Goal: Task Accomplishment & Management: Use online tool/utility

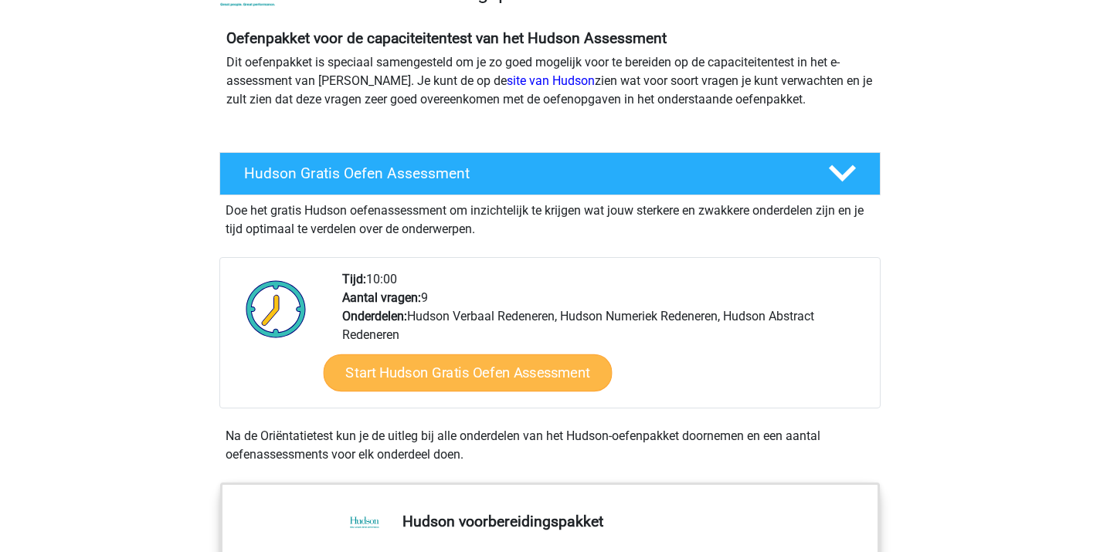
scroll to position [247, 0]
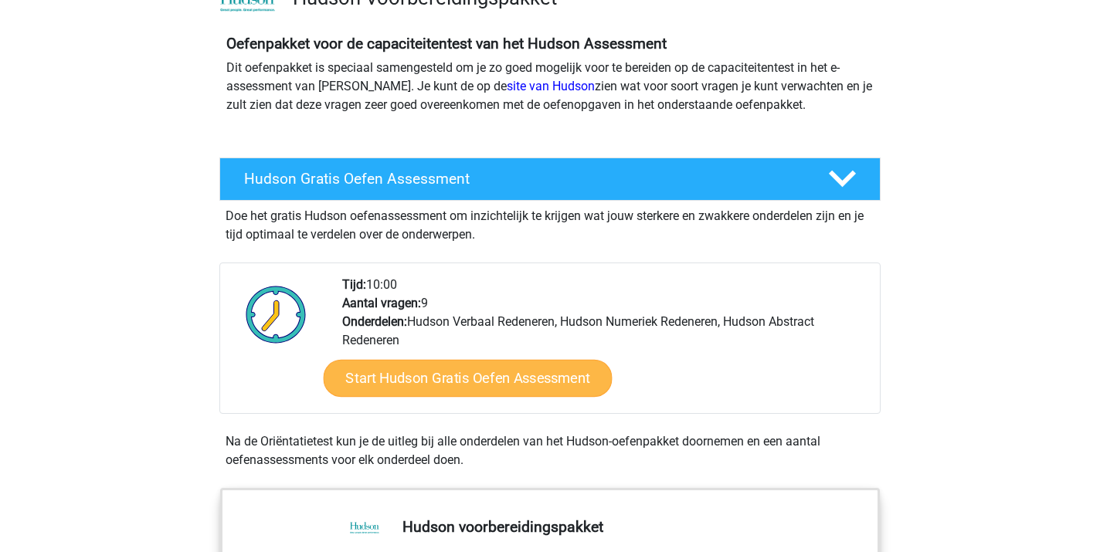
click at [490, 381] on link "Start Hudson Gratis Oefen Assessment" at bounding box center [468, 378] width 289 height 37
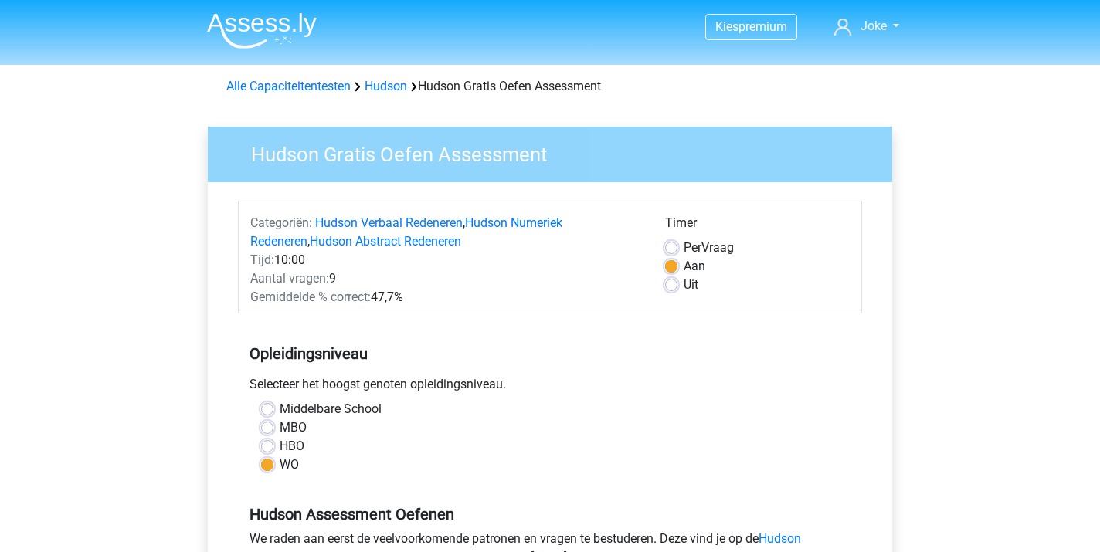
click at [600, 391] on div "Selecteer het hoogst genoten opleidingsniveau." at bounding box center [550, 387] width 624 height 25
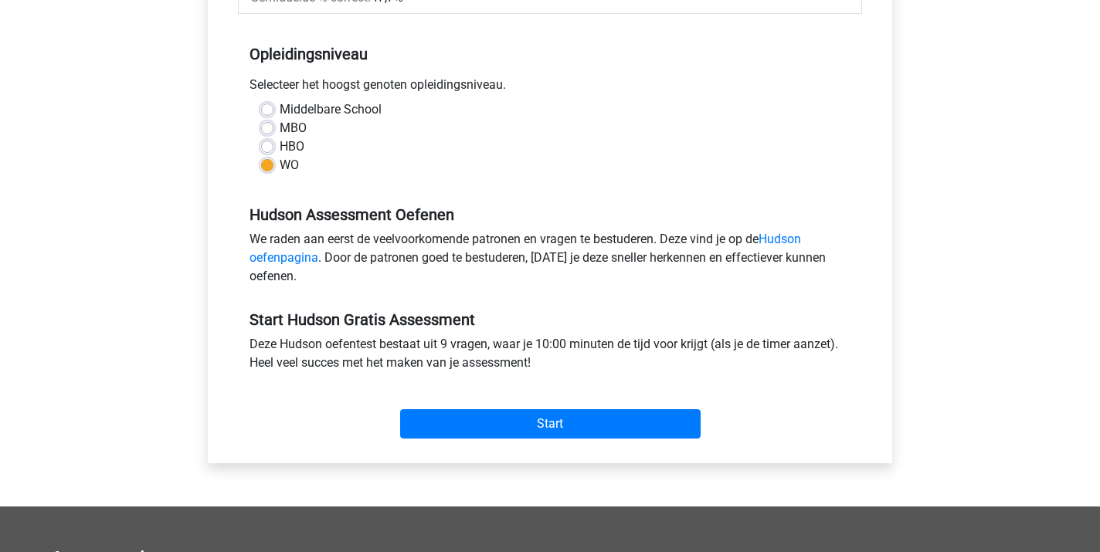
scroll to position [302, 0]
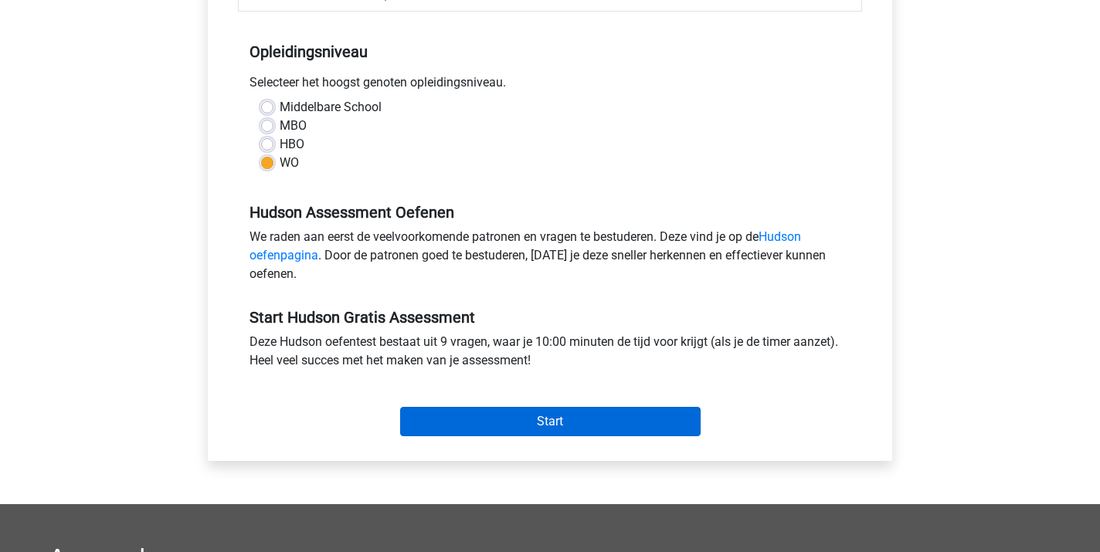
click at [570, 426] on input "Start" at bounding box center [550, 421] width 300 height 29
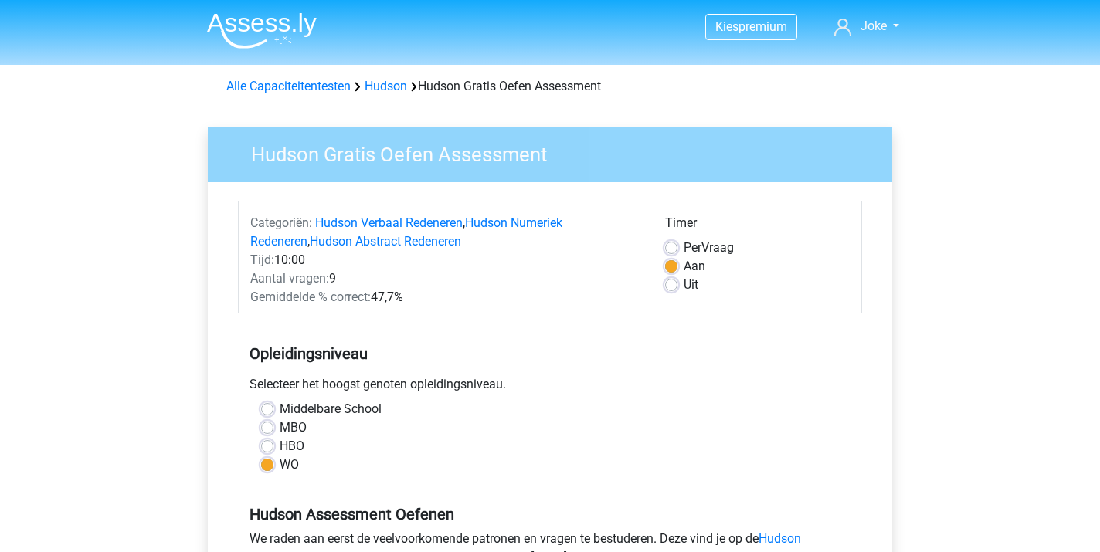
scroll to position [-10, 0]
click at [683, 294] on label "Uit" at bounding box center [690, 285] width 15 height 19
click at [671, 291] on input "Uit" at bounding box center [671, 283] width 12 height 15
radio input "true"
click at [632, 387] on div "Selecteer het hoogst genoten opleidingsniveau." at bounding box center [550, 387] width 624 height 25
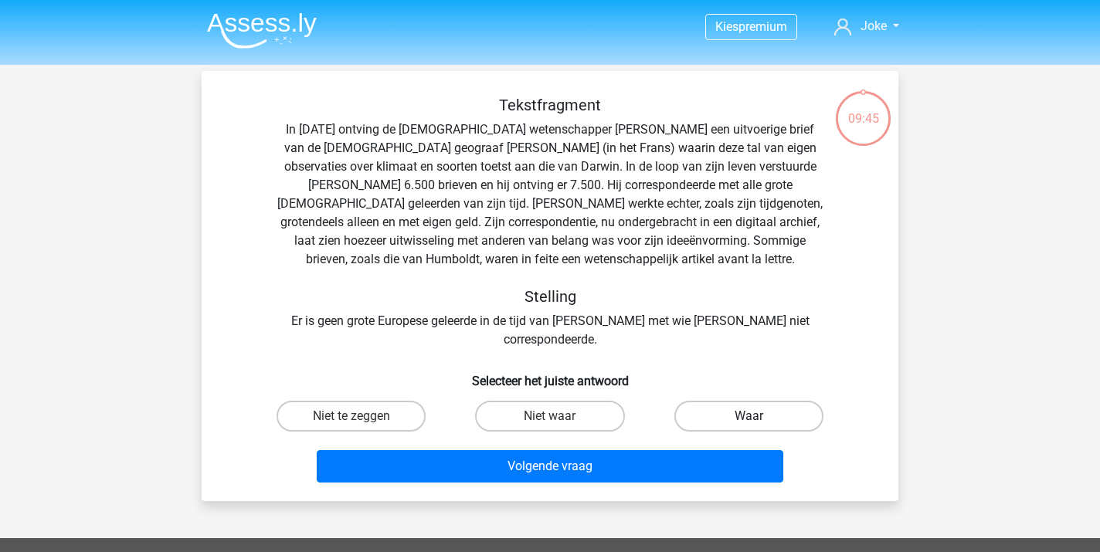
click at [720, 401] on label "Waar" at bounding box center [748, 416] width 149 height 31
click at [748, 416] on input "Waar" at bounding box center [753, 421] width 10 height 10
radio input "true"
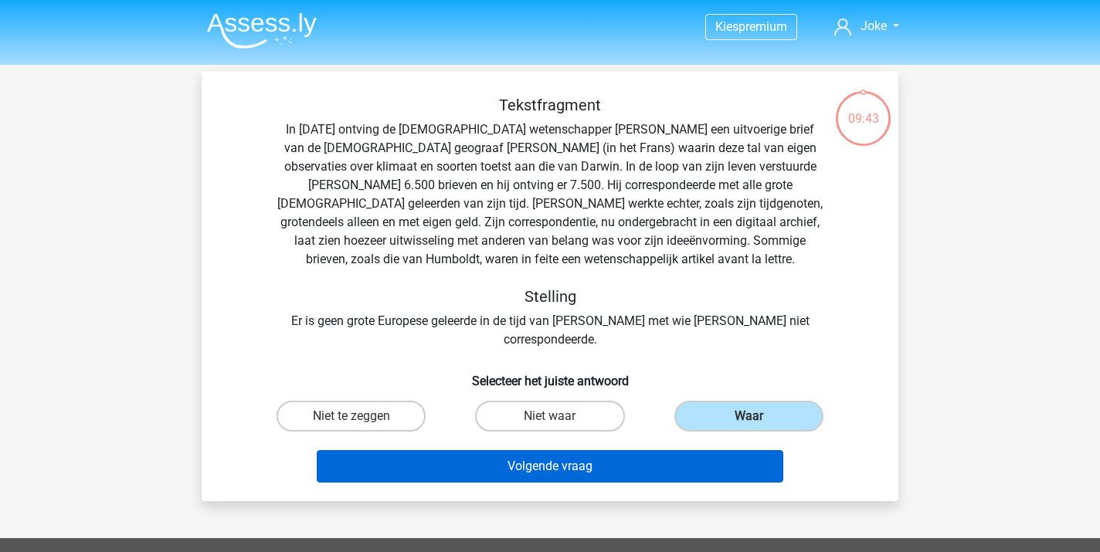
click at [608, 450] on button "Volgende vraag" at bounding box center [550, 466] width 467 height 32
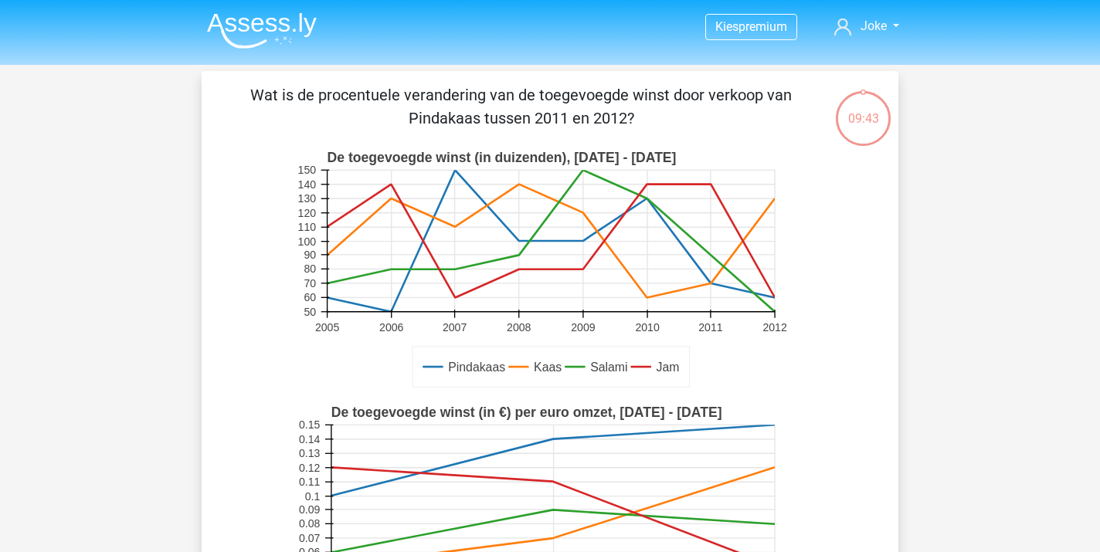
scroll to position [71, 0]
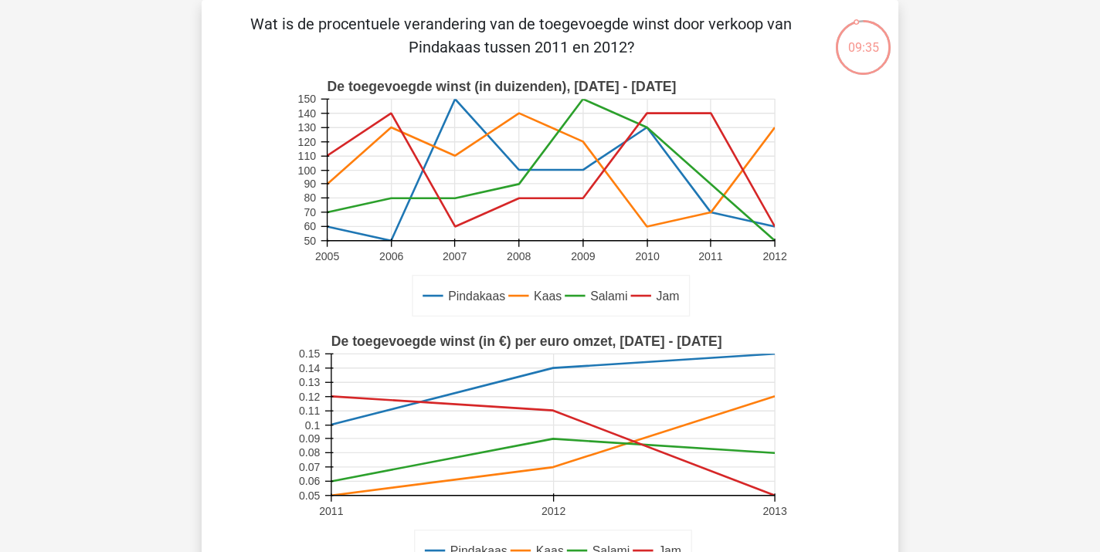
click at [292, 287] on icon "Pindakaas Kaas Salami Jam De toegevoegde winst (in duizenden), 2005 - 2012 2005…" at bounding box center [550, 198] width 622 height 255
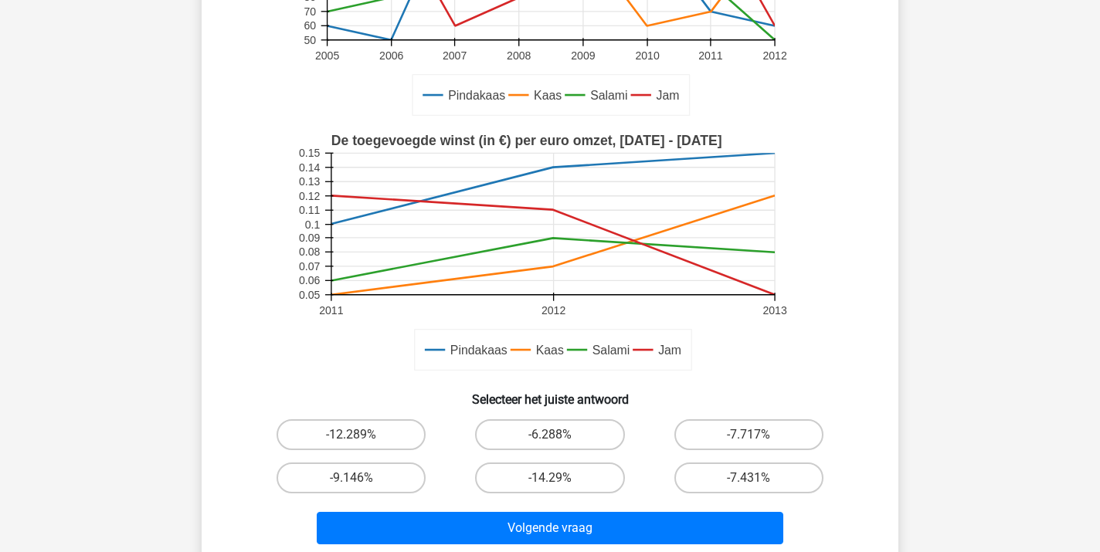
scroll to position [276, 0]
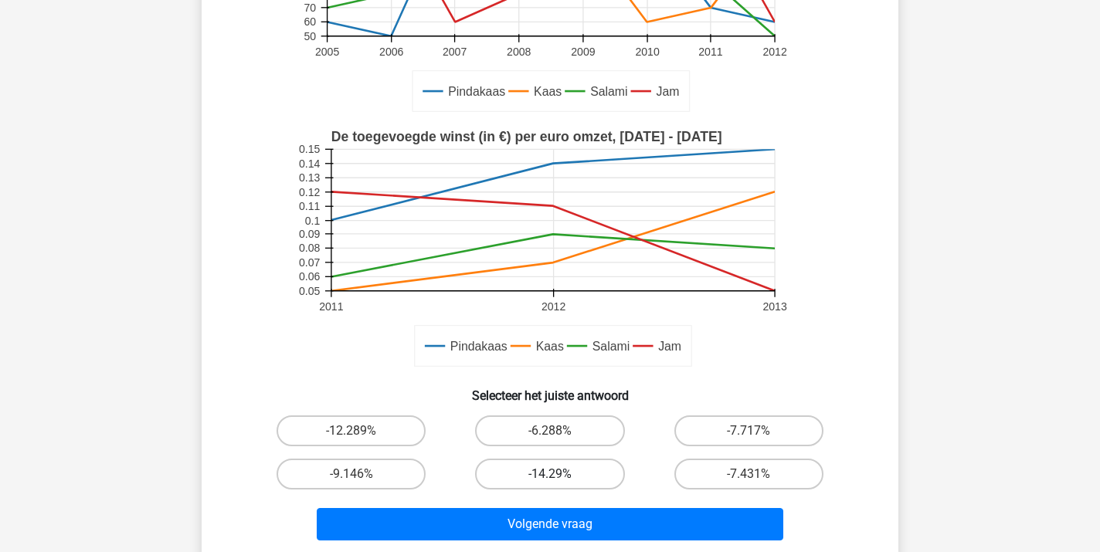
click at [523, 480] on label "-14.29%" at bounding box center [549, 474] width 149 height 31
click at [550, 480] on input "-14.29%" at bounding box center [555, 479] width 10 height 10
radio input "true"
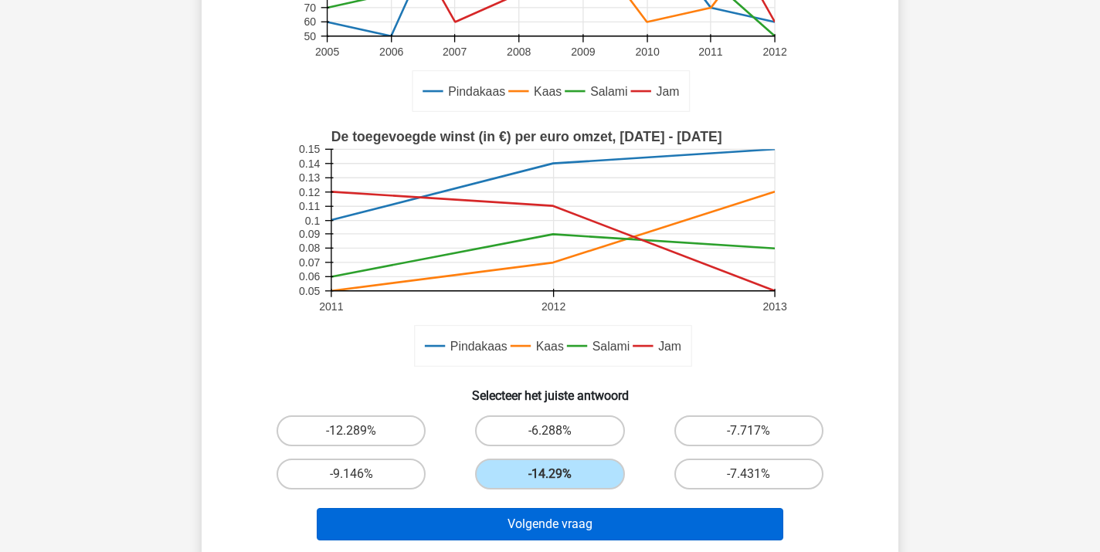
click at [528, 520] on button "Volgende vraag" at bounding box center [550, 524] width 467 height 32
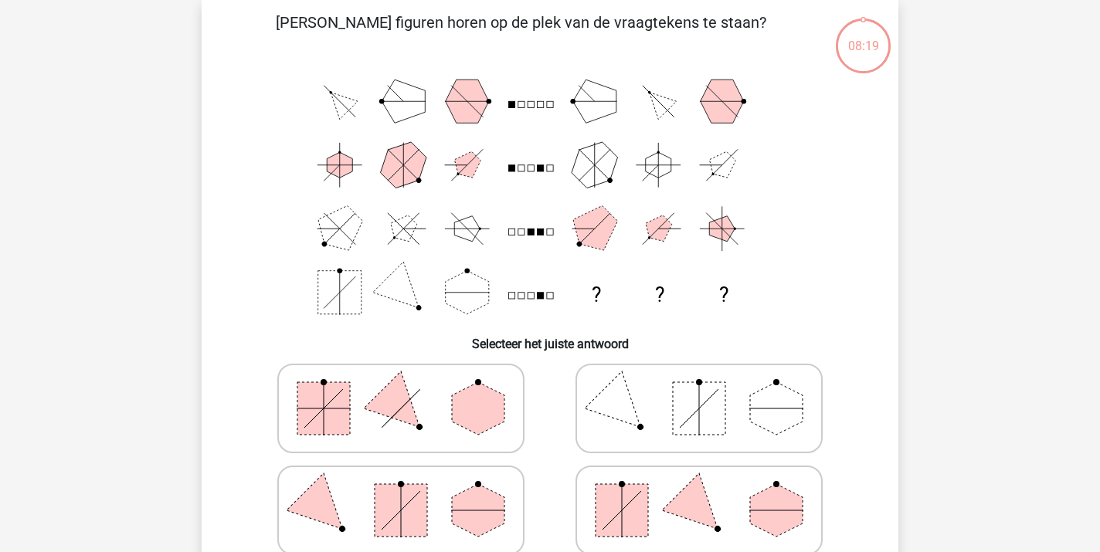
scroll to position [71, 0]
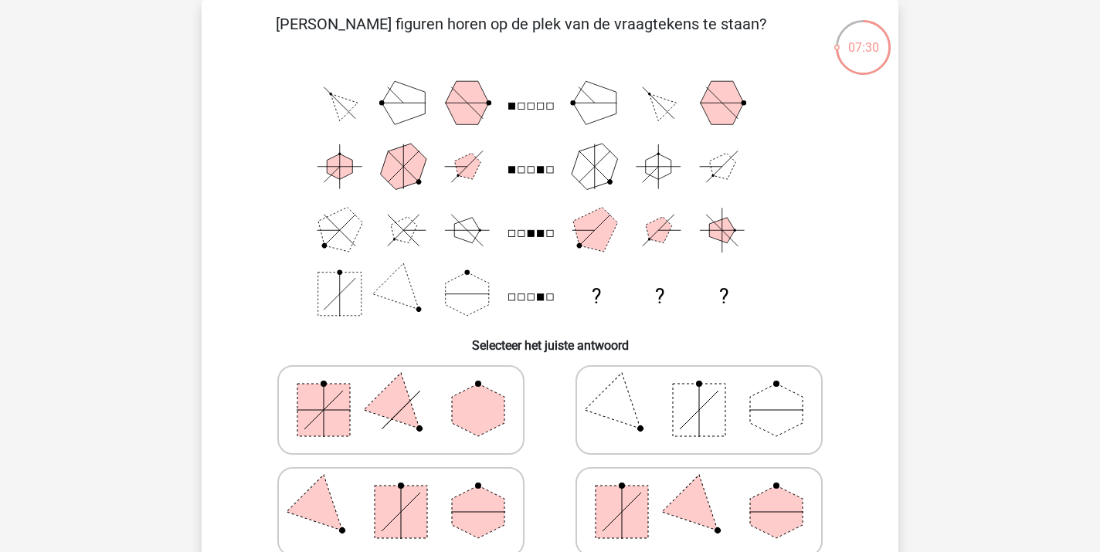
click at [888, 449] on div "Welke figuren horen op de plek van de vraagtekens te staan? ? ? ? Selecteer het…" at bounding box center [550, 312] width 684 height 601
click at [759, 498] on polygon at bounding box center [776, 512] width 53 height 53
click at [709, 493] on input "radio" at bounding box center [704, 488] width 10 height 10
radio input "true"
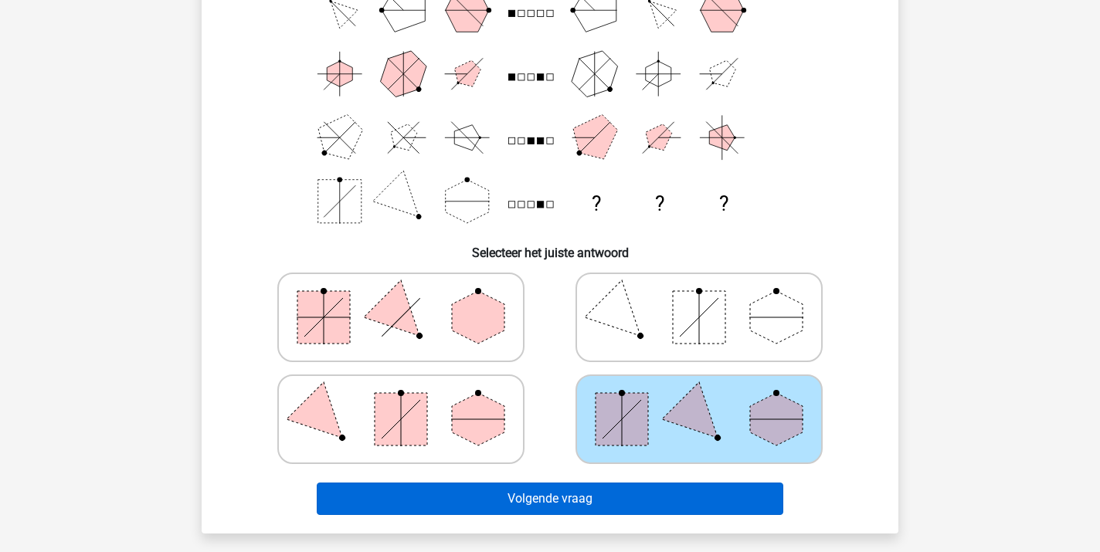
scroll to position [170, 0]
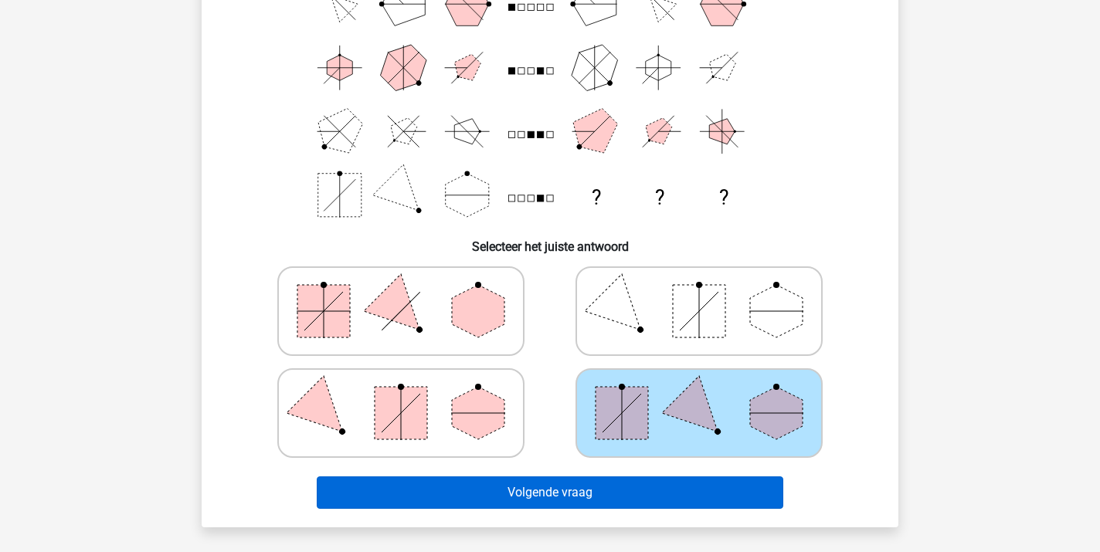
click at [641, 499] on button "Volgende vraag" at bounding box center [550, 492] width 467 height 32
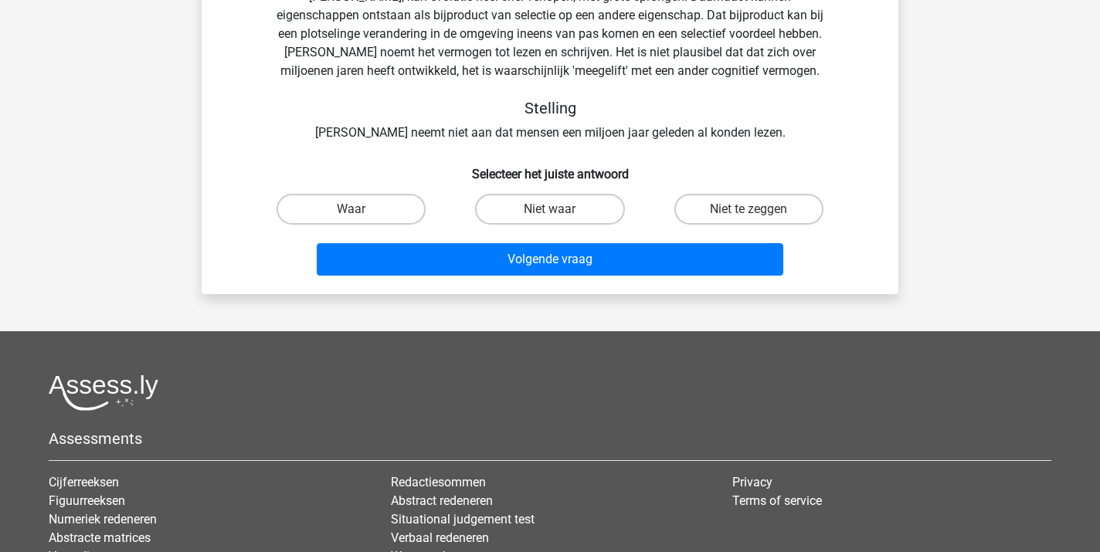
scroll to position [71, 0]
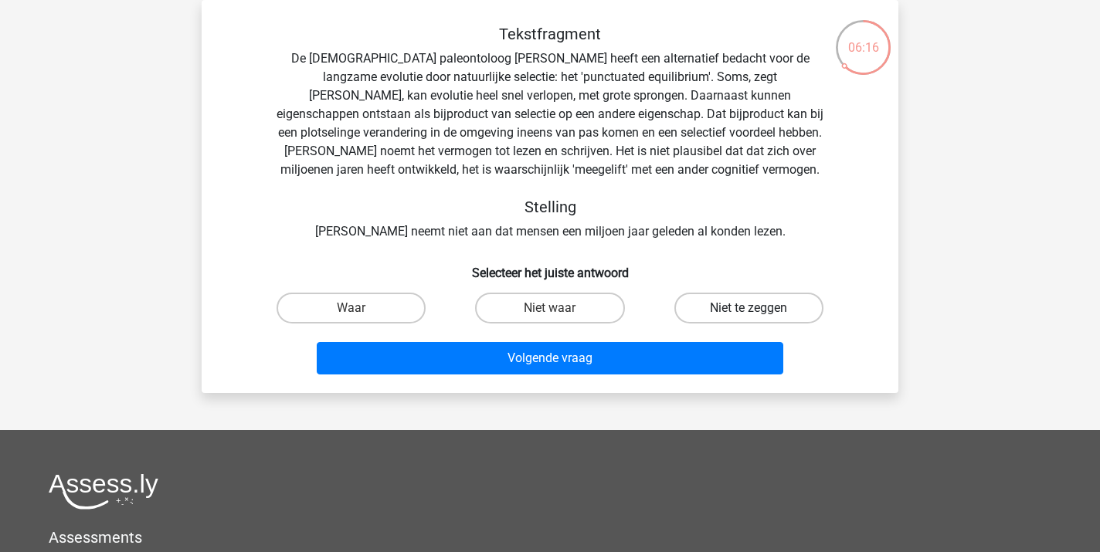
click at [744, 307] on label "Niet te zeggen" at bounding box center [748, 308] width 149 height 31
click at [748, 308] on input "Niet te zeggen" at bounding box center [753, 313] width 10 height 10
radio input "true"
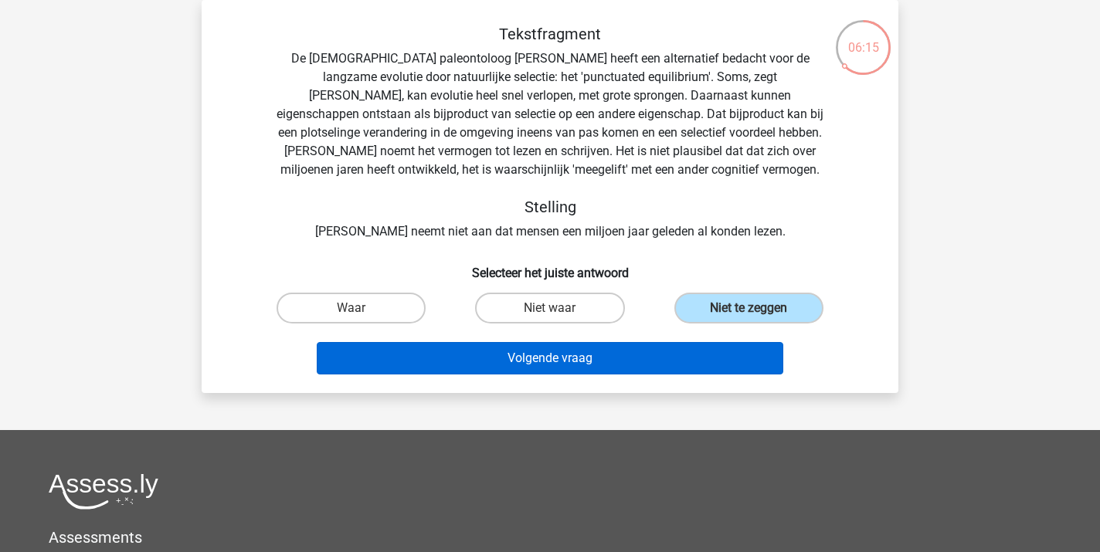
click at [541, 360] on button "Volgende vraag" at bounding box center [550, 358] width 467 height 32
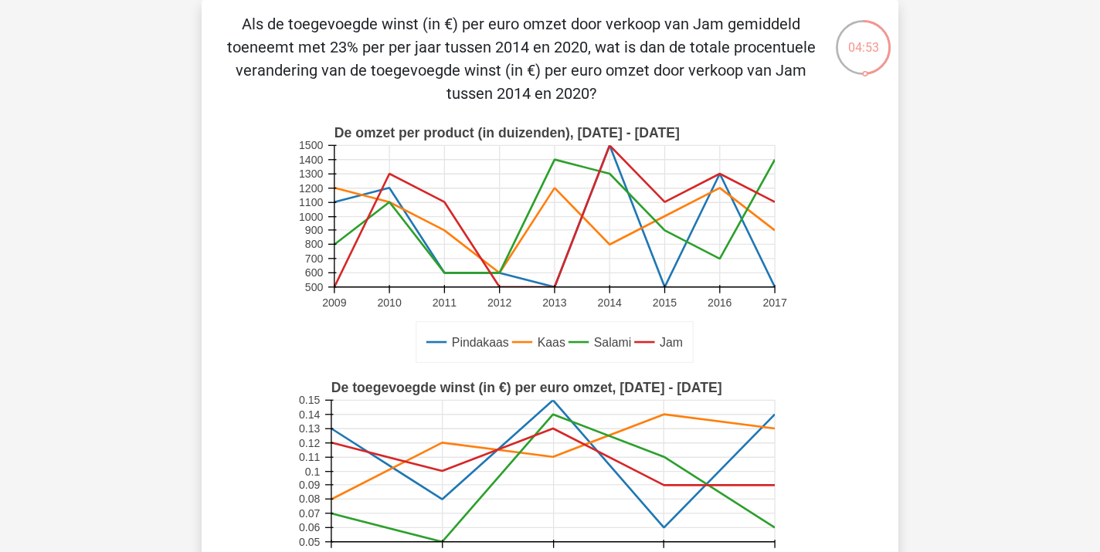
click at [822, 333] on icon "Pindakaas Kaas Salami Jam De omzet per product (in duizenden), 2009 - 2017 2009…" at bounding box center [550, 244] width 622 height 255
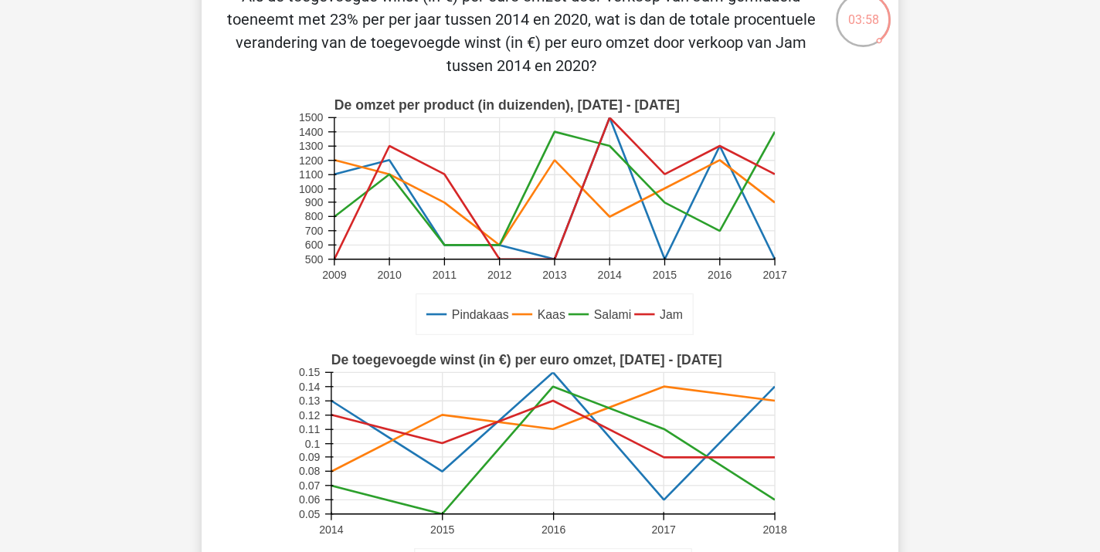
scroll to position [103, 0]
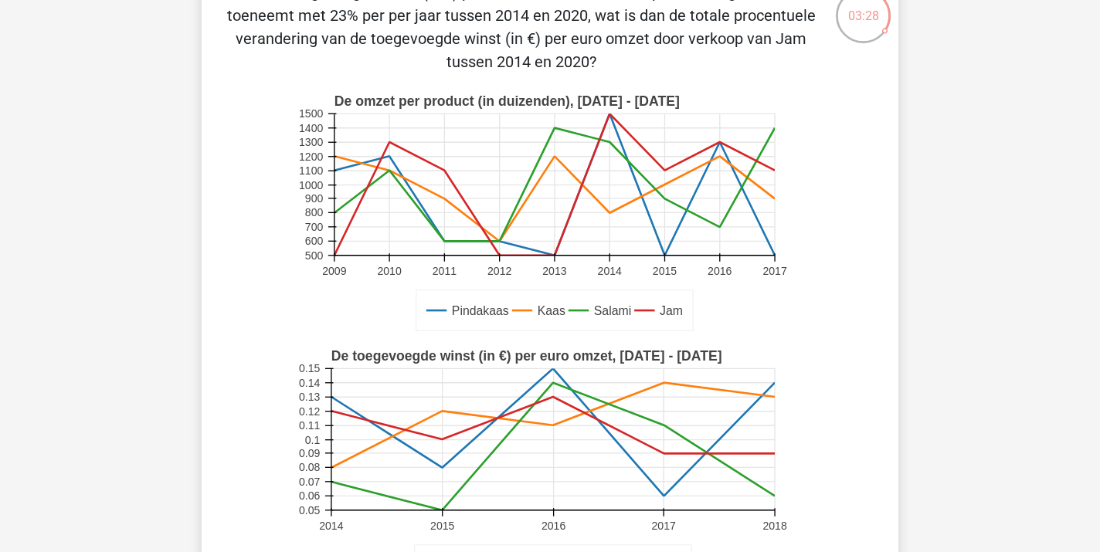
click at [246, 308] on icon "Pindakaas Kaas Salami Jam De omzet per product (in duizenden), 2009 - 2017 2009…" at bounding box center [550, 213] width 622 height 255
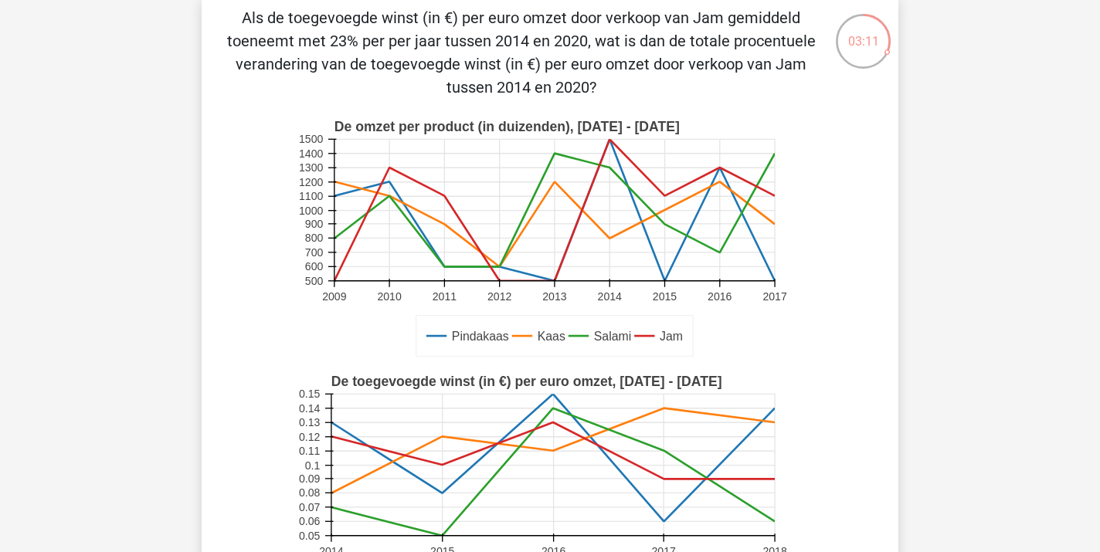
scroll to position [64, 0]
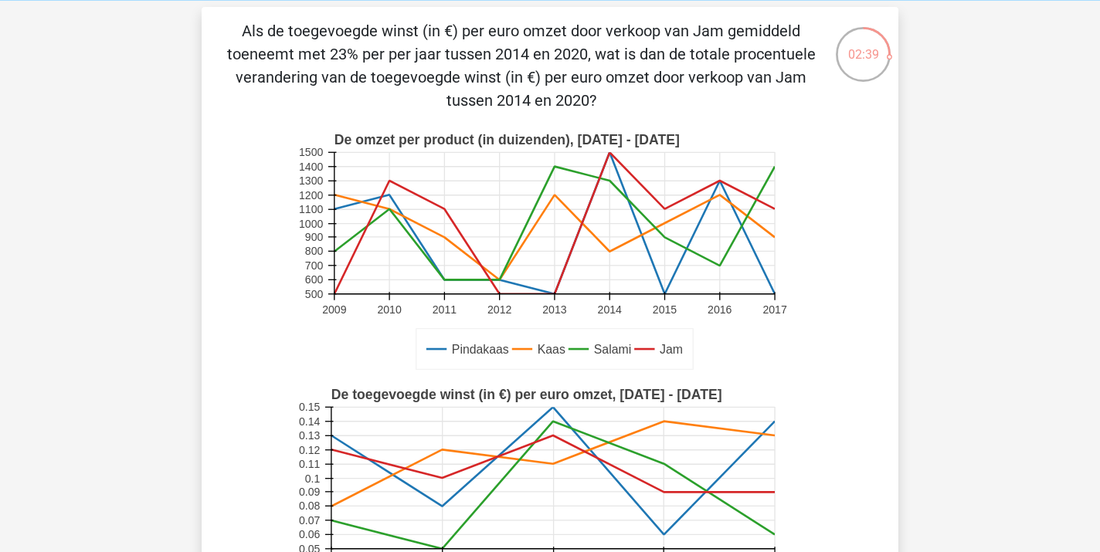
click at [279, 436] on icon "Pindakaas Kaas Salami Jam De toegevoegde winst (in €) per euro omzet, 2014 - 20…" at bounding box center [550, 506] width 622 height 255
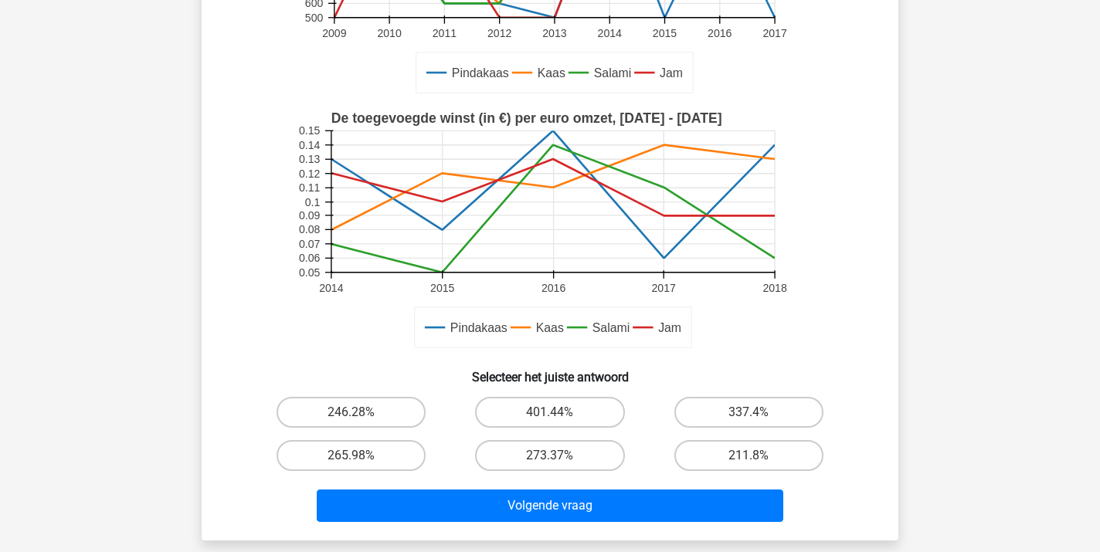
scroll to position [358, 0]
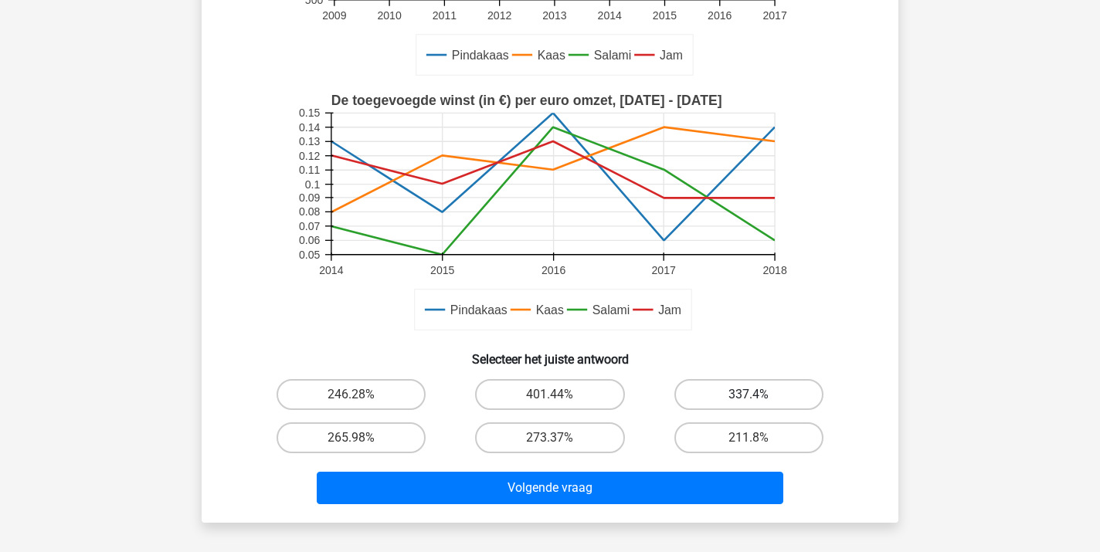
click at [738, 395] on label "337.4%" at bounding box center [748, 394] width 149 height 31
click at [748, 395] on input "337.4%" at bounding box center [753, 400] width 10 height 10
radio input "true"
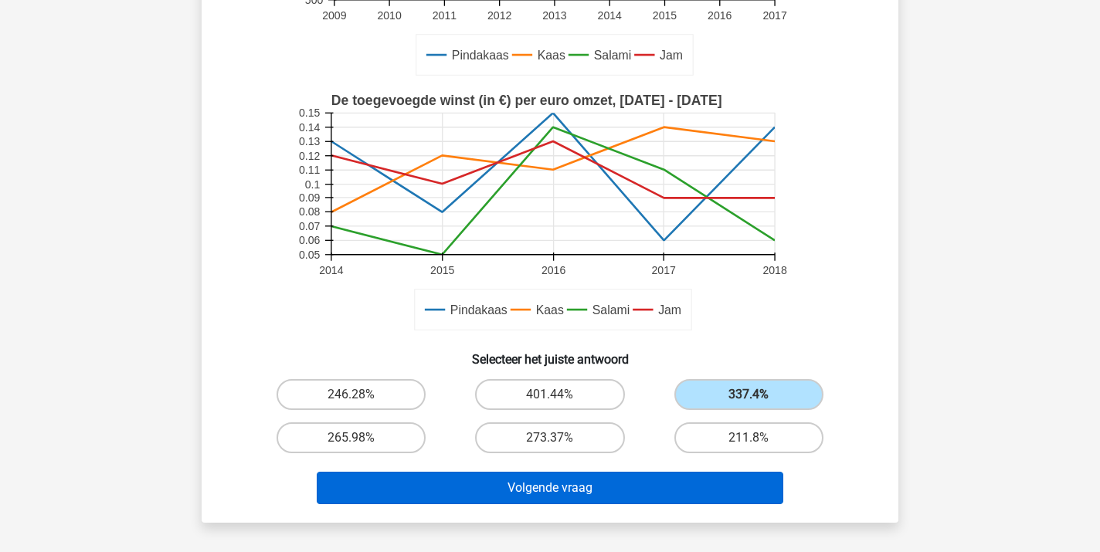
click at [626, 489] on button "Volgende vraag" at bounding box center [550, 488] width 467 height 32
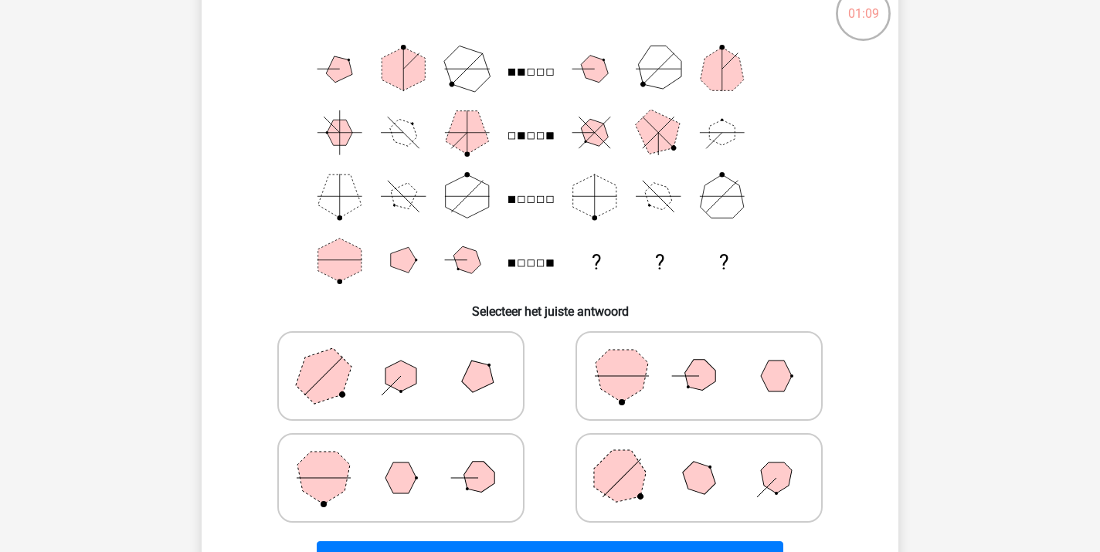
scroll to position [107, 0]
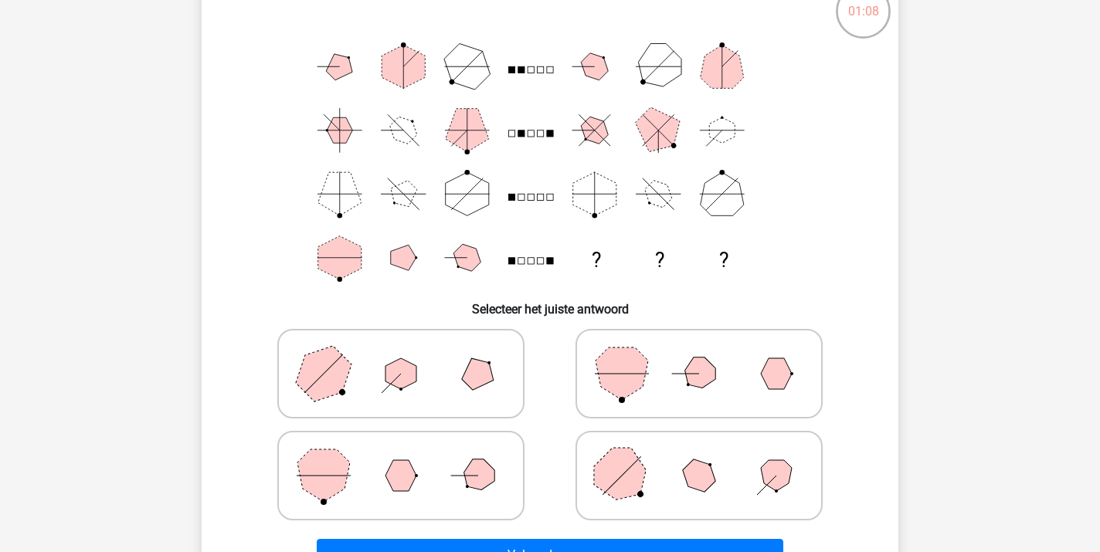
click at [437, 374] on icon at bounding box center [401, 373] width 232 height 77
click at [411, 354] on input "radio" at bounding box center [406, 349] width 10 height 10
radio input "true"
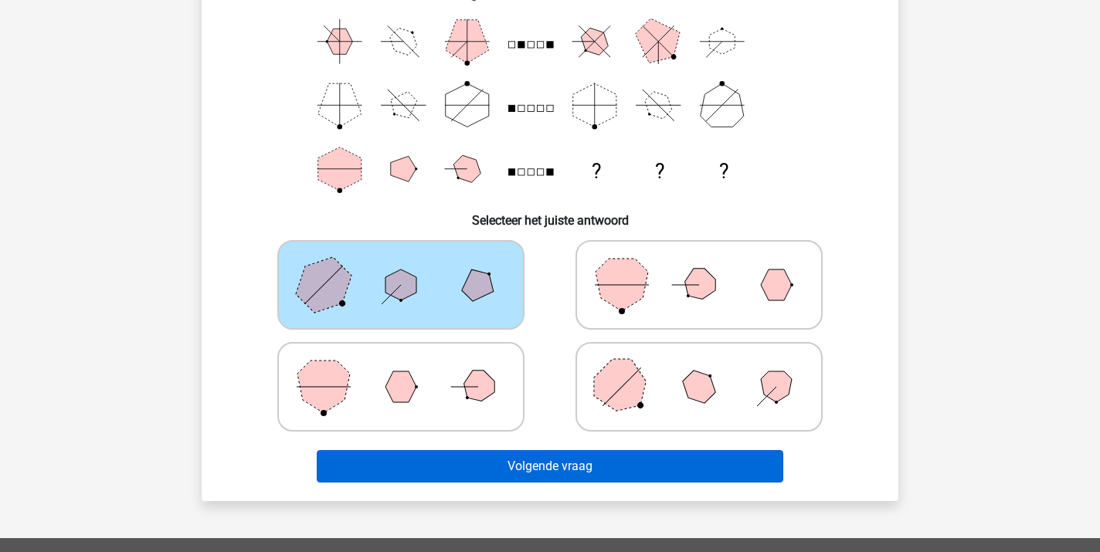
click at [554, 474] on button "Volgende vraag" at bounding box center [550, 466] width 467 height 32
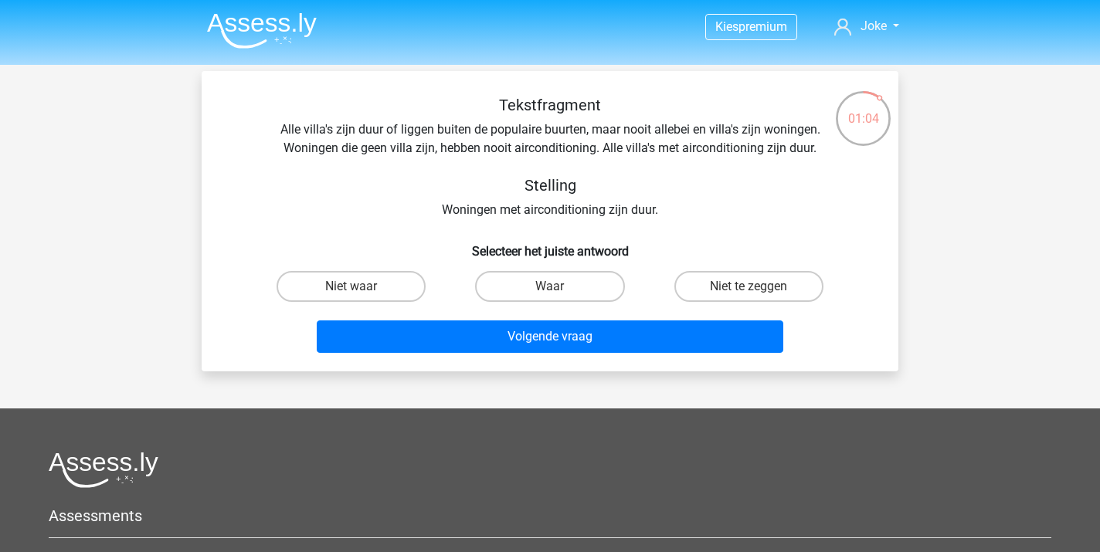
scroll to position [0, 0]
click at [536, 285] on label "Waar" at bounding box center [549, 286] width 149 height 31
click at [550, 286] on input "Waar" at bounding box center [555, 291] width 10 height 10
radio input "true"
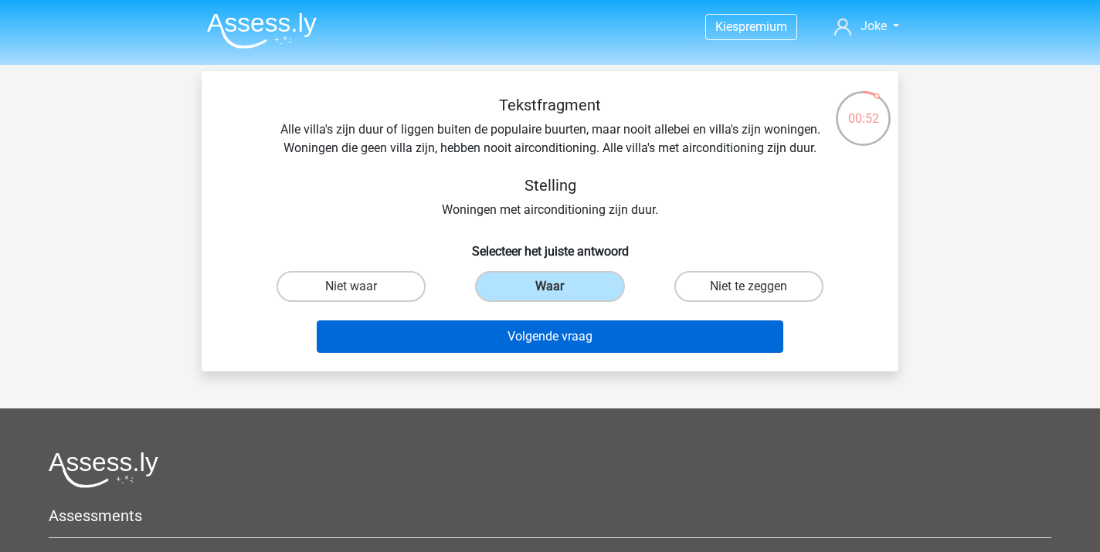
click at [544, 336] on button "Volgende vraag" at bounding box center [550, 336] width 467 height 32
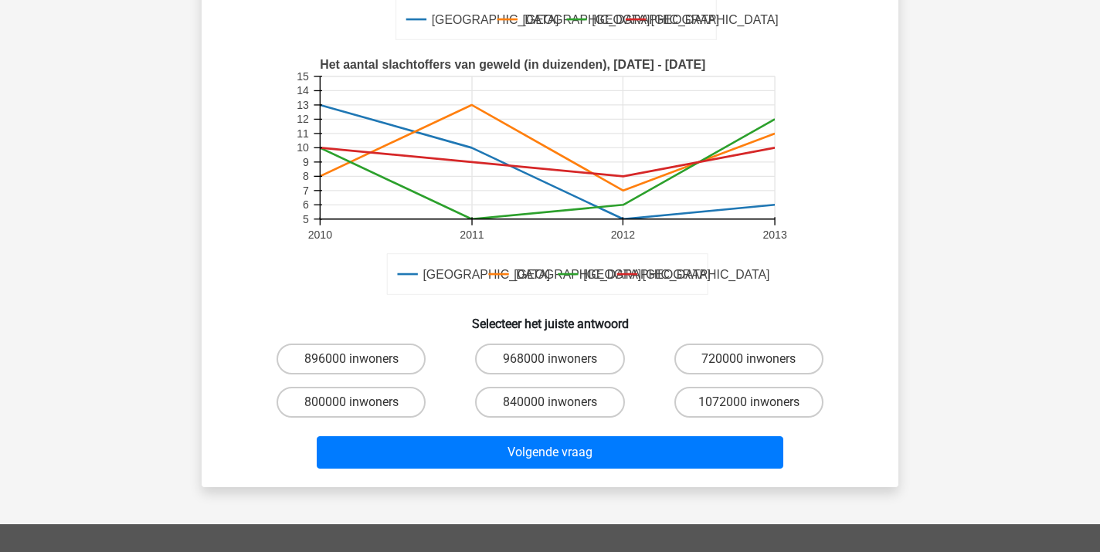
scroll to position [348, 0]
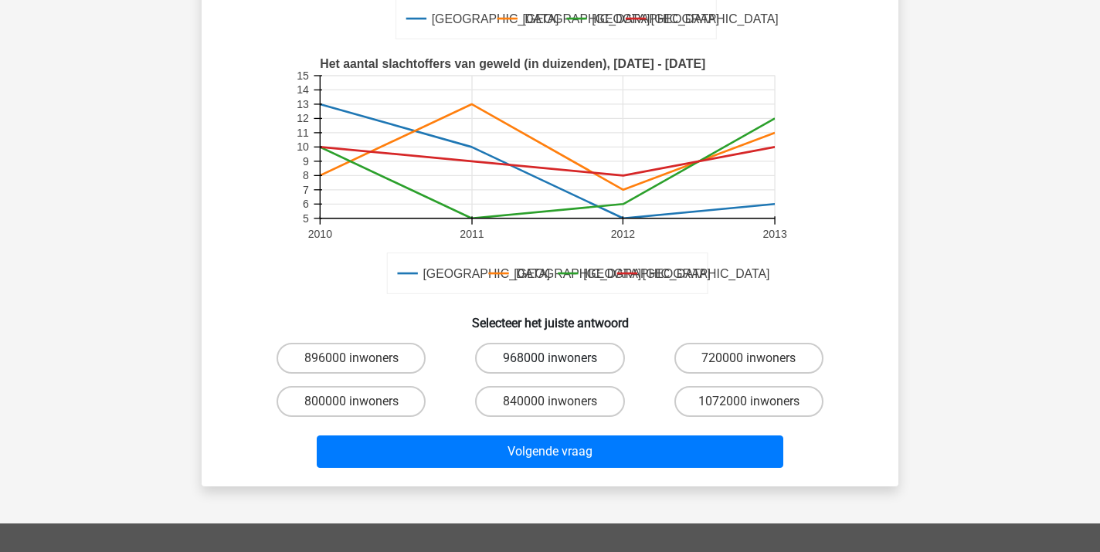
click at [523, 355] on label "968000 inwoners" at bounding box center [549, 358] width 149 height 31
click at [550, 358] on input "968000 inwoners" at bounding box center [555, 363] width 10 height 10
radio input "true"
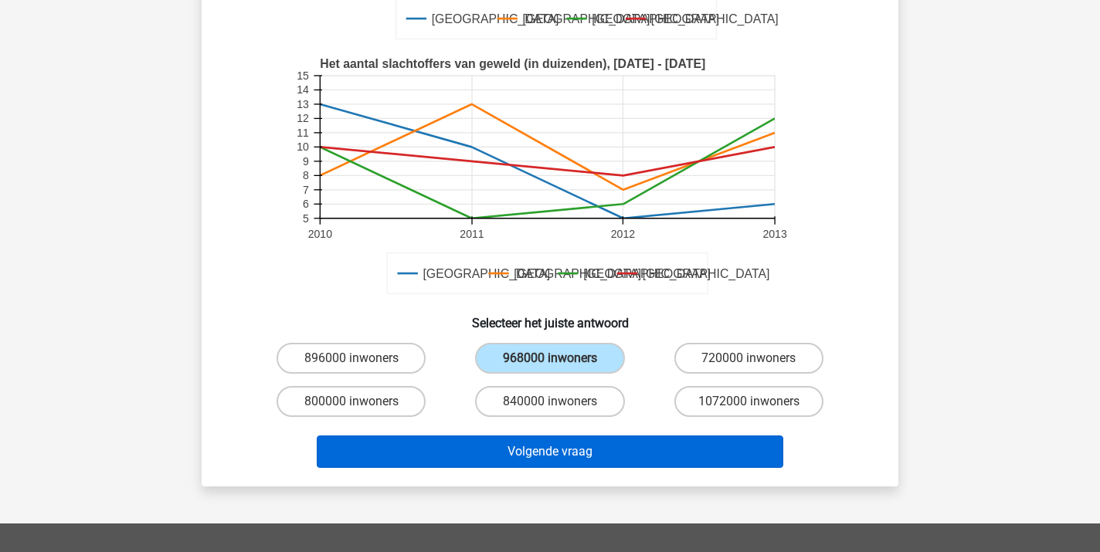
click at [544, 452] on button "Volgende vraag" at bounding box center [550, 451] width 467 height 32
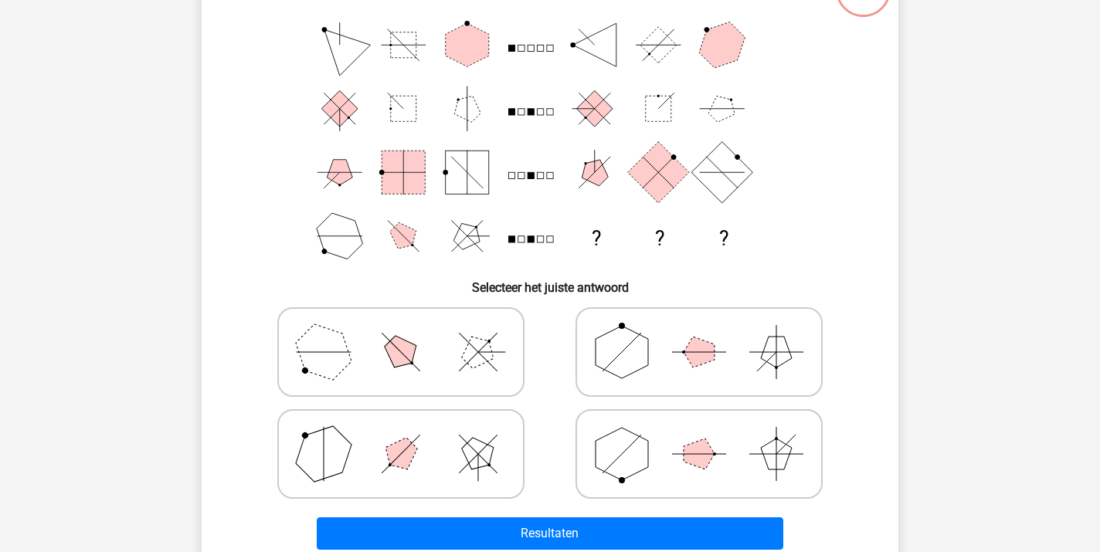
scroll to position [71, 0]
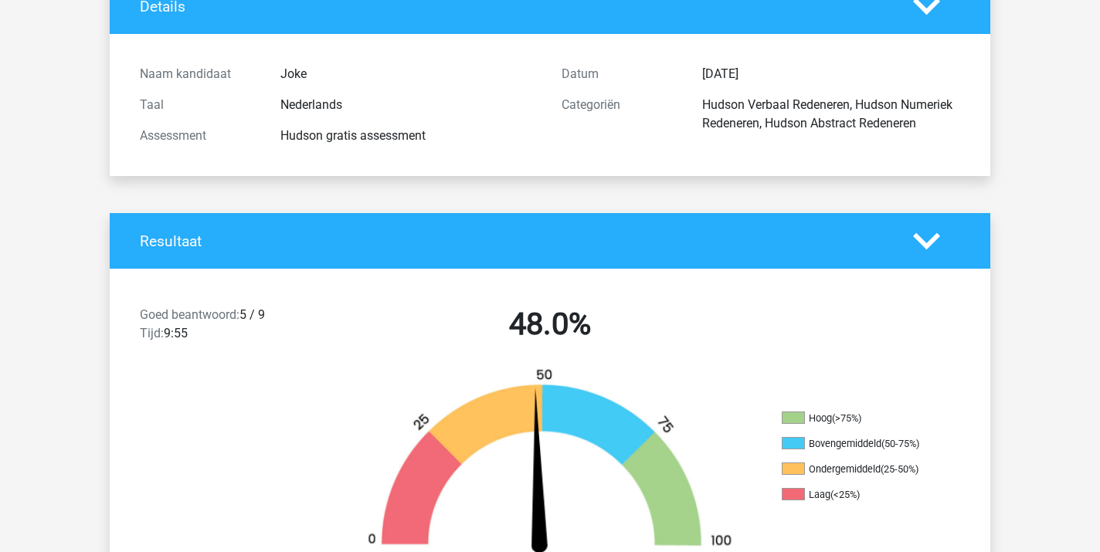
scroll to position [105, 0]
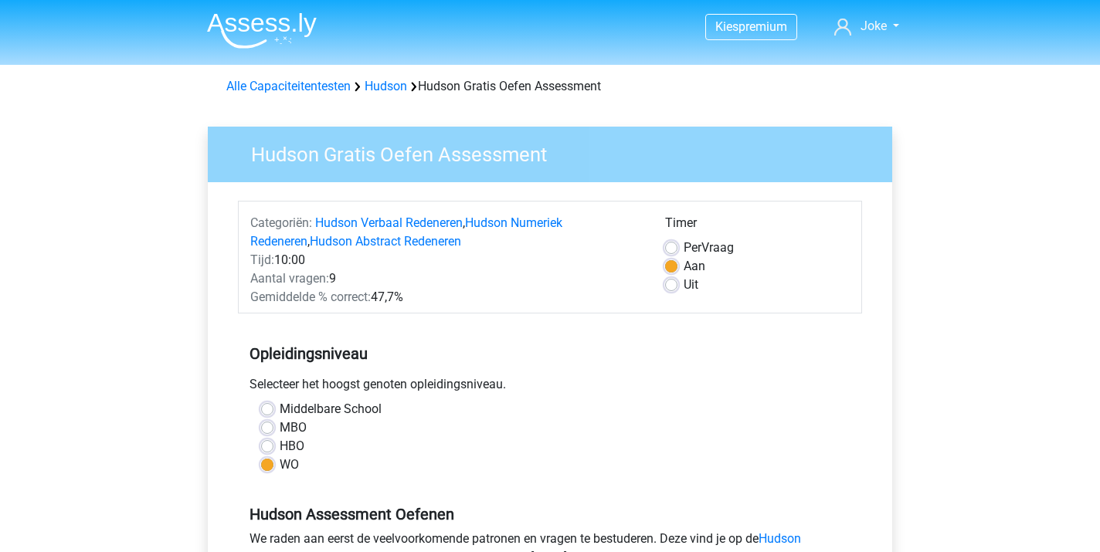
click at [683, 285] on label "Uit" at bounding box center [690, 285] width 15 height 19
click at [676, 285] on input "Uit" at bounding box center [671, 283] width 12 height 15
radio input "true"
click at [649, 375] on div "Selecteer het hoogst genoten opleidingsniveau." at bounding box center [550, 387] width 624 height 25
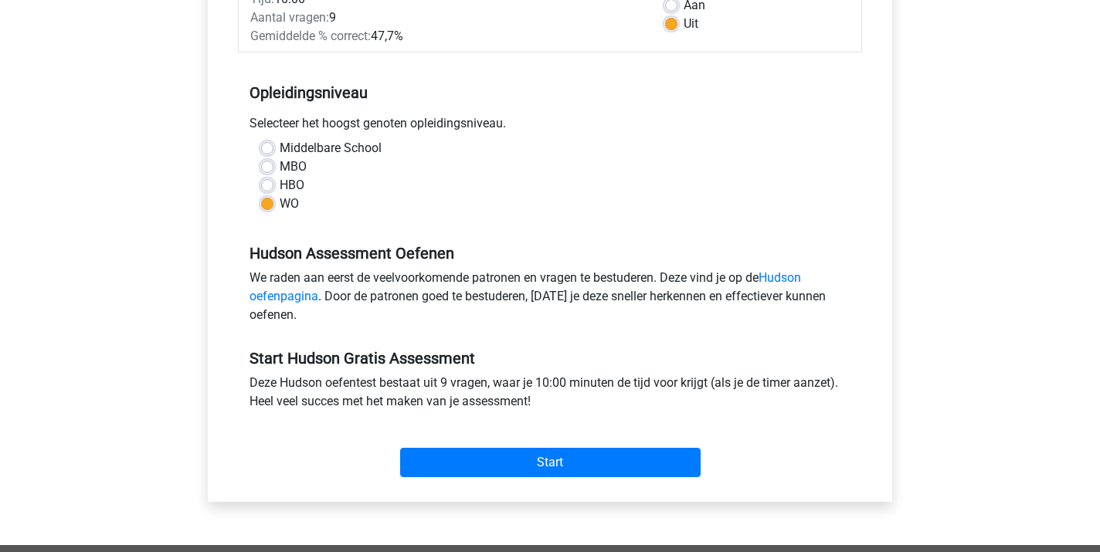
scroll to position [263, 0]
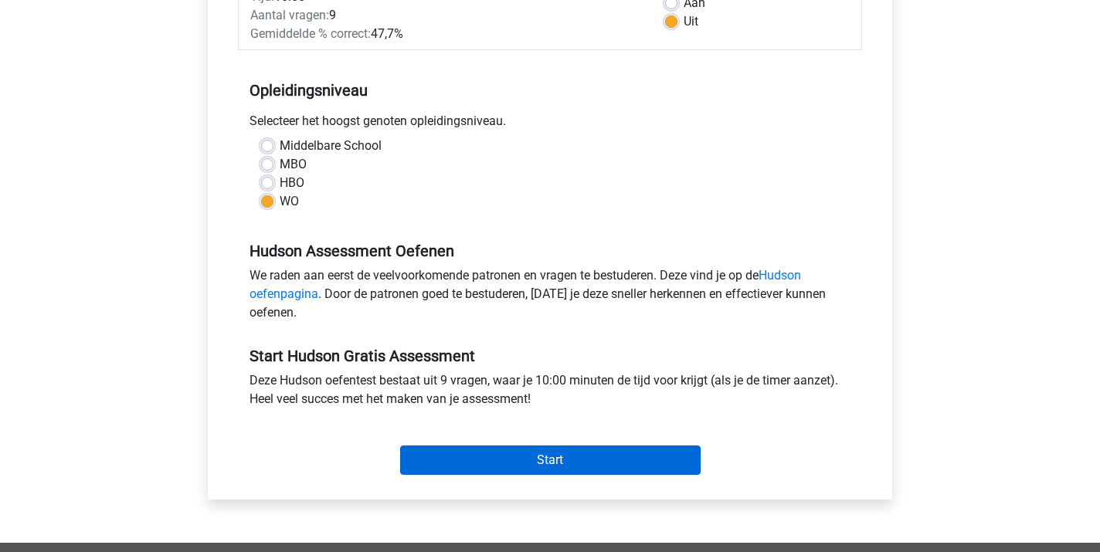
click at [578, 456] on input "Start" at bounding box center [550, 460] width 300 height 29
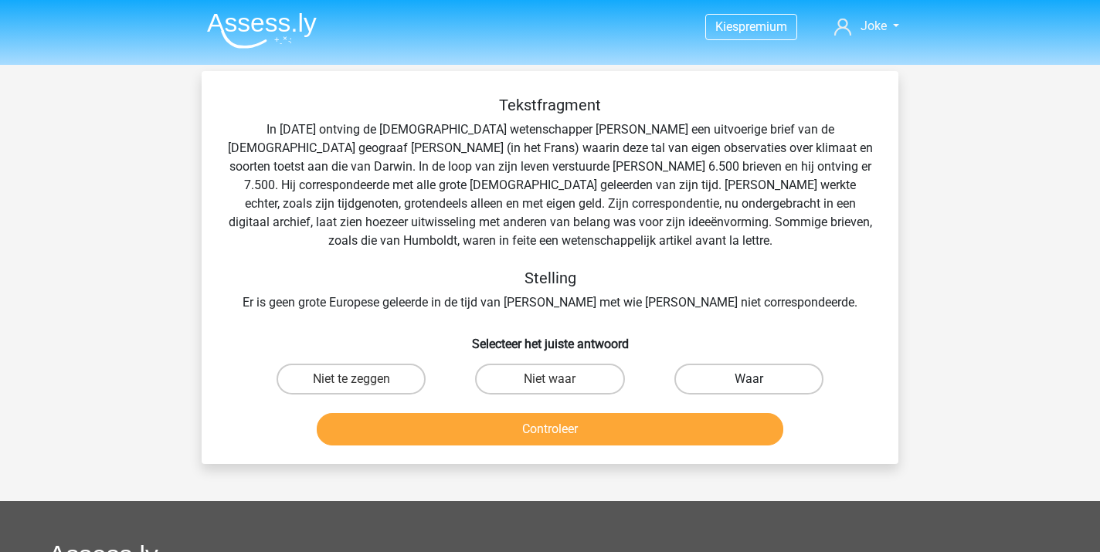
click at [724, 374] on label "Waar" at bounding box center [748, 379] width 149 height 31
click at [748, 379] on input "Waar" at bounding box center [753, 384] width 10 height 10
radio input "true"
click at [627, 431] on button "Controleer" at bounding box center [550, 429] width 467 height 32
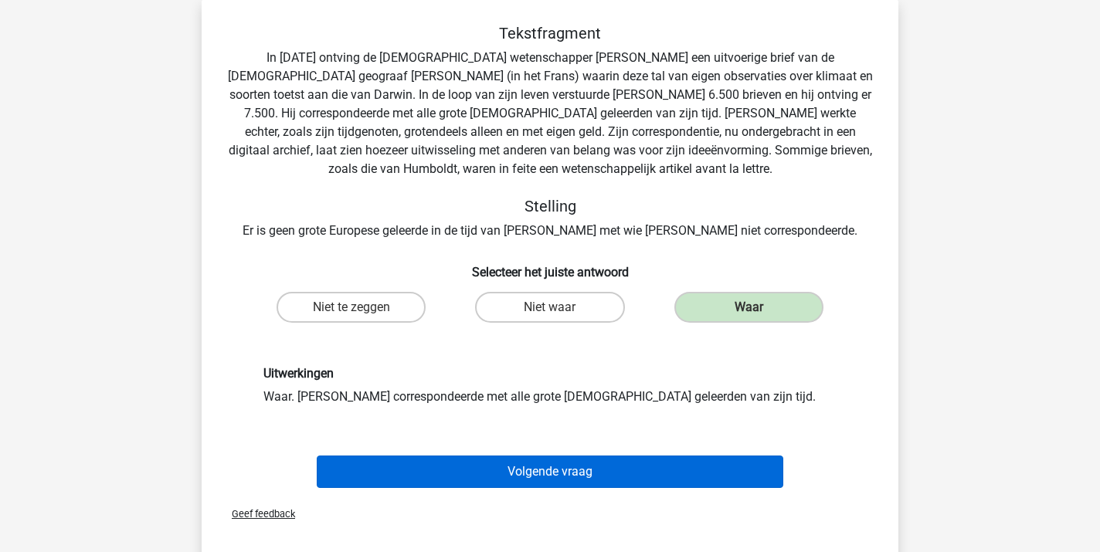
scroll to position [73, 0]
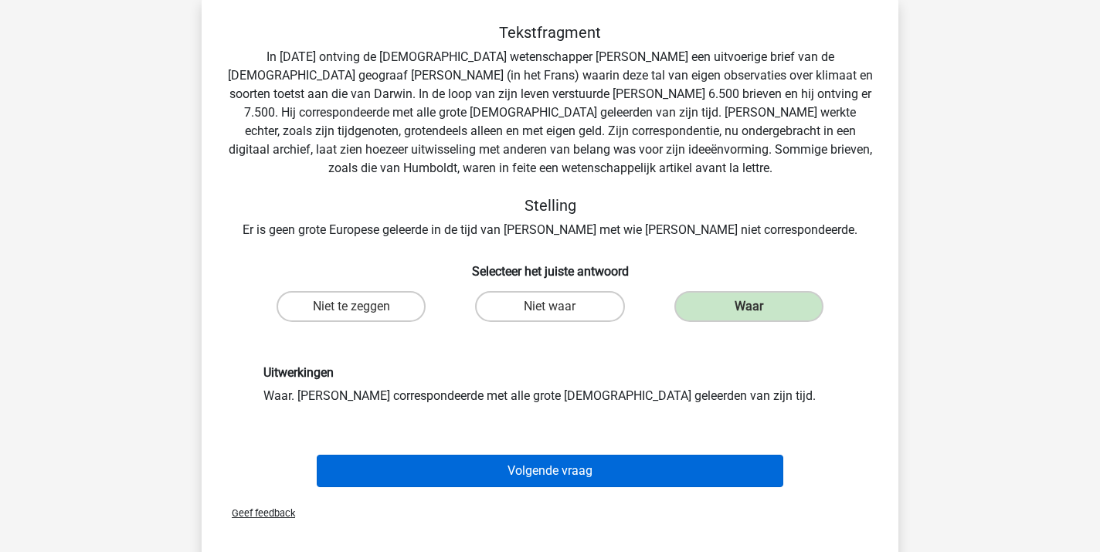
click at [587, 479] on button "Volgende vraag" at bounding box center [550, 471] width 467 height 32
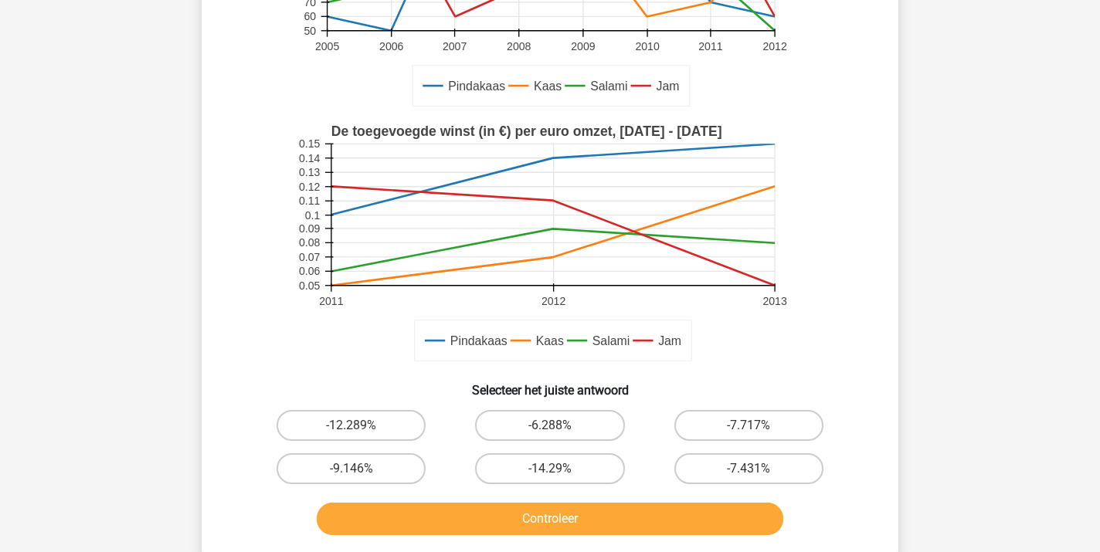
scroll to position [283, 0]
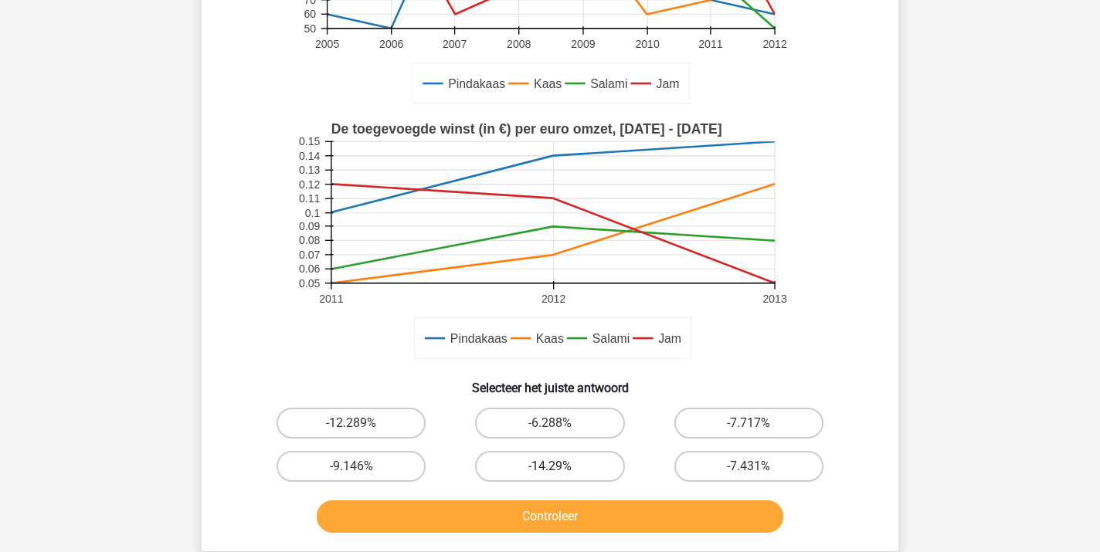
click at [561, 465] on label "-14.29%" at bounding box center [549, 466] width 149 height 31
click at [560, 466] on input "-14.29%" at bounding box center [555, 471] width 10 height 10
radio input "true"
click at [547, 514] on button "Controleer" at bounding box center [550, 516] width 467 height 32
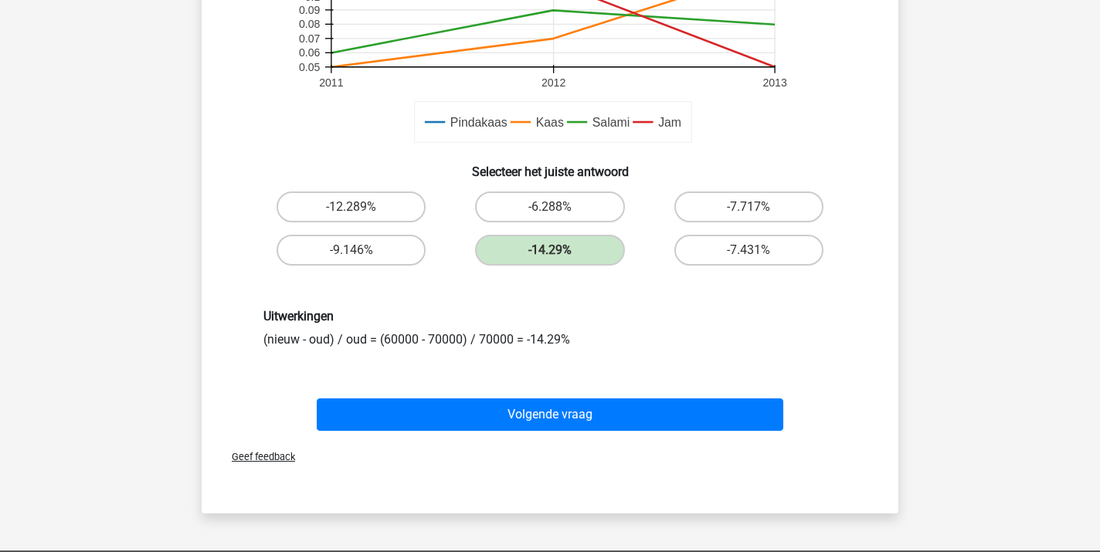
scroll to position [504, 0]
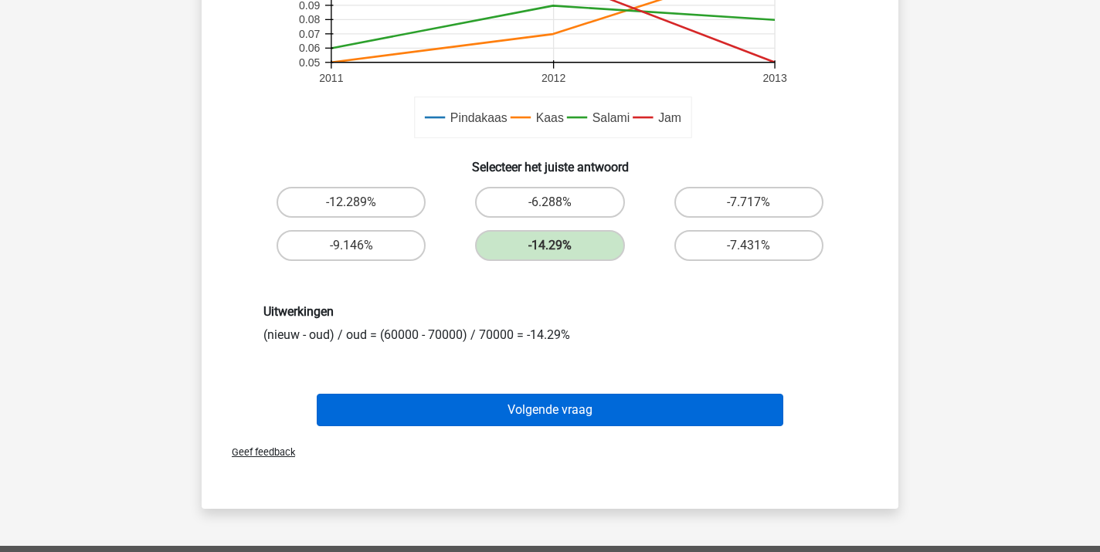
click at [546, 412] on button "Volgende vraag" at bounding box center [550, 410] width 467 height 32
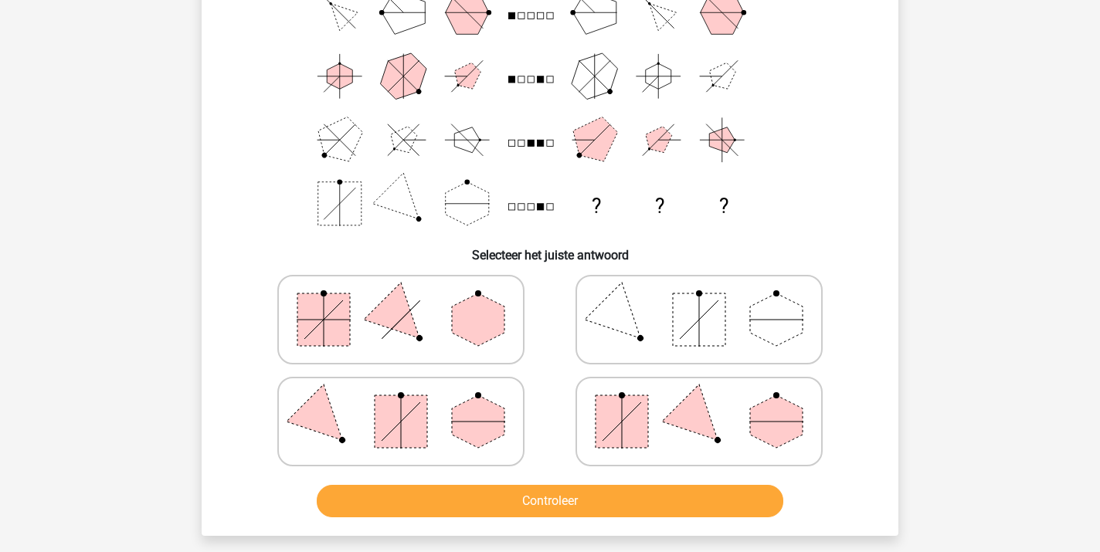
scroll to position [71, 0]
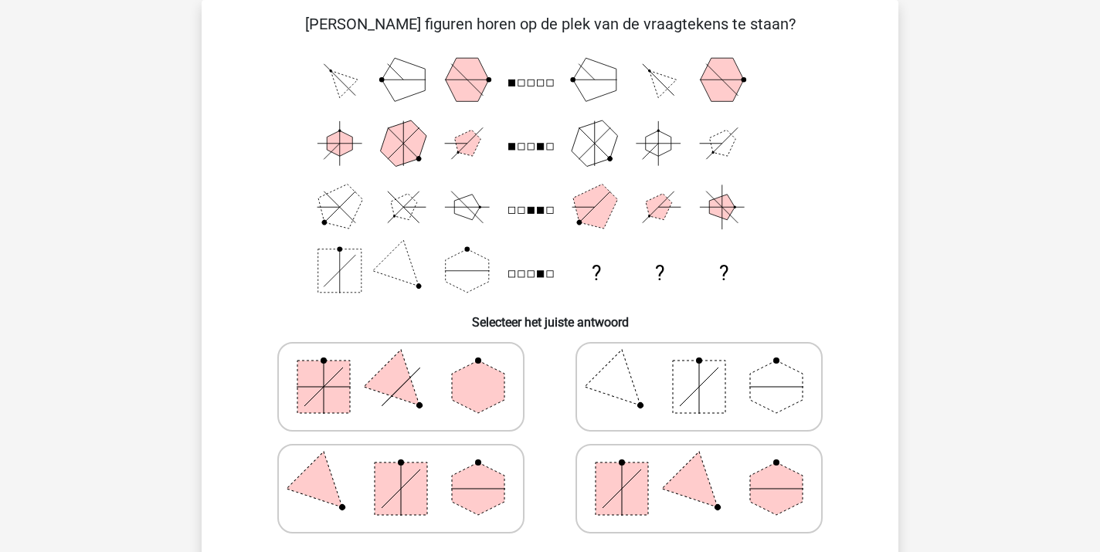
click at [657, 495] on icon at bounding box center [699, 488] width 232 height 77
click at [699, 469] on input "radio" at bounding box center [704, 464] width 10 height 10
radio input "true"
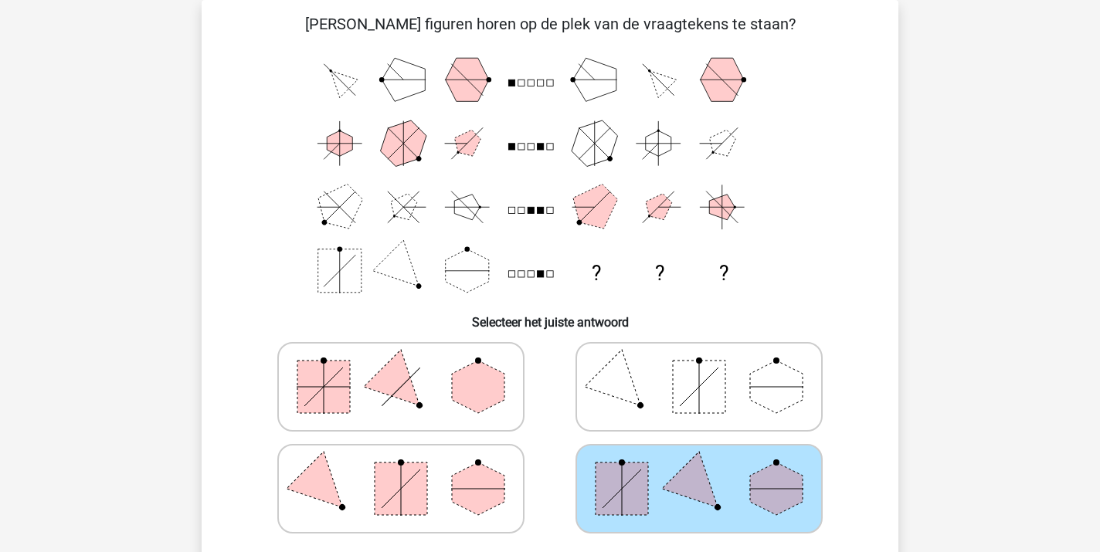
click at [852, 476] on div at bounding box center [549, 438] width 647 height 204
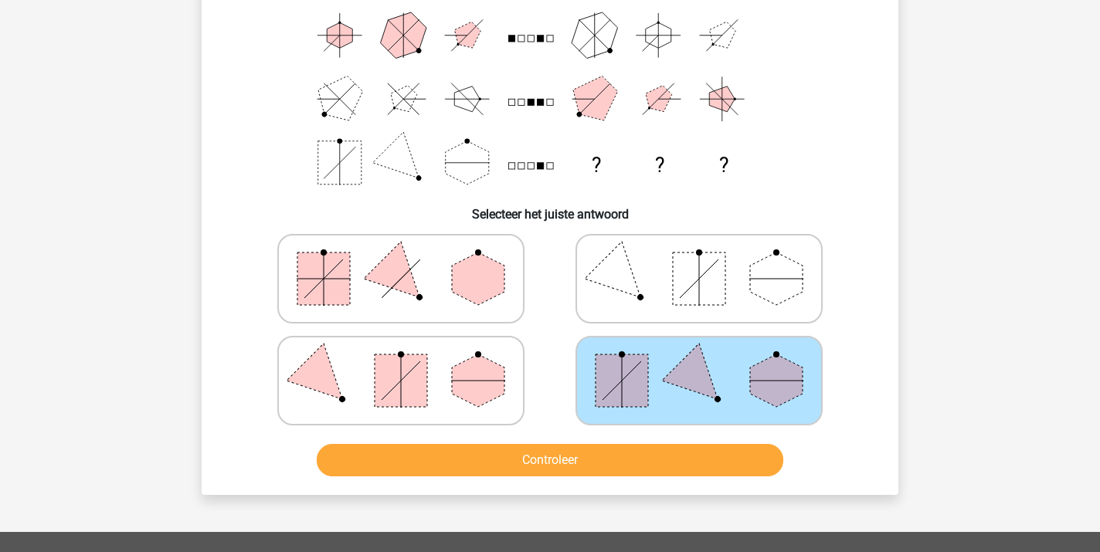
scroll to position [185, 0]
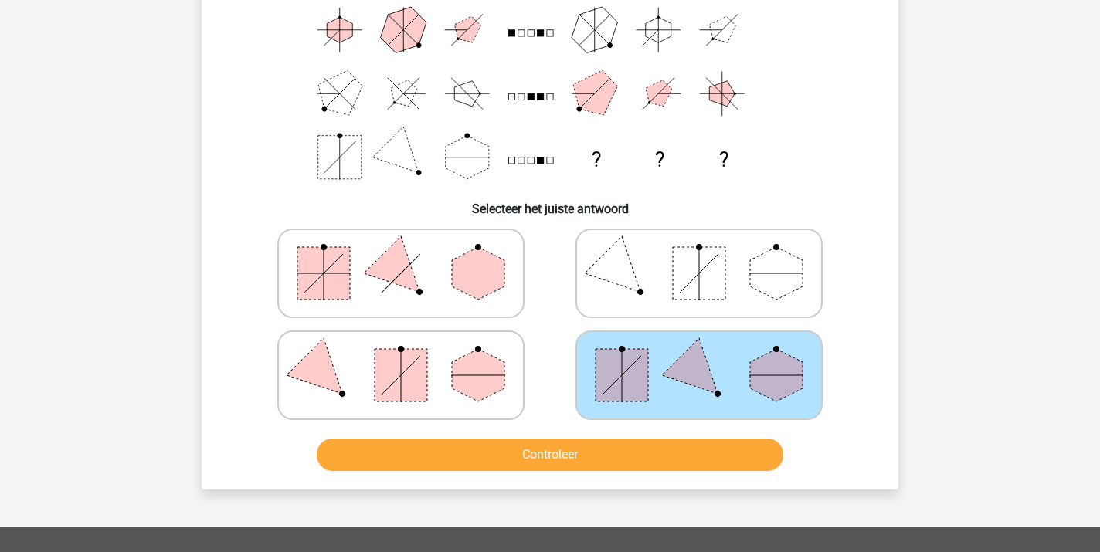
click at [638, 464] on button "Controleer" at bounding box center [550, 455] width 467 height 32
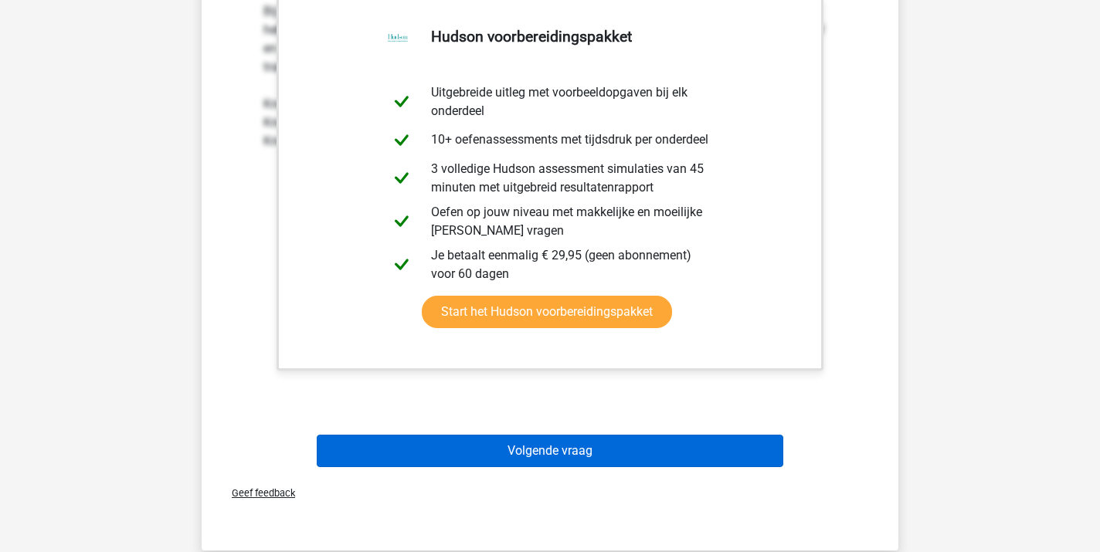
click at [613, 460] on button "Volgende vraag" at bounding box center [550, 451] width 467 height 32
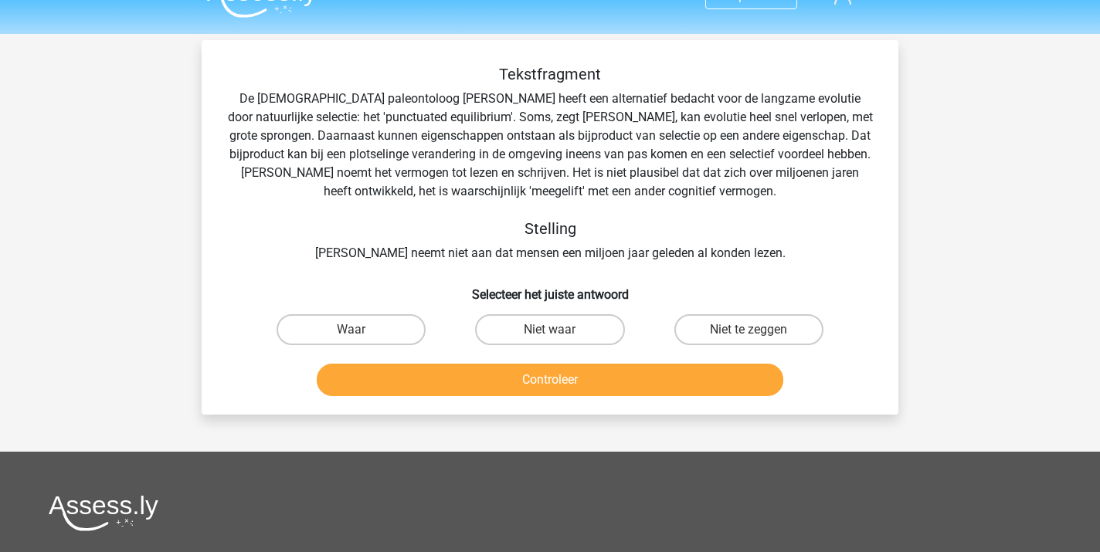
scroll to position [29, 0]
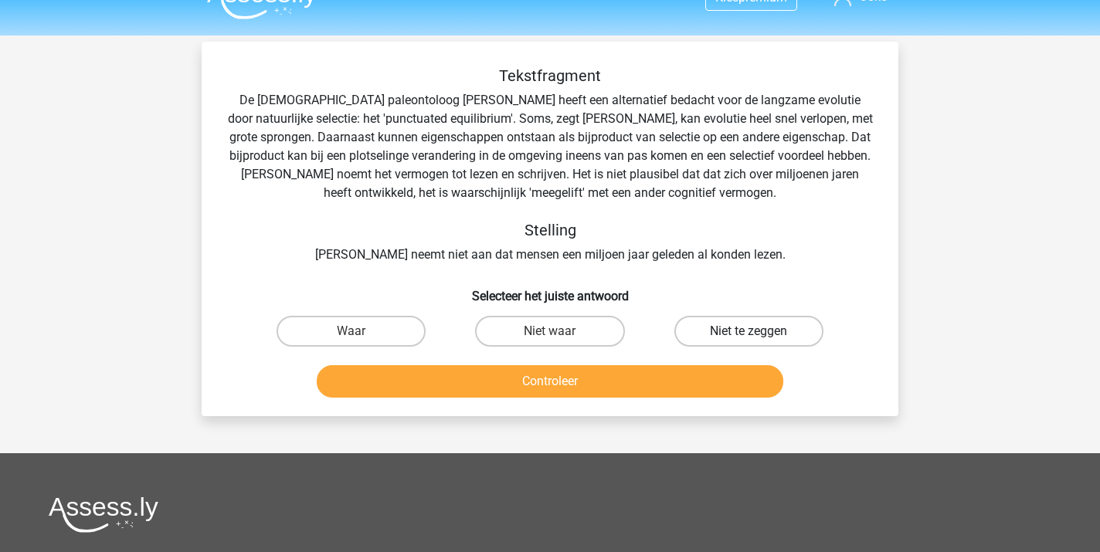
click at [725, 329] on label "Niet te zeggen" at bounding box center [748, 331] width 149 height 31
click at [748, 331] on input "Niet te zeggen" at bounding box center [753, 336] width 10 height 10
radio input "true"
click at [631, 385] on button "Controleer" at bounding box center [550, 381] width 467 height 32
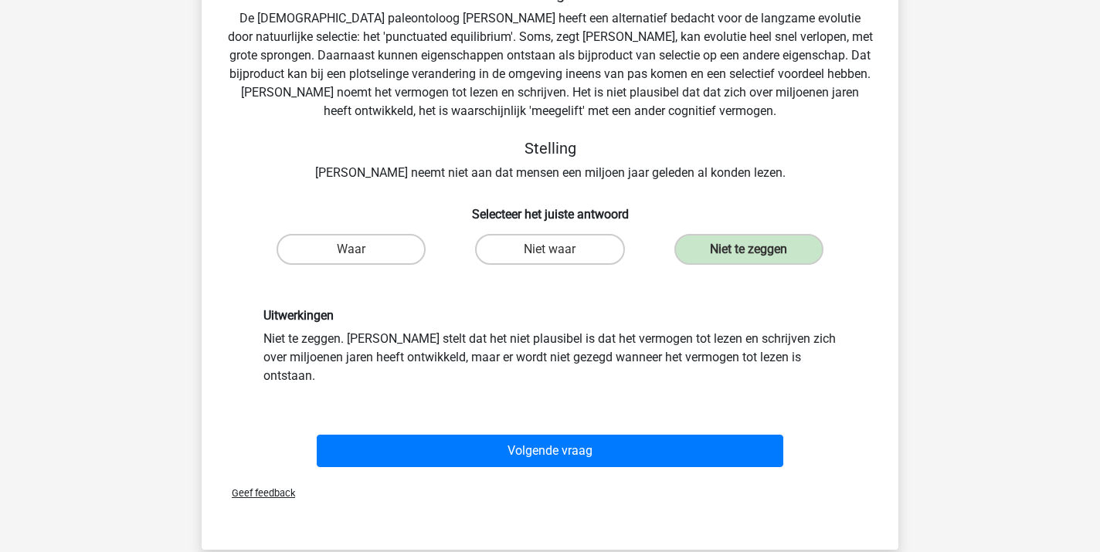
scroll to position [112, 0]
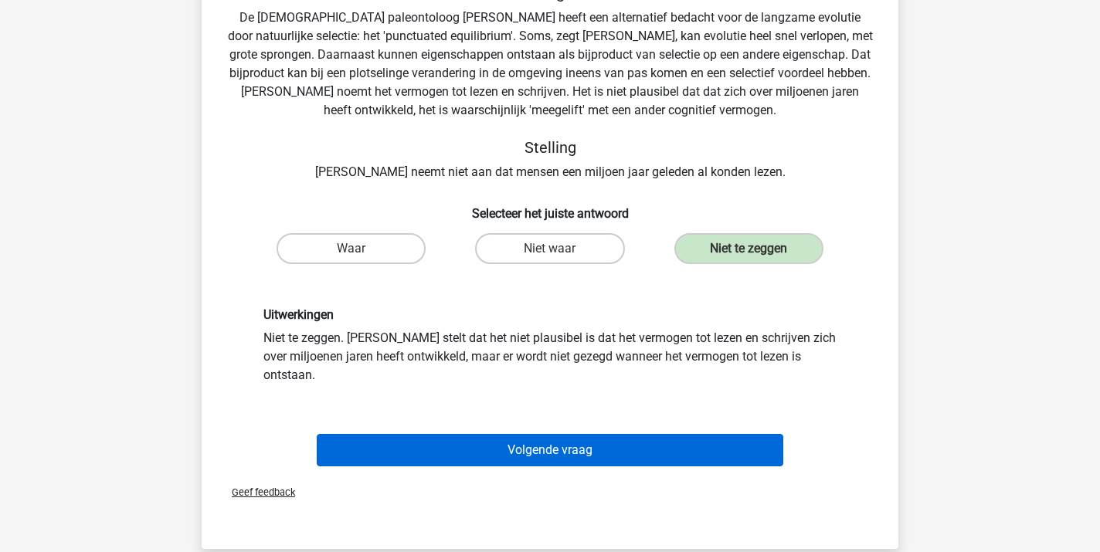
click at [598, 434] on button "Volgende vraag" at bounding box center [550, 450] width 467 height 32
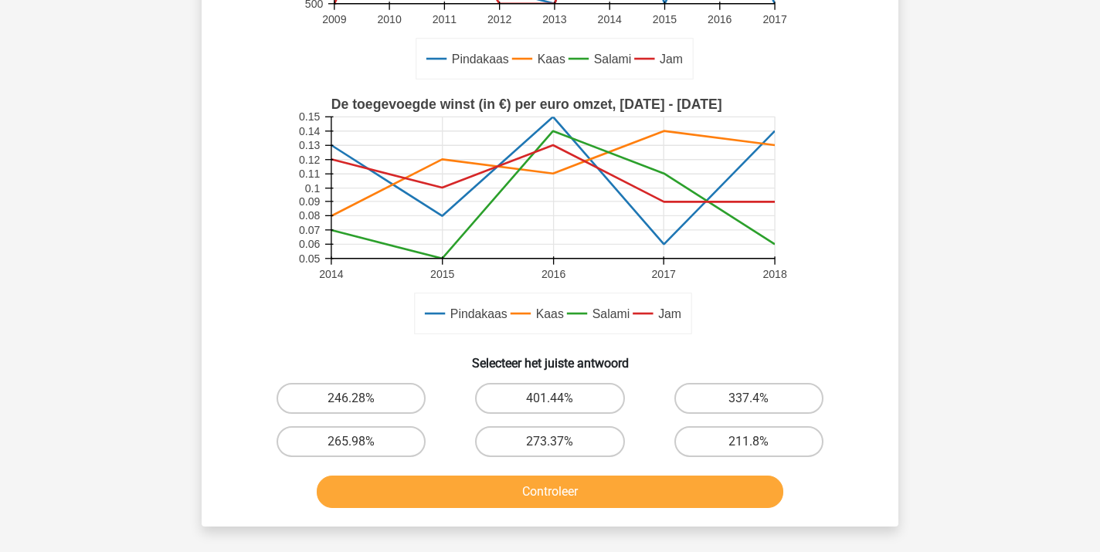
scroll to position [334, 0]
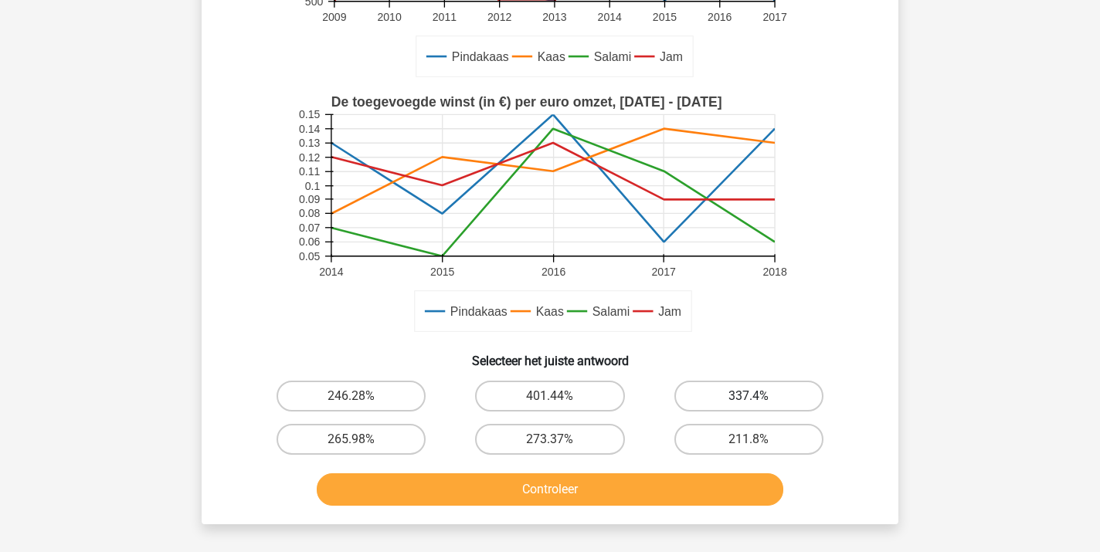
click at [727, 398] on label "337.4%" at bounding box center [748, 396] width 149 height 31
click at [748, 398] on input "337.4%" at bounding box center [753, 401] width 10 height 10
radio input "true"
click at [607, 492] on button "Controleer" at bounding box center [550, 489] width 467 height 32
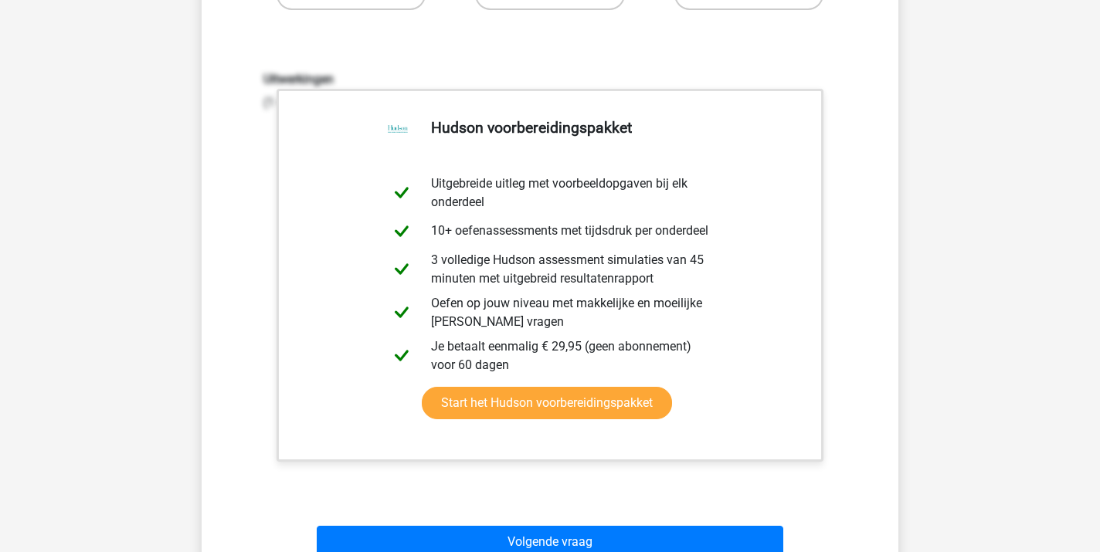
scroll to position [787, 0]
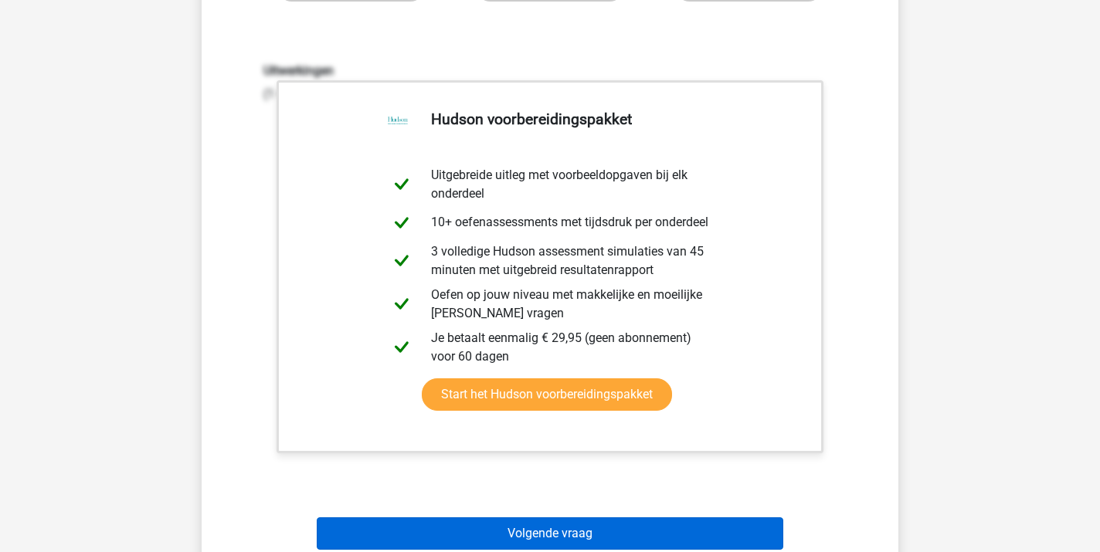
click at [588, 534] on button "Volgende vraag" at bounding box center [550, 533] width 467 height 32
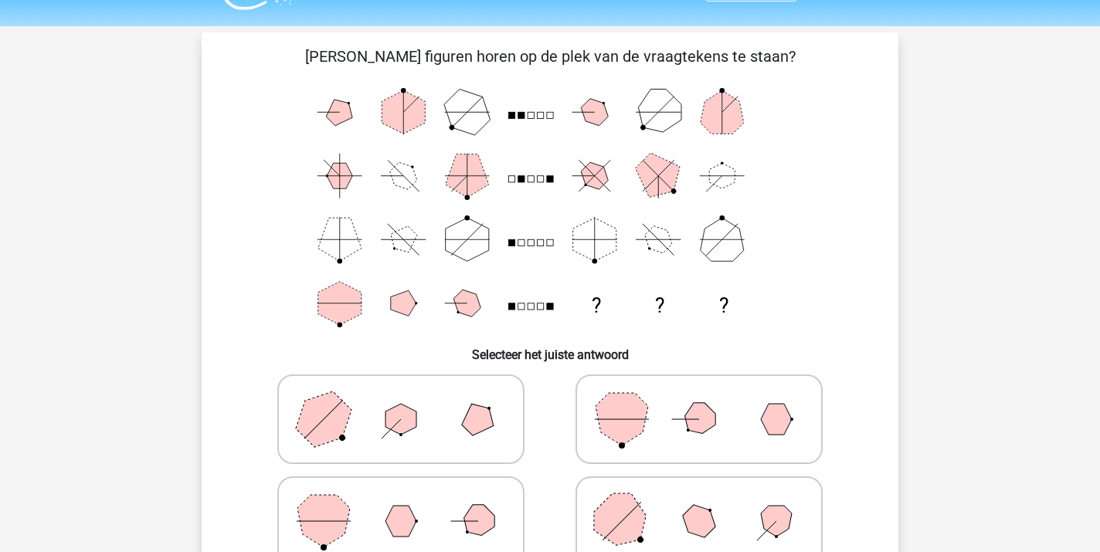
scroll to position [0, 0]
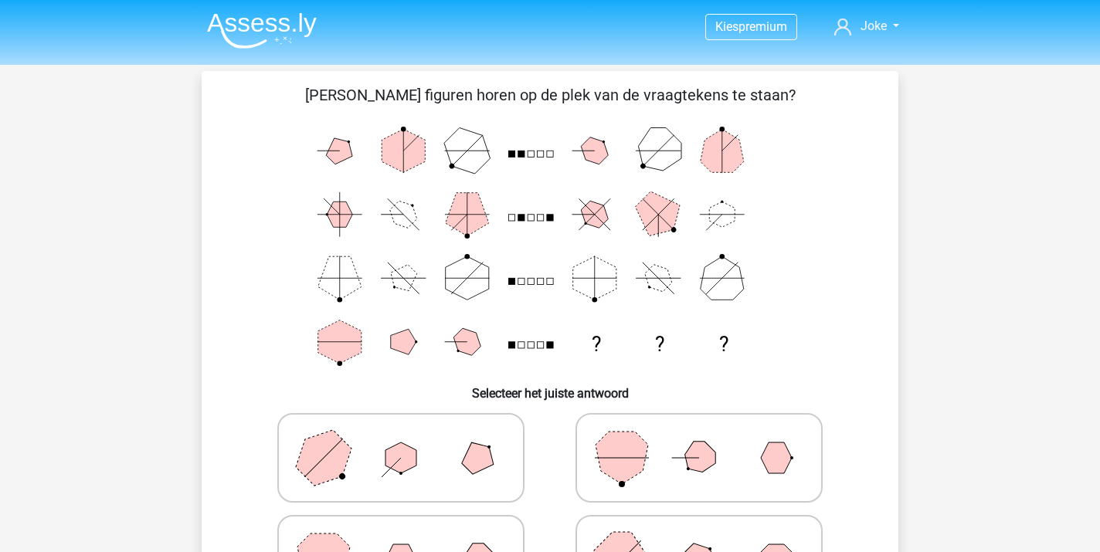
click at [204, 381] on div "Welke figuren horen op de plek van de vraagtekens te staan? ? ? ? Selecteer het…" at bounding box center [550, 372] width 696 height 603
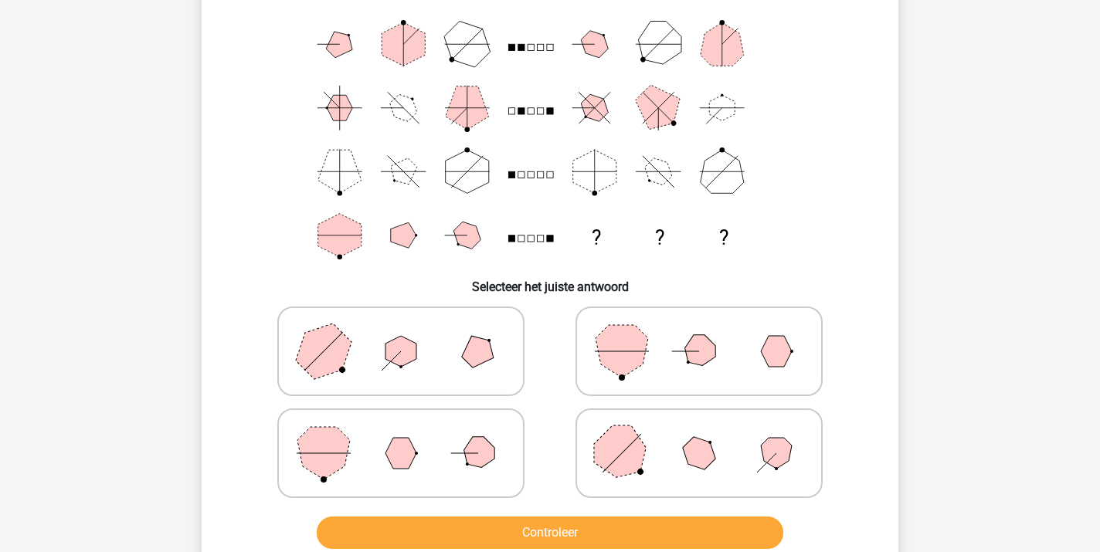
scroll to position [110, 0]
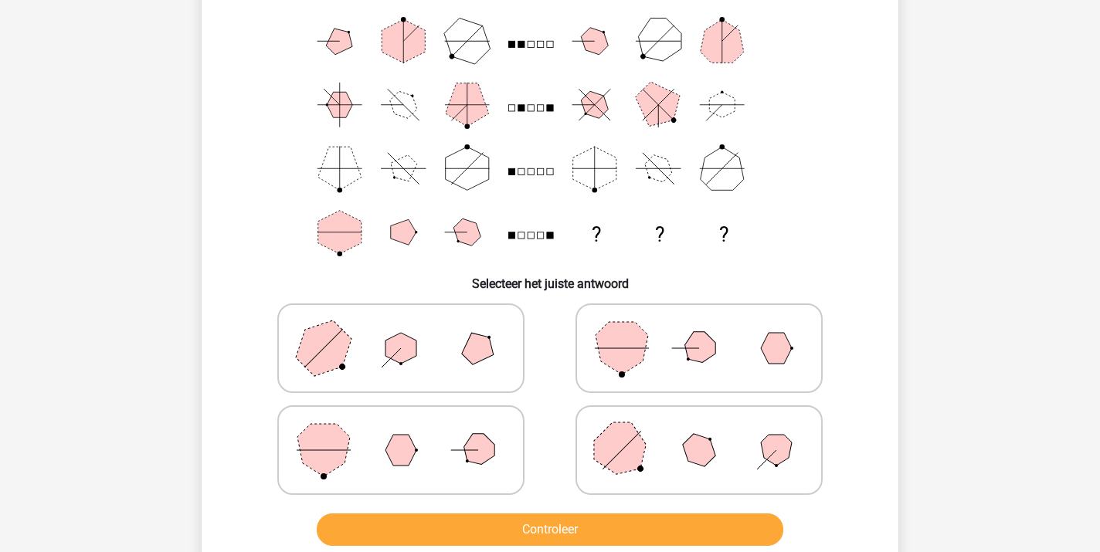
click at [657, 454] on icon at bounding box center [699, 450] width 232 height 77
click at [699, 431] on input "radio" at bounding box center [704, 426] width 10 height 10
radio input "true"
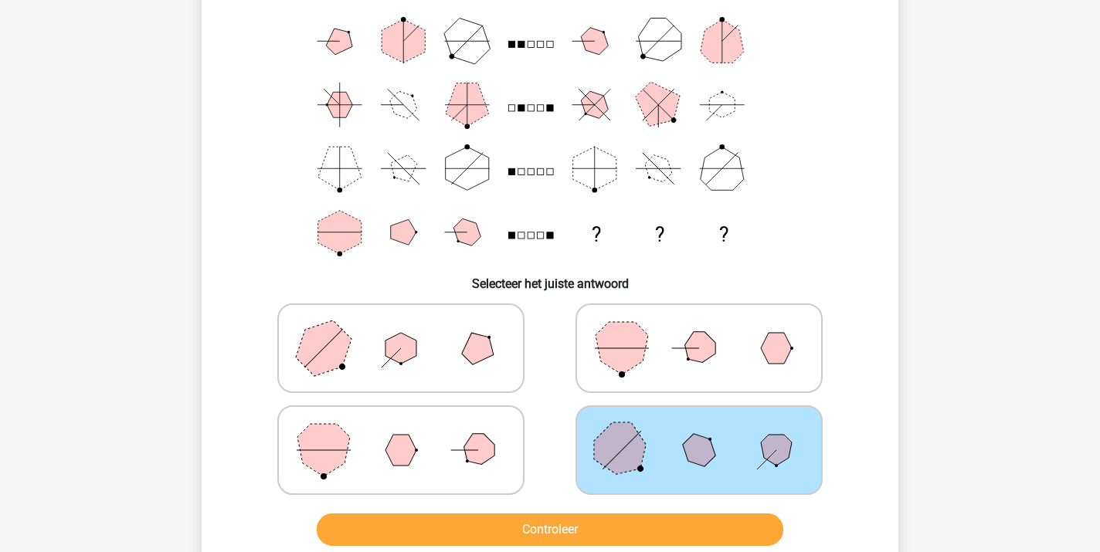
click at [567, 525] on button "Controleer" at bounding box center [550, 529] width 467 height 32
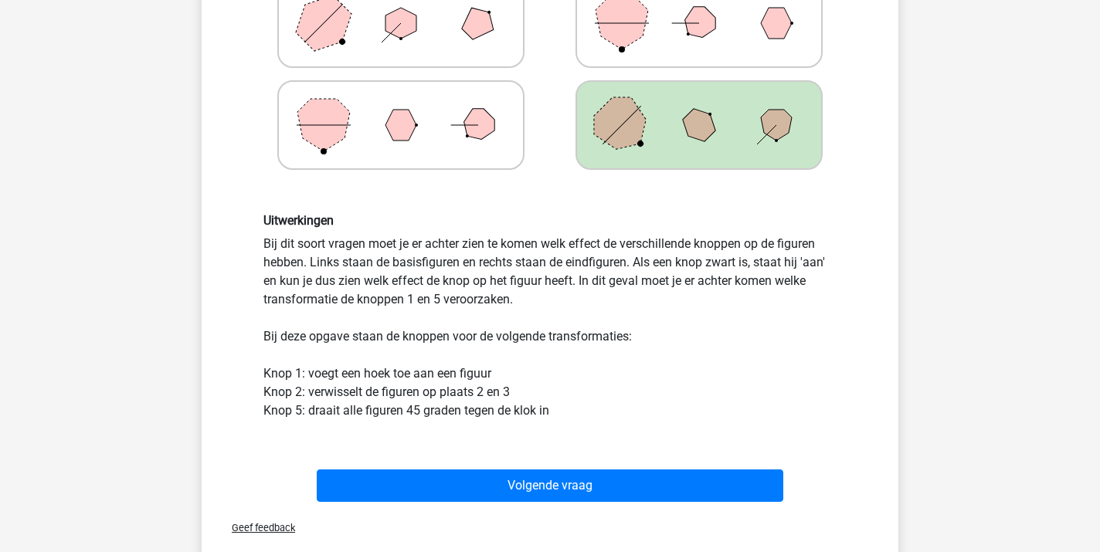
scroll to position [437, 0]
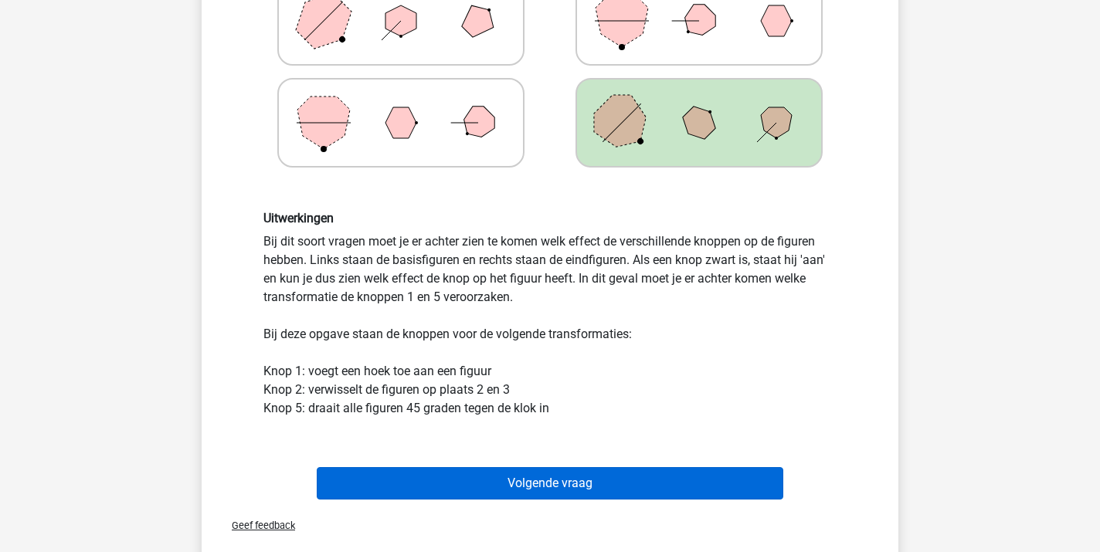
click at [546, 485] on button "Volgende vraag" at bounding box center [550, 483] width 467 height 32
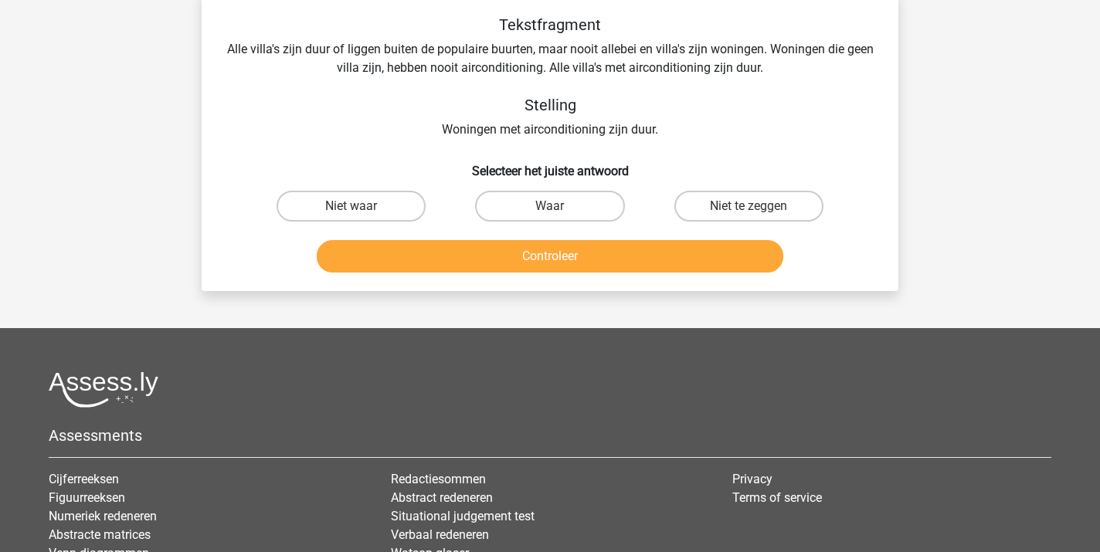
scroll to position [71, 0]
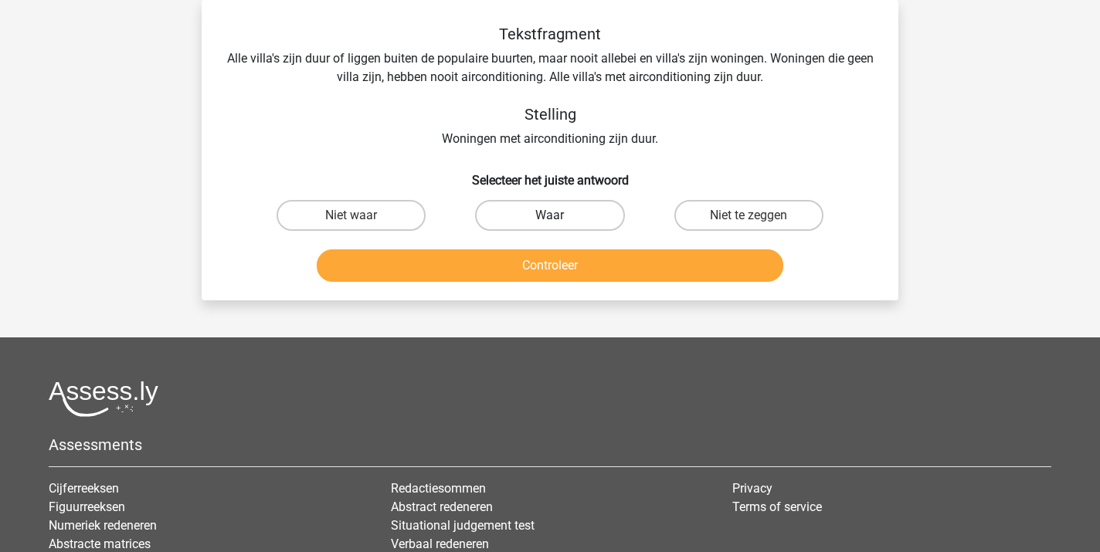
click at [547, 218] on label "Waar" at bounding box center [549, 215] width 149 height 31
click at [550, 218] on input "Waar" at bounding box center [555, 220] width 10 height 10
radio input "true"
click at [558, 273] on button "Controleer" at bounding box center [550, 265] width 467 height 32
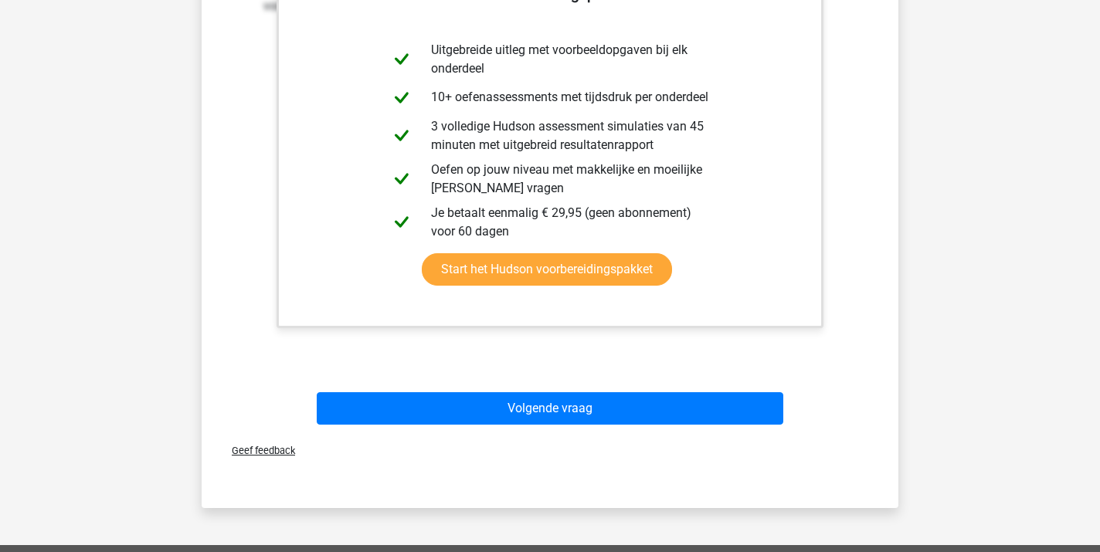
scroll to position [429, 0]
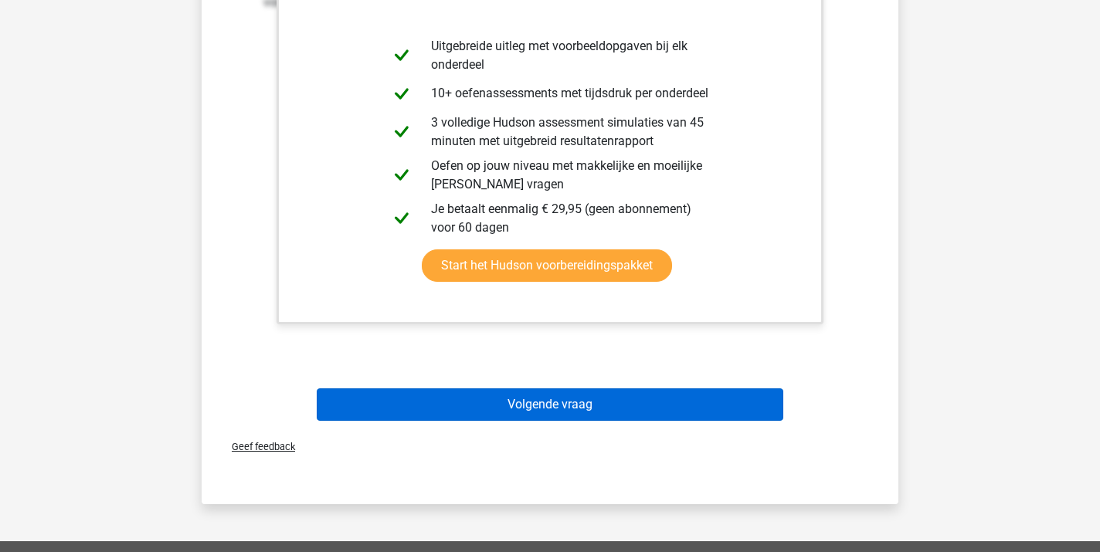
click at [544, 410] on button "Volgende vraag" at bounding box center [550, 404] width 467 height 32
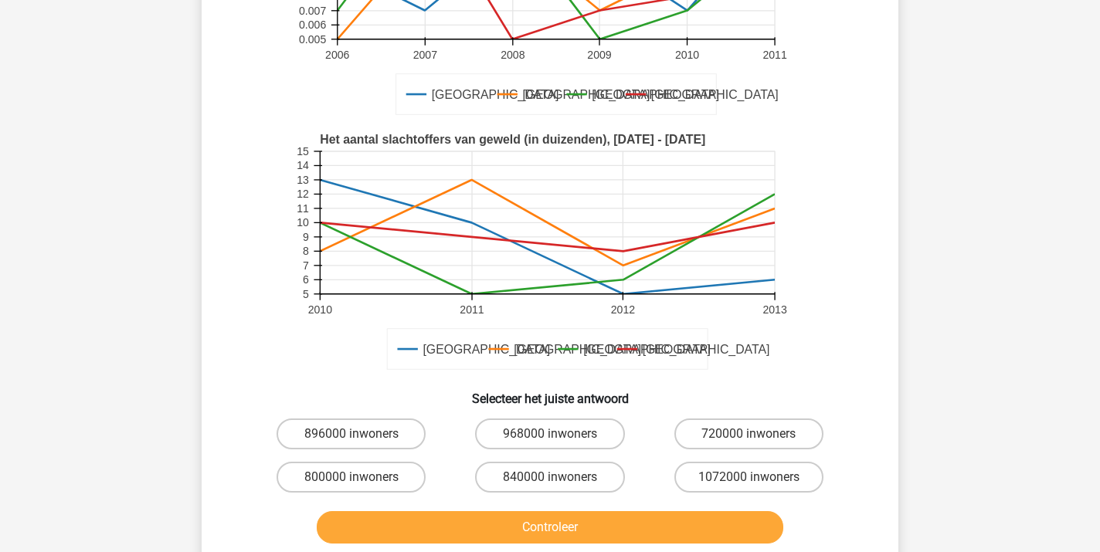
scroll to position [266, 0]
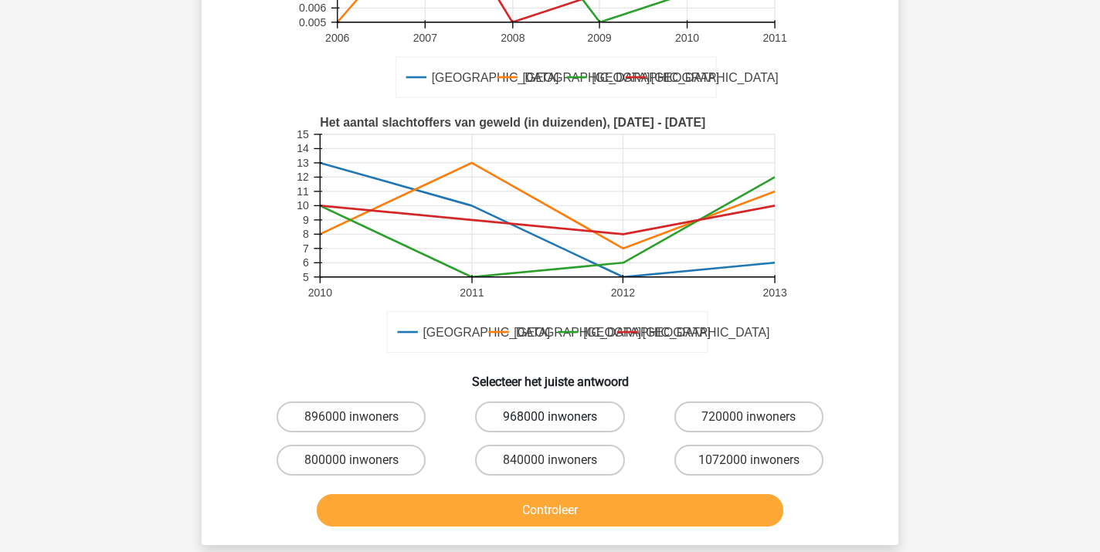
click at [540, 421] on label "968000 inwoners" at bounding box center [549, 417] width 149 height 31
click at [550, 421] on input "968000 inwoners" at bounding box center [555, 422] width 10 height 10
radio input "true"
click at [527, 519] on button "Controleer" at bounding box center [550, 510] width 467 height 32
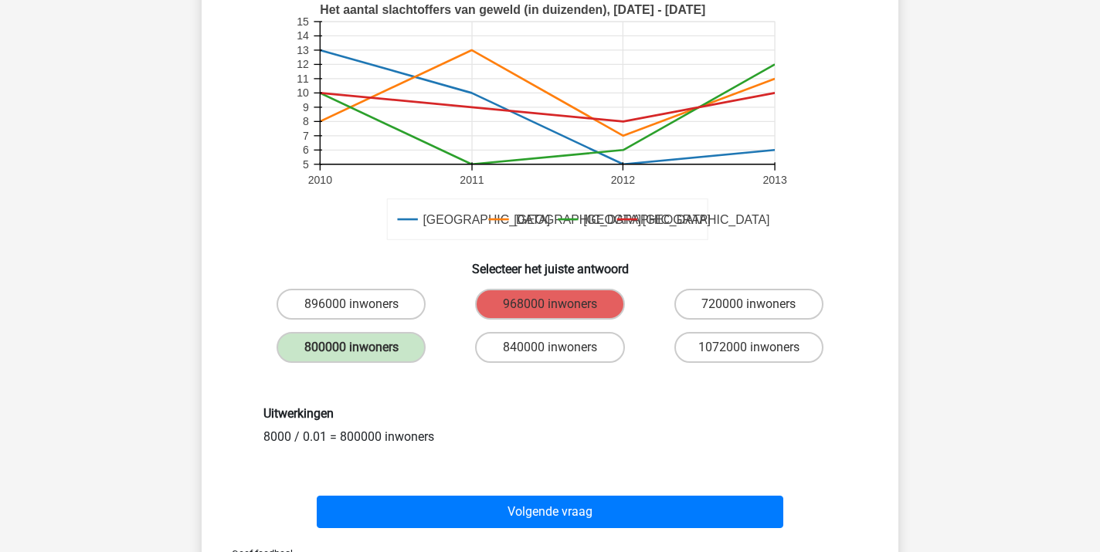
scroll to position [366, 0]
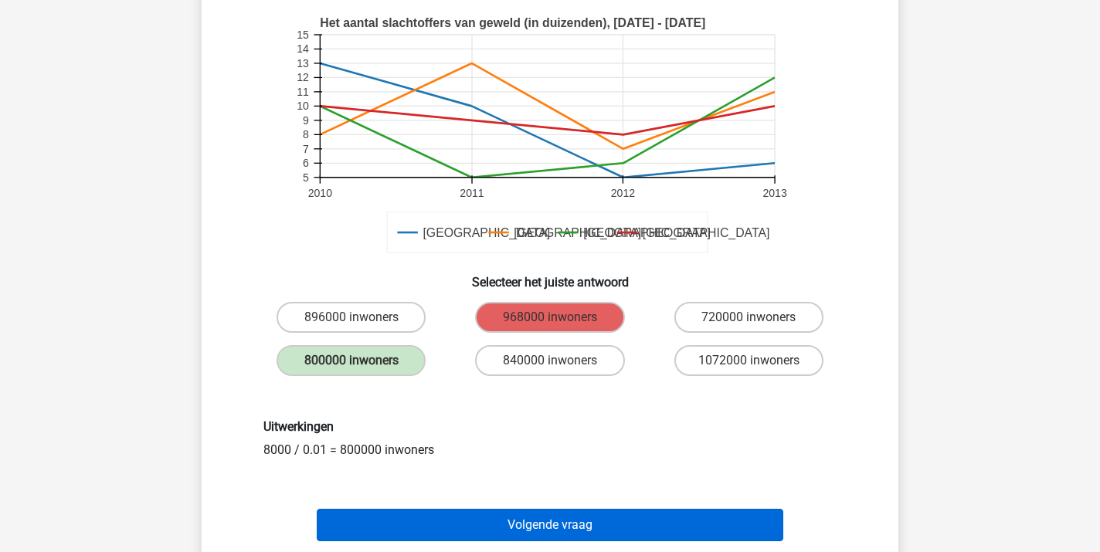
click at [621, 516] on button "Volgende vraag" at bounding box center [550, 525] width 467 height 32
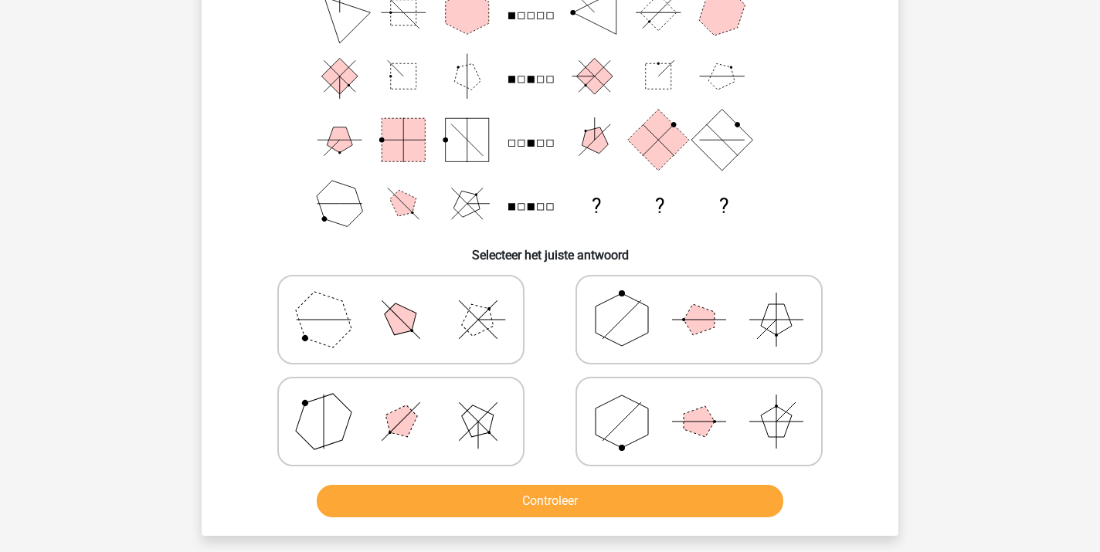
scroll to position [143, 0]
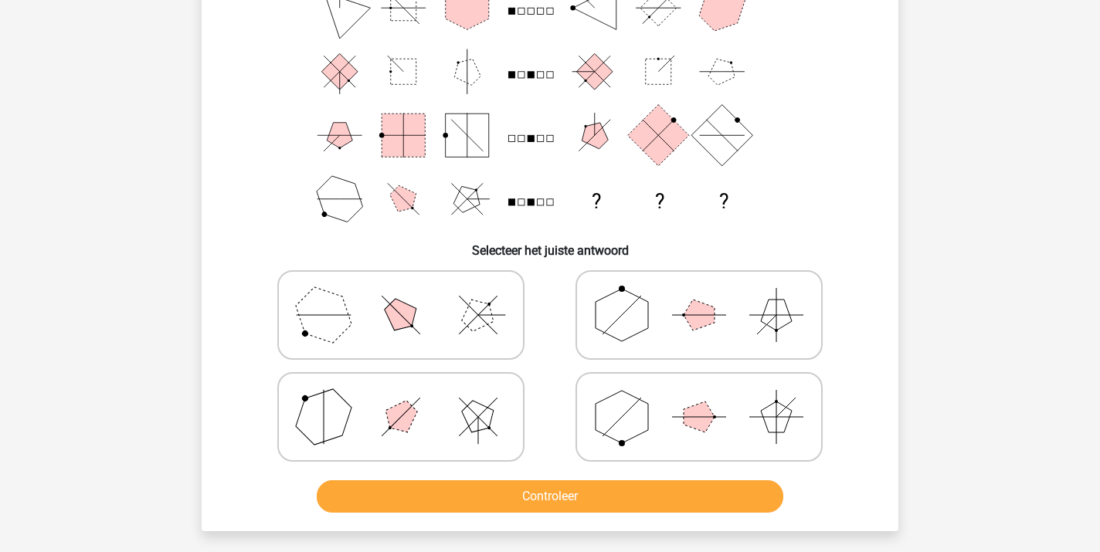
click at [377, 403] on icon at bounding box center [401, 416] width 232 height 77
click at [401, 398] on input "radio" at bounding box center [406, 393] width 10 height 10
radio input "true"
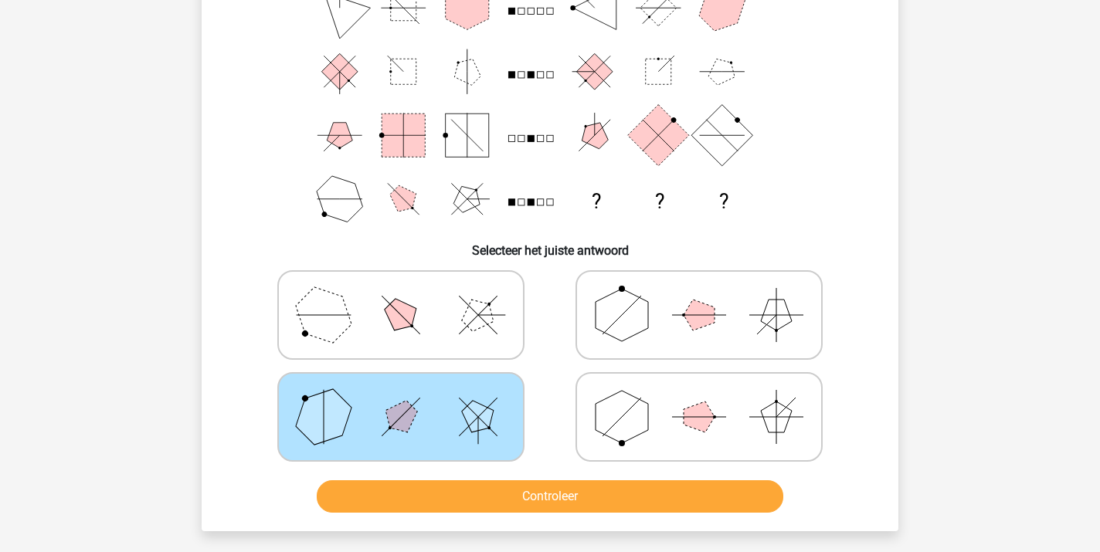
click at [509, 491] on button "Controleer" at bounding box center [550, 496] width 467 height 32
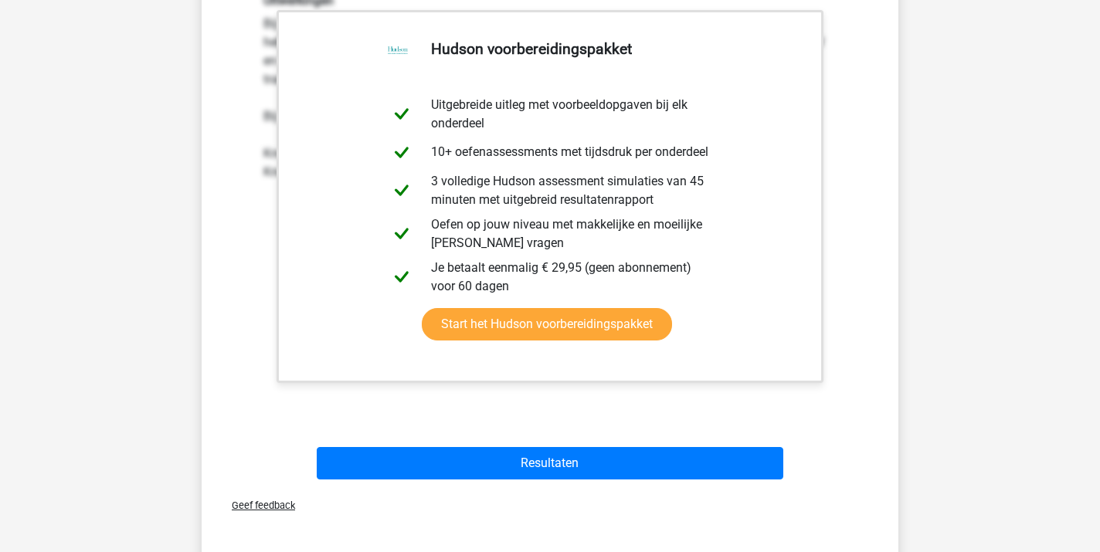
scroll to position [674, 0]
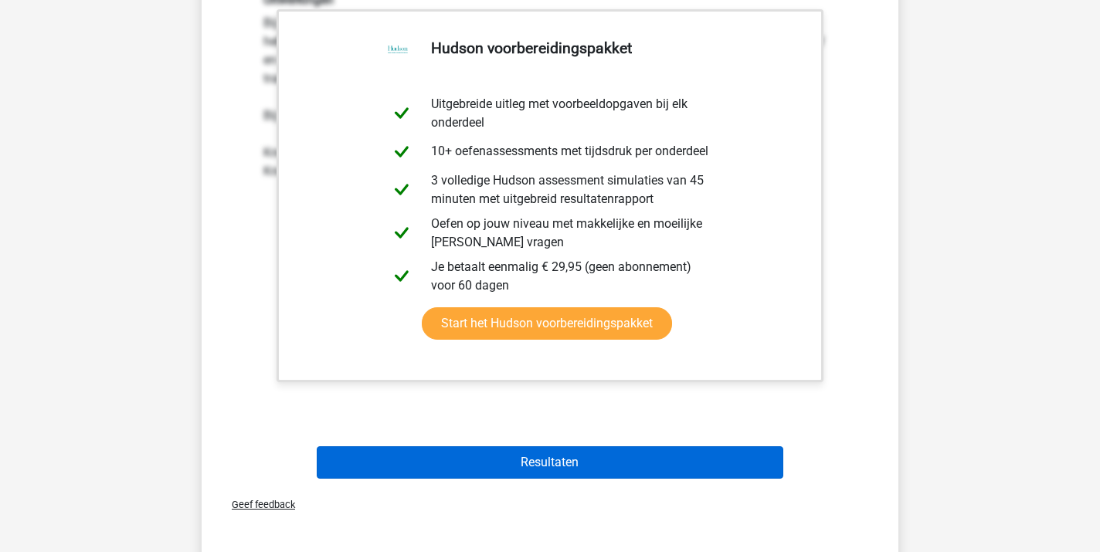
click at [530, 468] on button "Resultaten" at bounding box center [550, 462] width 467 height 32
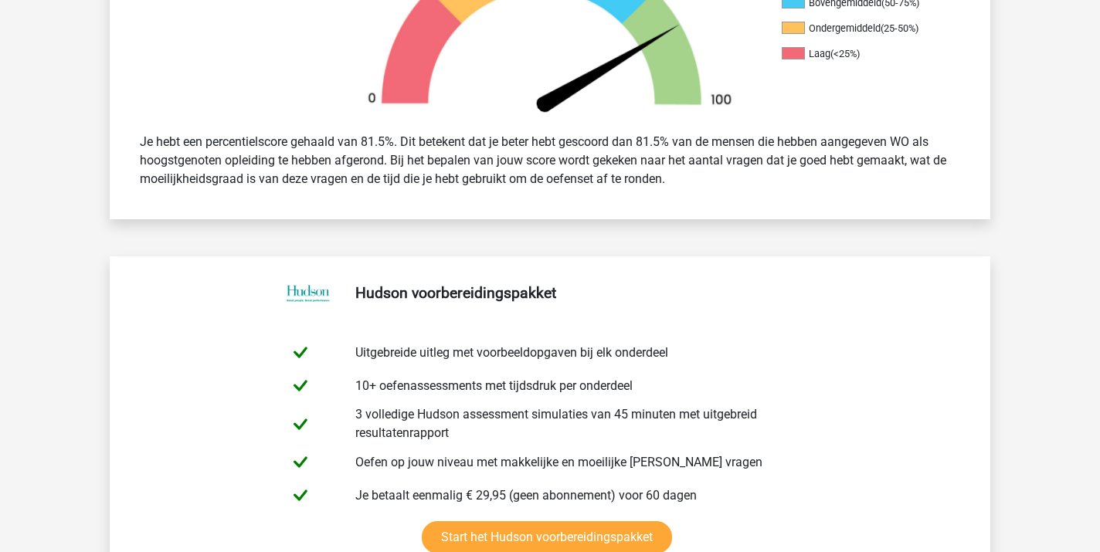
scroll to position [536, 0]
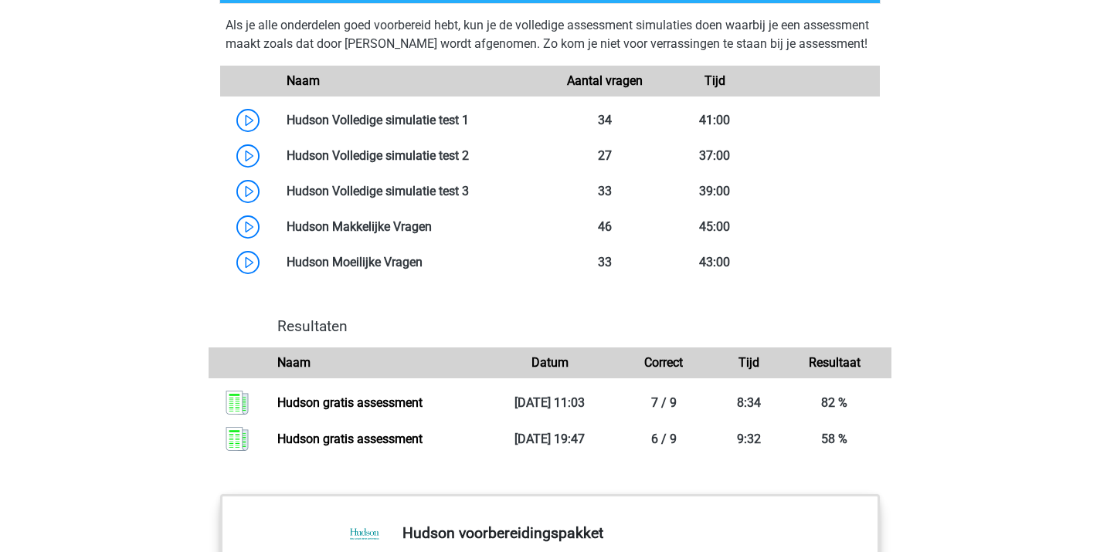
scroll to position [1364, 0]
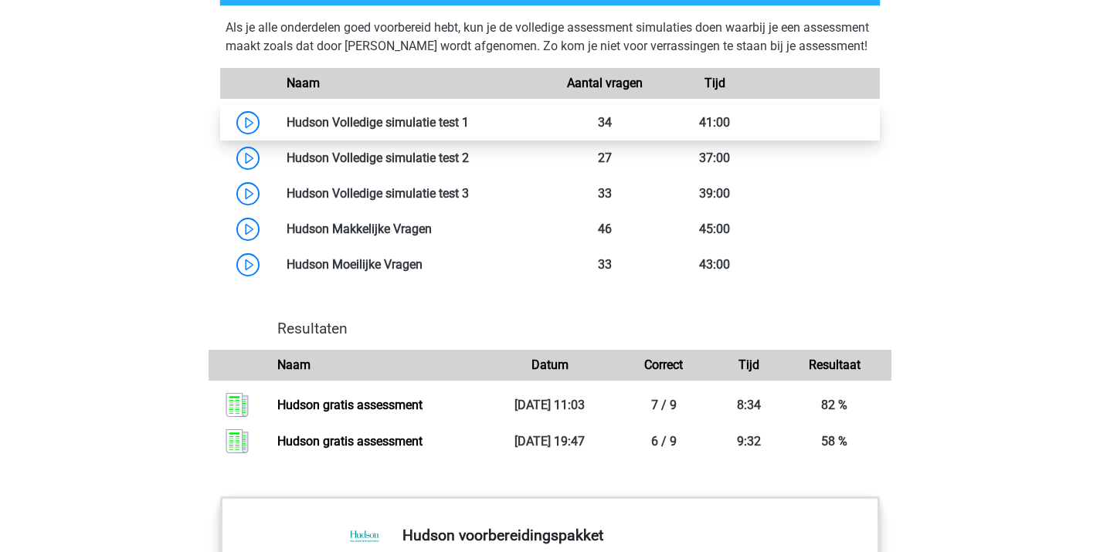
click at [469, 130] on link at bounding box center [469, 122] width 0 height 15
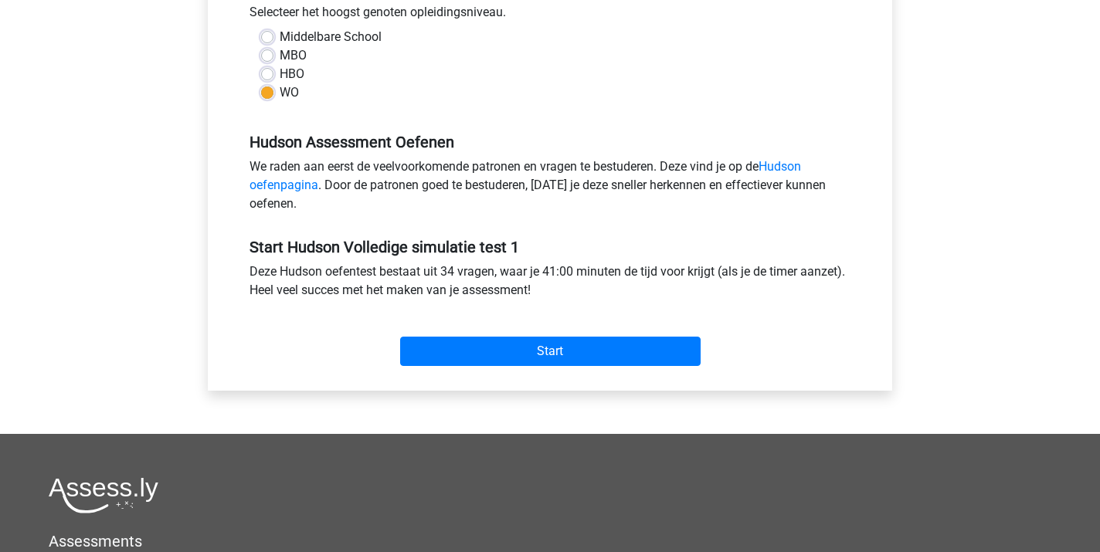
scroll to position [384, 0]
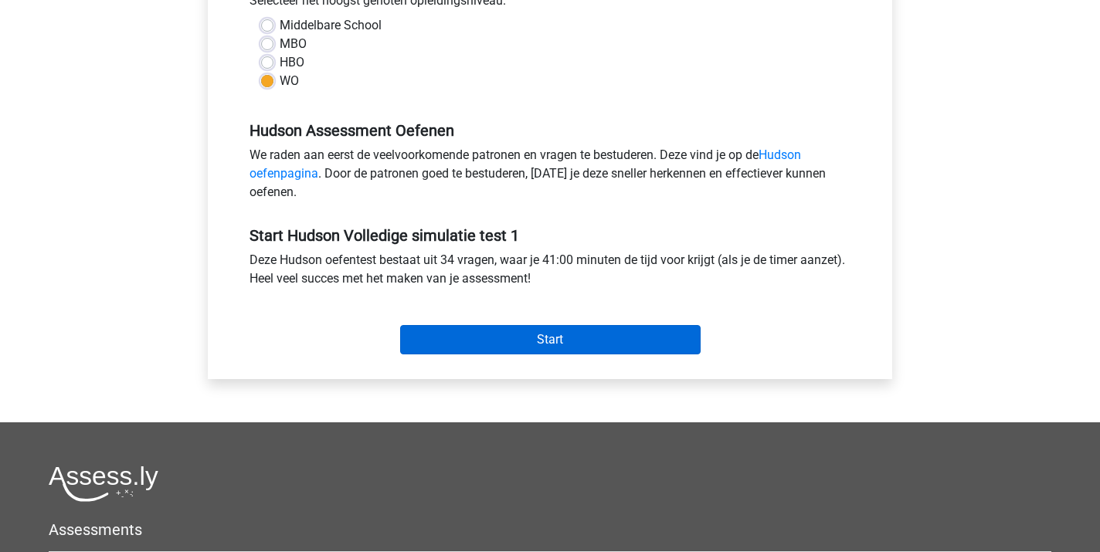
click at [537, 348] on input "Start" at bounding box center [550, 339] width 300 height 29
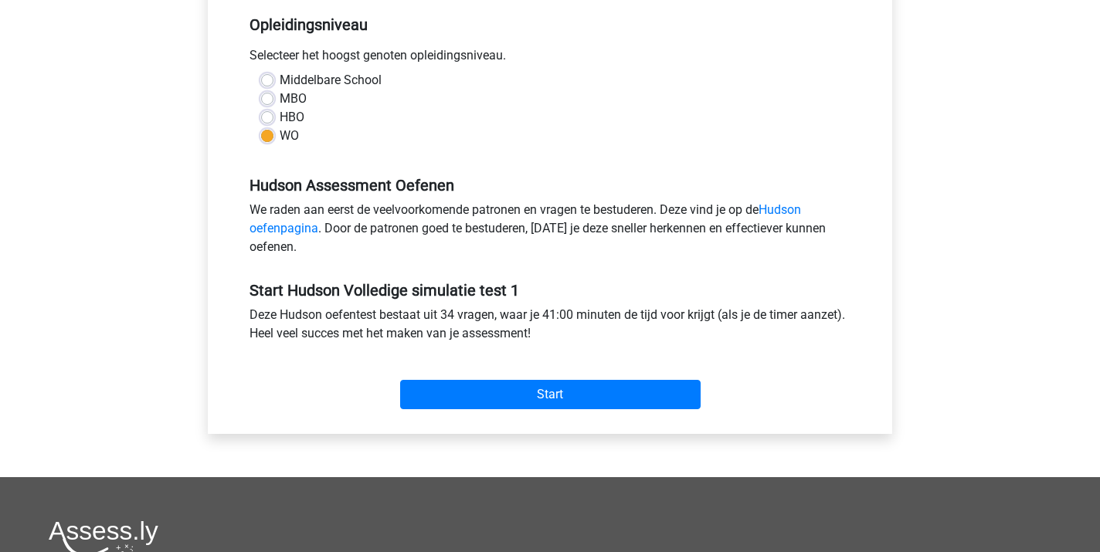
scroll to position [338, 0]
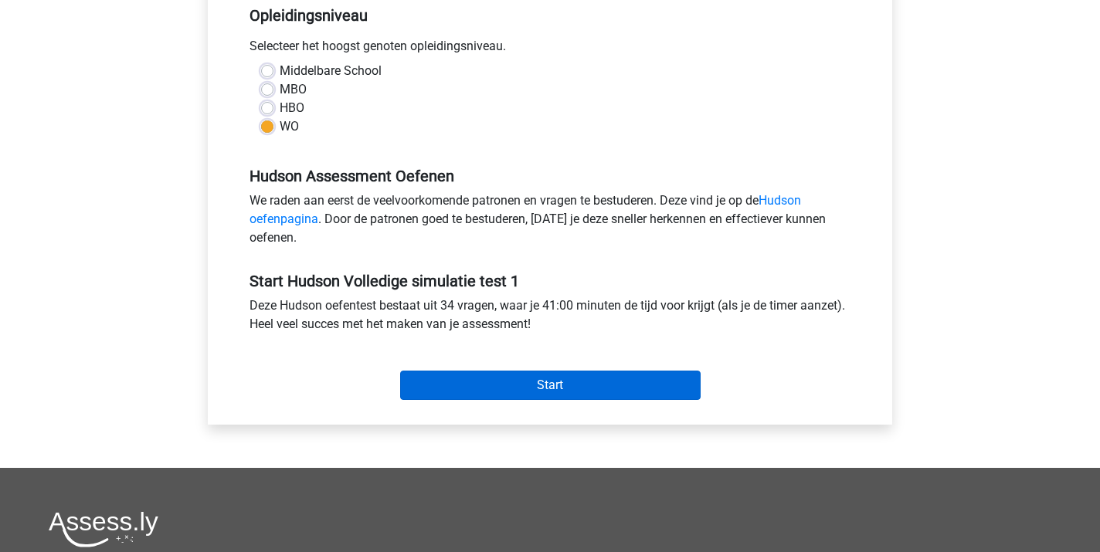
click at [534, 387] on input "Start" at bounding box center [550, 385] width 300 height 29
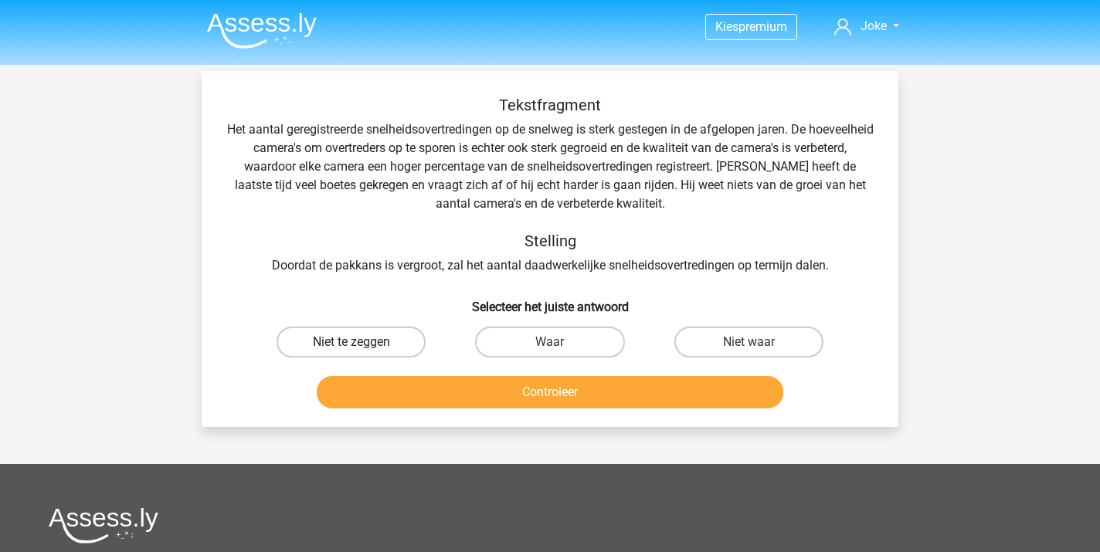
click at [324, 344] on label "Niet te zeggen" at bounding box center [350, 342] width 149 height 31
click at [351, 344] on input "Niet te zeggen" at bounding box center [356, 347] width 10 height 10
radio input "true"
click at [524, 393] on button "Controleer" at bounding box center [550, 392] width 467 height 32
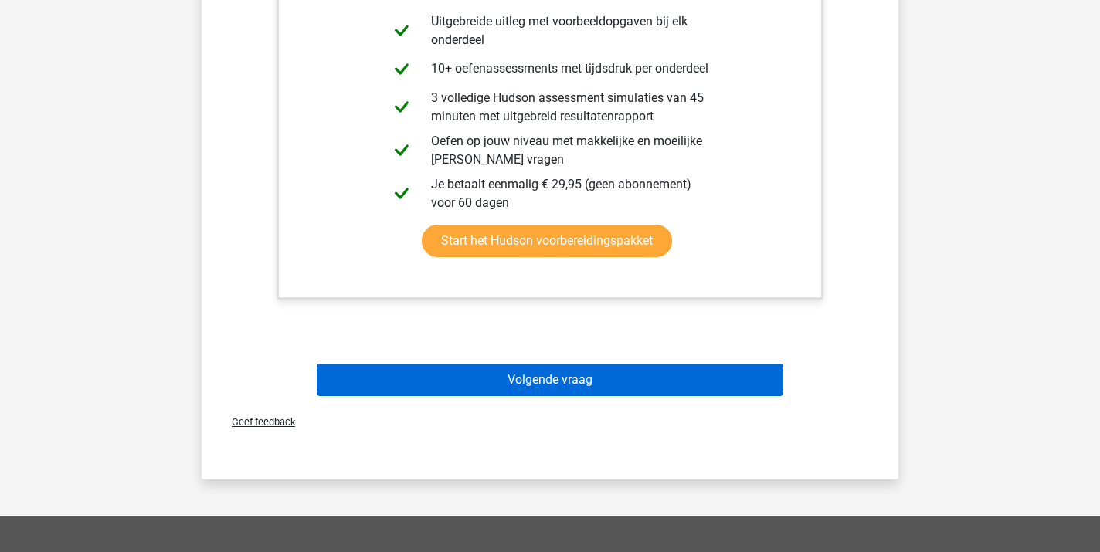
click at [517, 384] on button "Volgende vraag" at bounding box center [550, 380] width 467 height 32
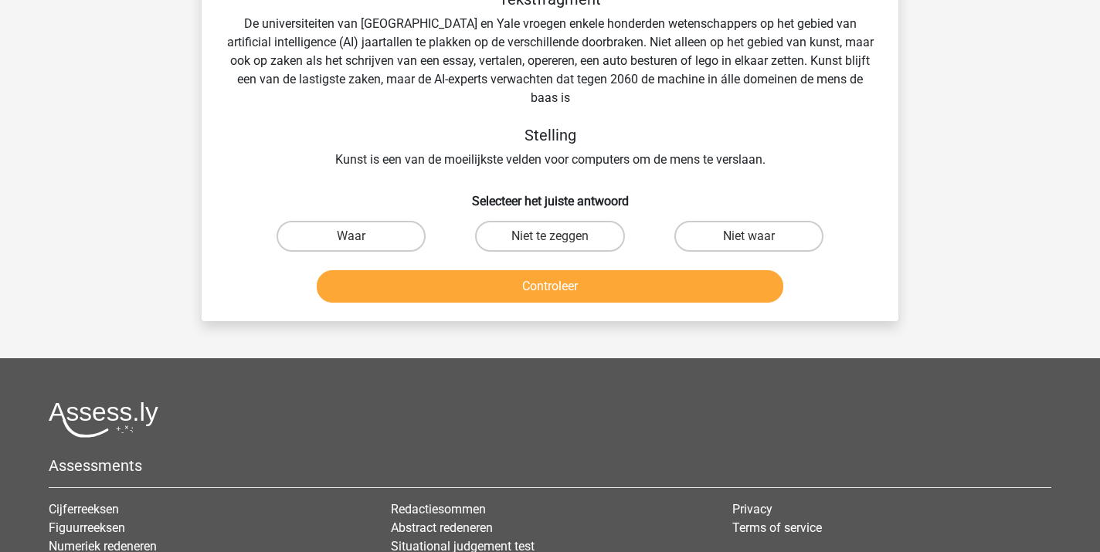
scroll to position [71, 0]
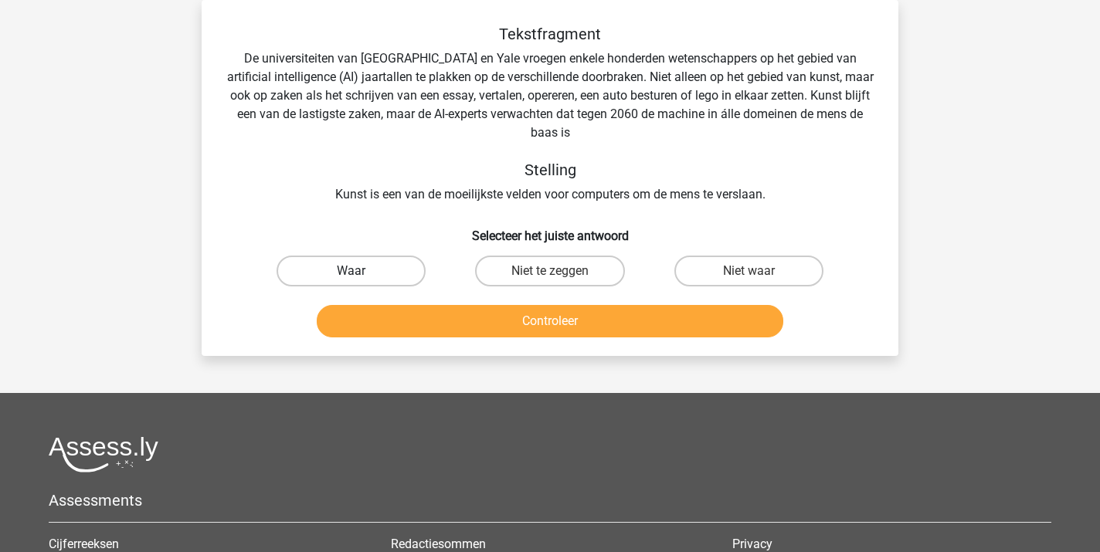
click at [349, 273] on label "Waar" at bounding box center [350, 271] width 149 height 31
click at [351, 273] on input "Waar" at bounding box center [356, 276] width 10 height 10
radio input "true"
click at [495, 324] on button "Controleer" at bounding box center [550, 321] width 467 height 32
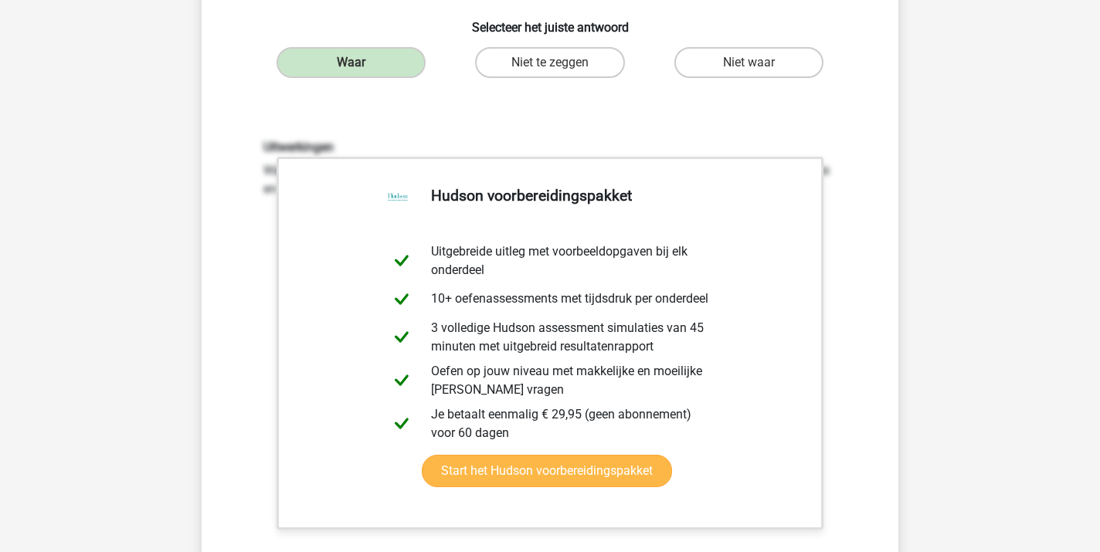
scroll to position [370, 0]
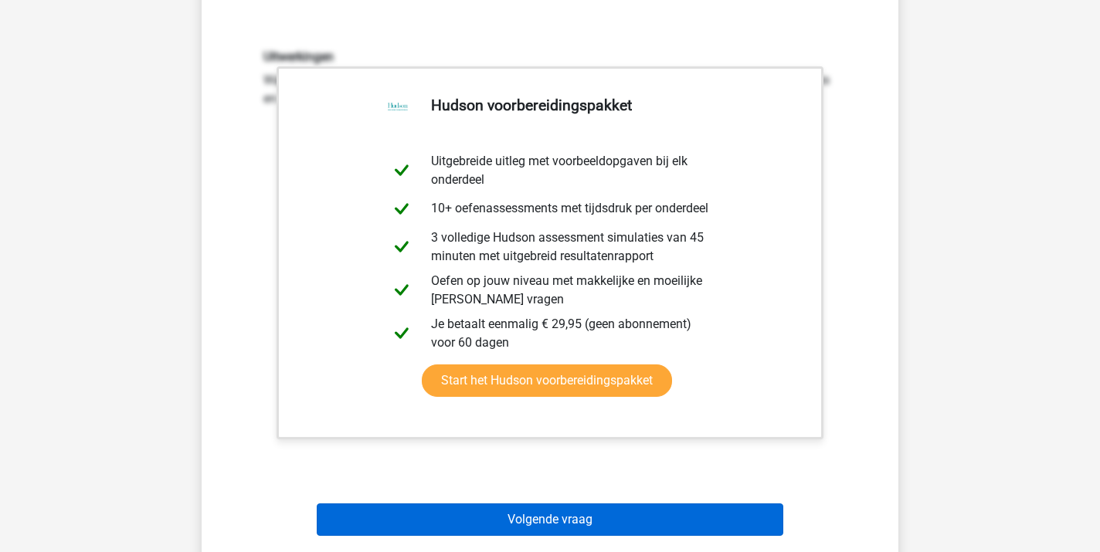
click at [551, 525] on button "Volgende vraag" at bounding box center [550, 519] width 467 height 32
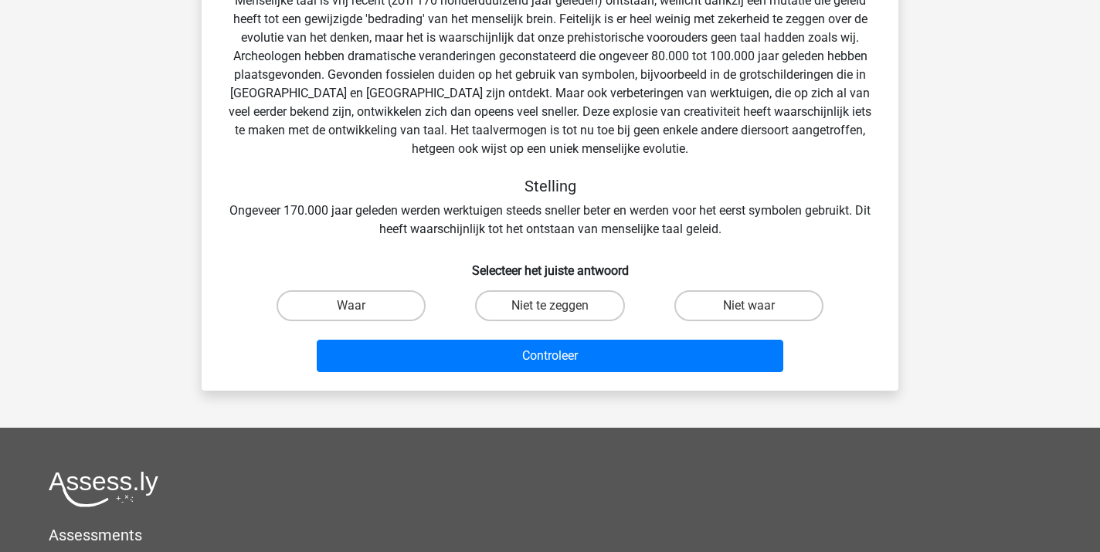
scroll to position [71, 0]
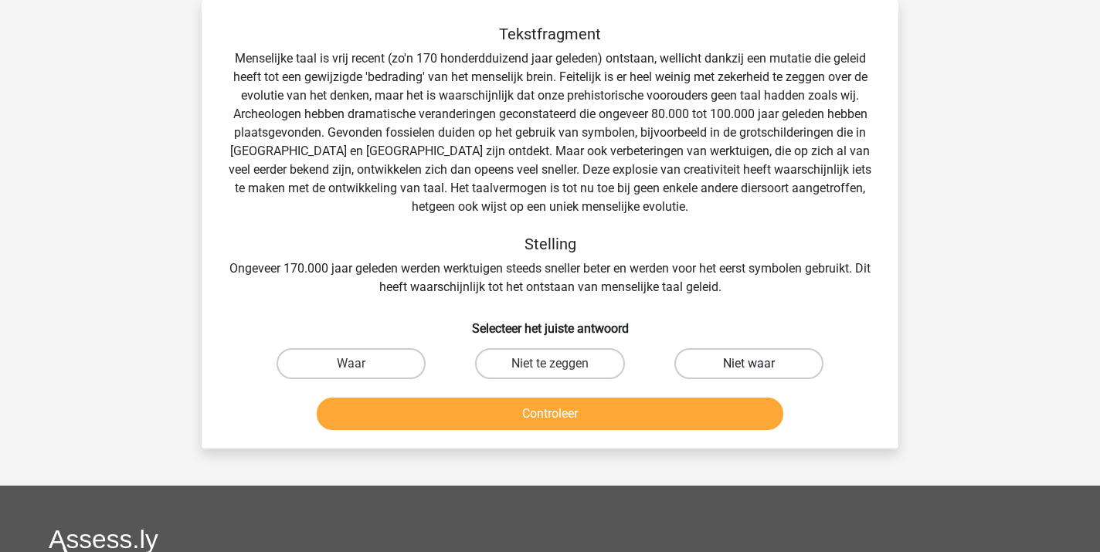
click at [761, 364] on label "Niet waar" at bounding box center [748, 363] width 149 height 31
click at [758, 364] on input "Niet waar" at bounding box center [753, 369] width 10 height 10
radio input "true"
click at [606, 422] on button "Controleer" at bounding box center [550, 414] width 467 height 32
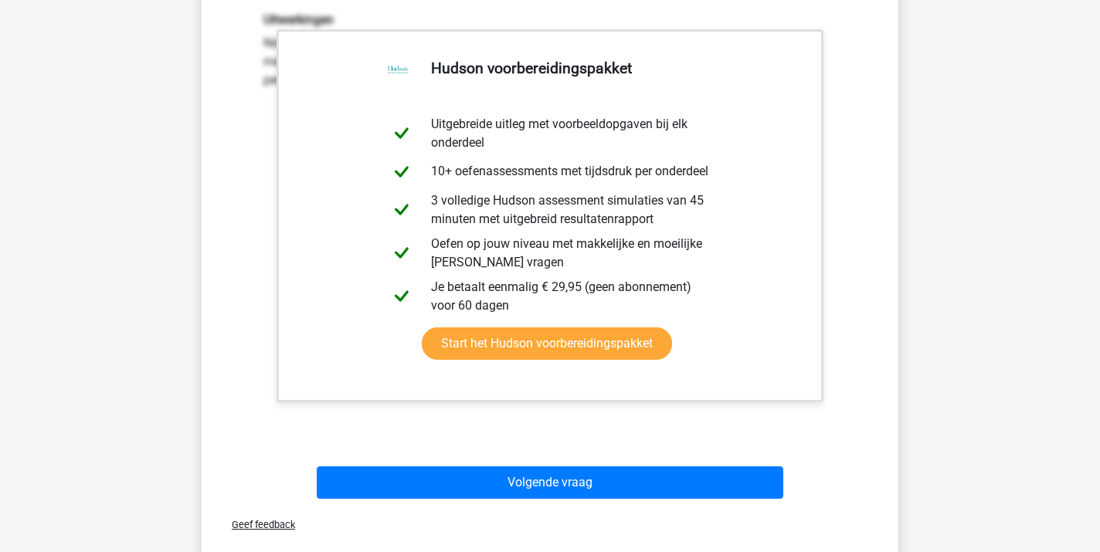
scroll to position [506, 0]
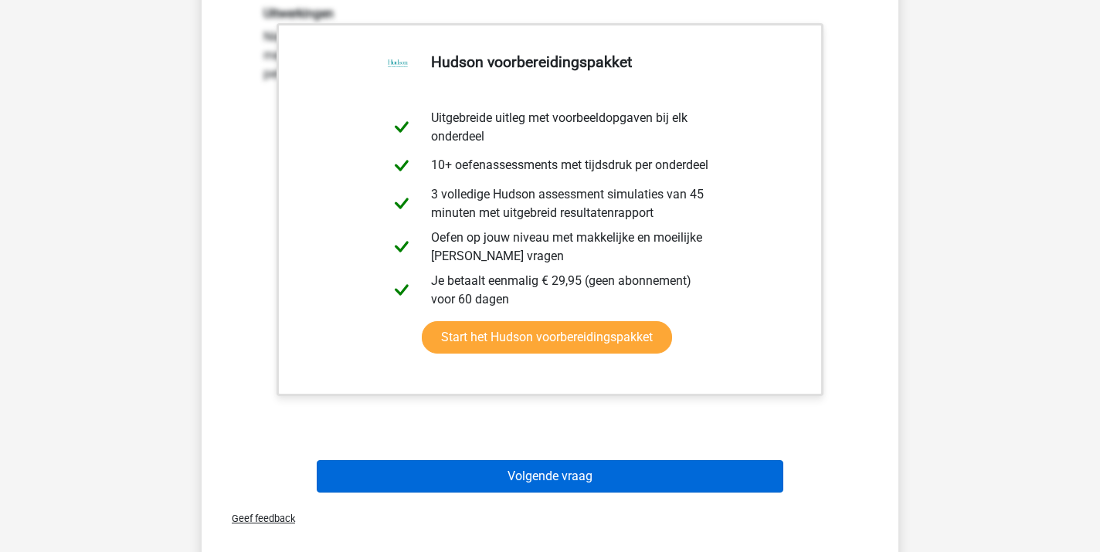
click at [601, 483] on button "Volgende vraag" at bounding box center [550, 476] width 467 height 32
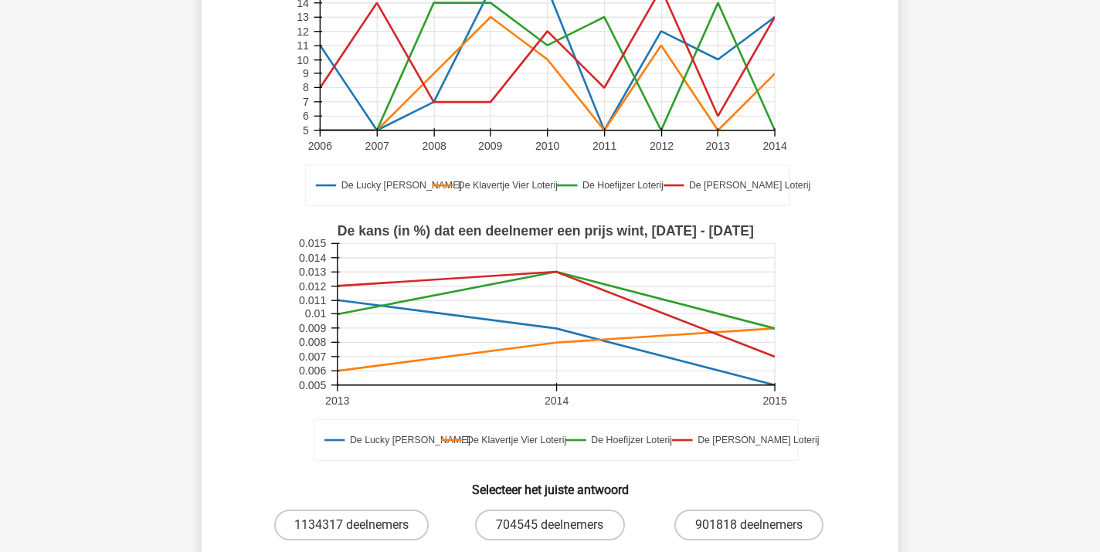
scroll to position [71, 0]
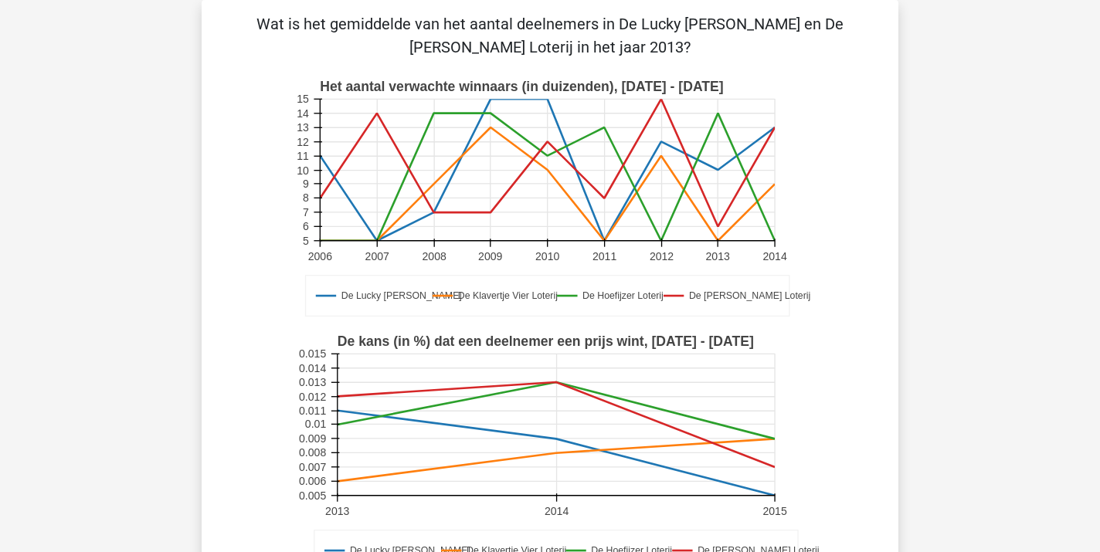
click at [299, 317] on rect at bounding box center [551, 199] width 510 height 255
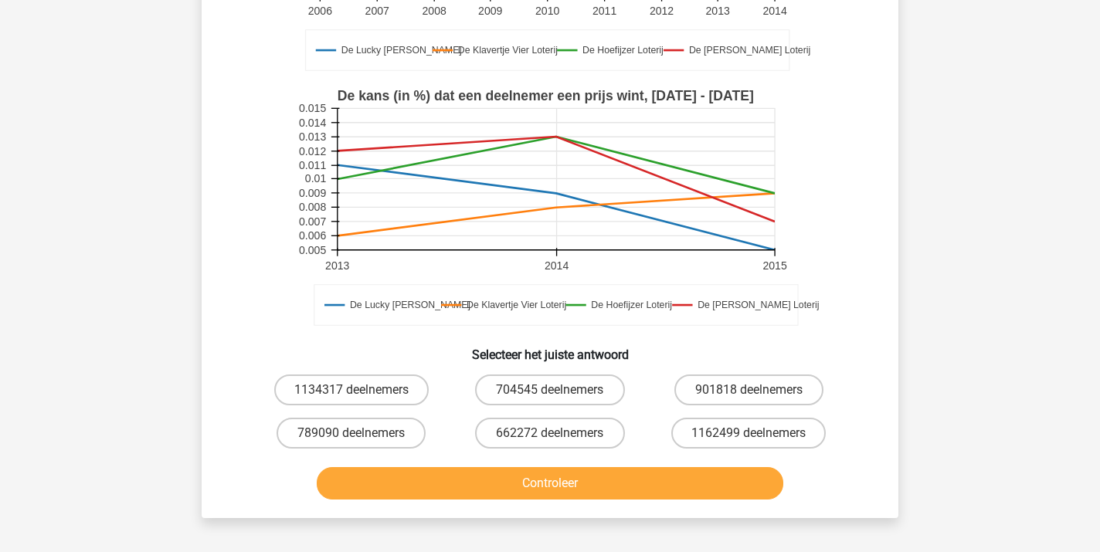
scroll to position [328, 0]
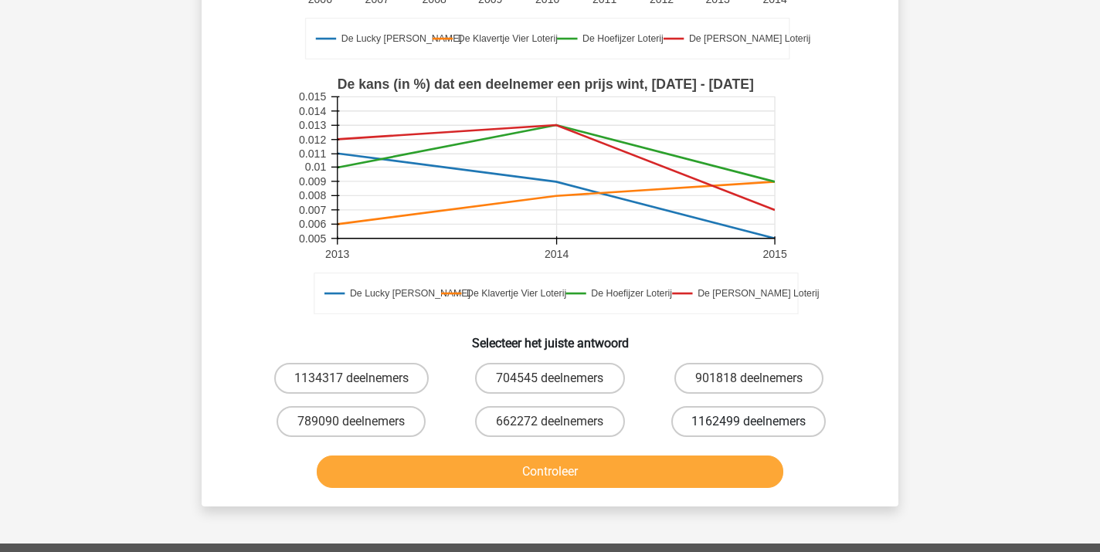
click at [693, 419] on label "1162499 deelnemers" at bounding box center [748, 421] width 154 height 31
click at [748, 422] on input "1162499 deelnemers" at bounding box center [753, 427] width 10 height 10
radio input "true"
click at [575, 469] on button "Controleer" at bounding box center [550, 472] width 467 height 32
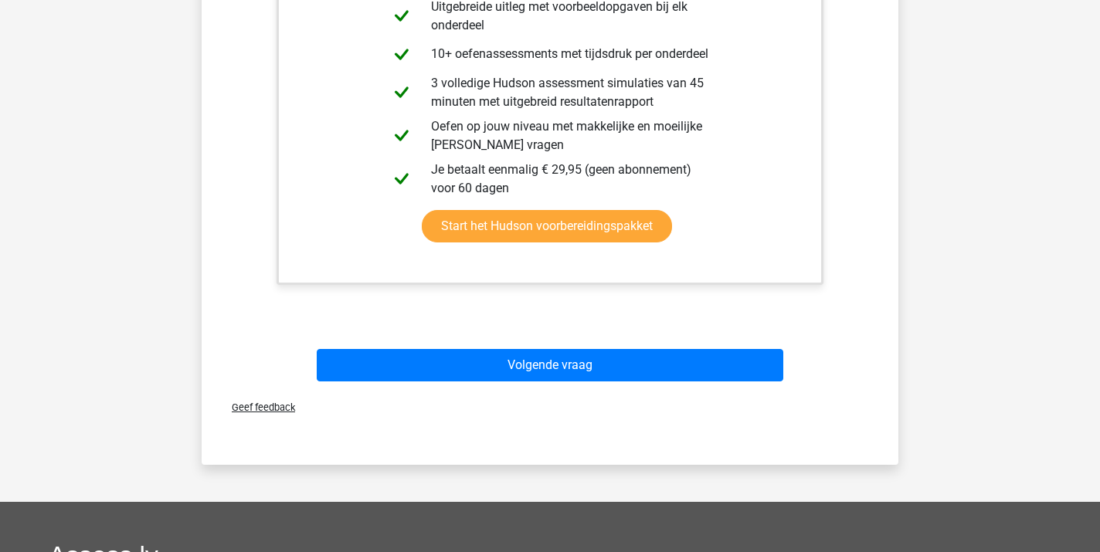
scroll to position [940, 0]
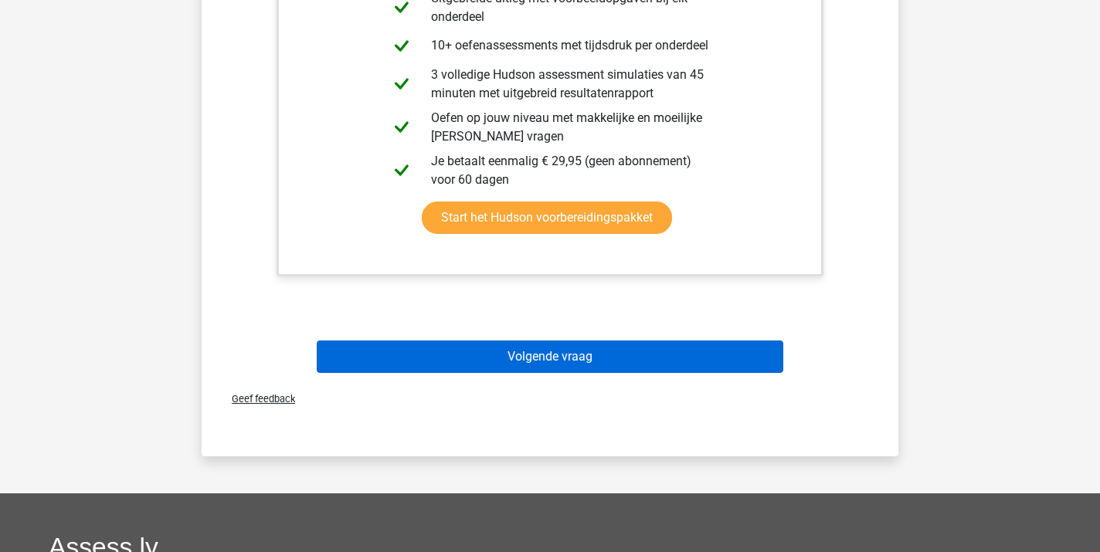
click at [560, 365] on button "Volgende vraag" at bounding box center [550, 357] width 467 height 32
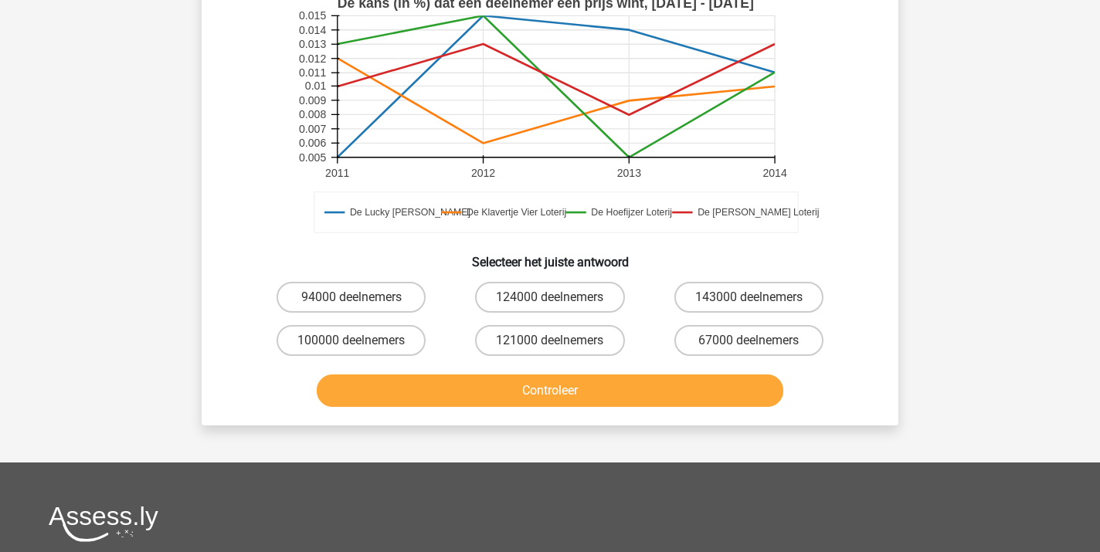
scroll to position [415, 0]
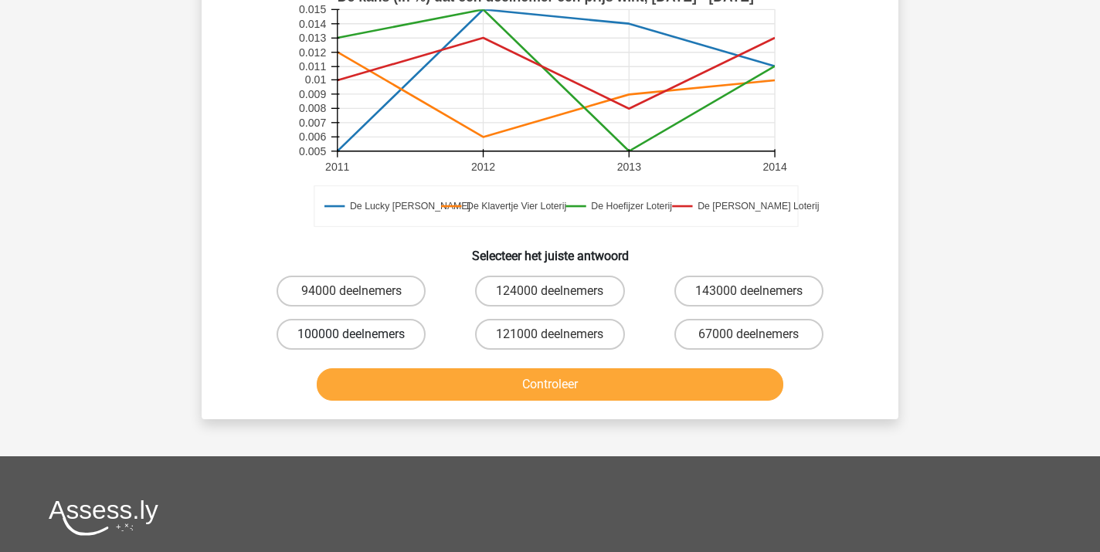
click at [315, 338] on label "100000 deelnemers" at bounding box center [350, 334] width 149 height 31
click at [351, 338] on input "100000 deelnemers" at bounding box center [356, 339] width 10 height 10
radio input "true"
click at [527, 381] on button "Controleer" at bounding box center [550, 384] width 467 height 32
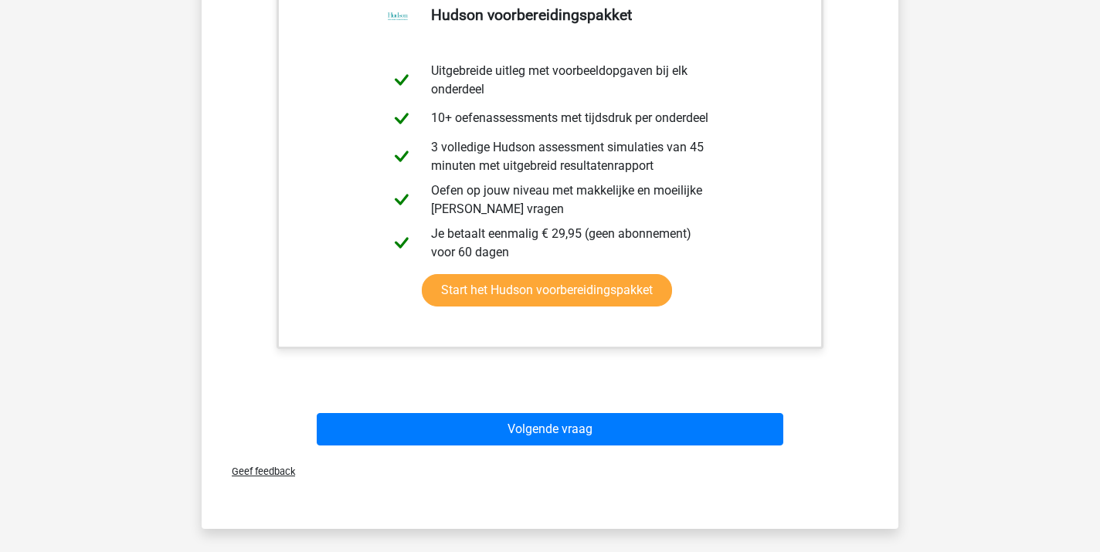
scroll to position [876, 0]
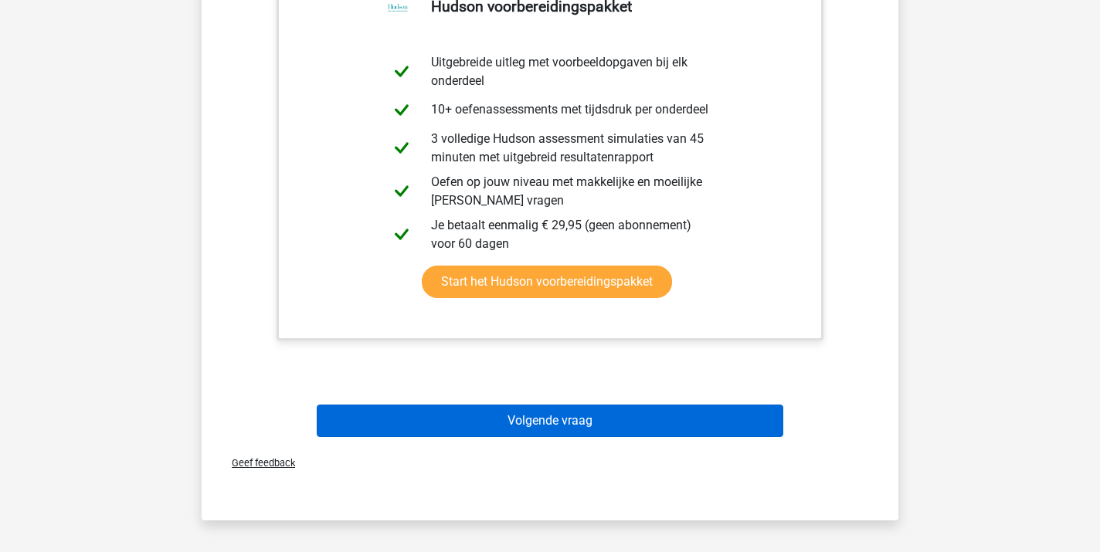
click at [583, 417] on button "Volgende vraag" at bounding box center [550, 421] width 467 height 32
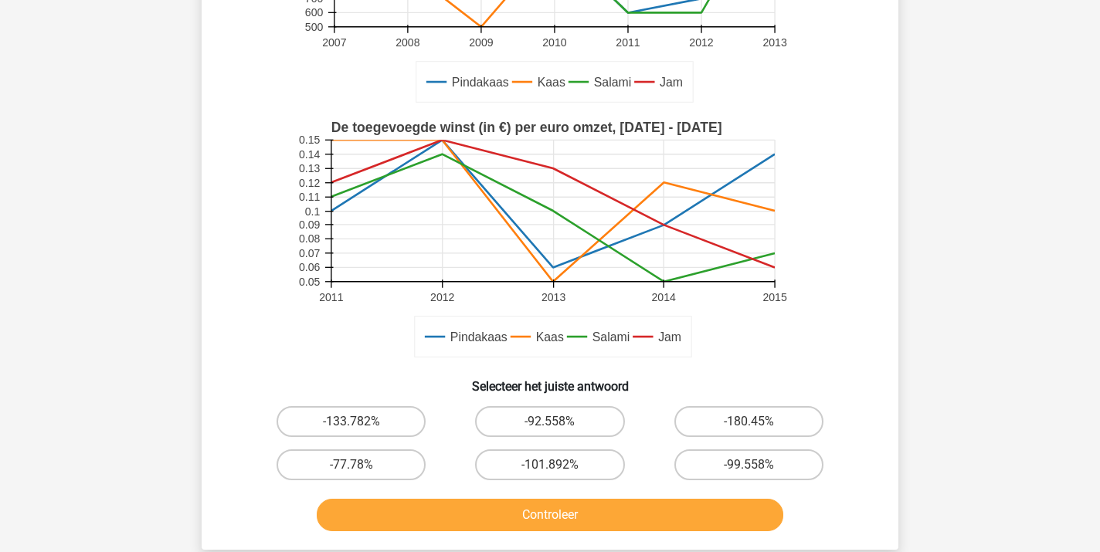
scroll to position [290, 0]
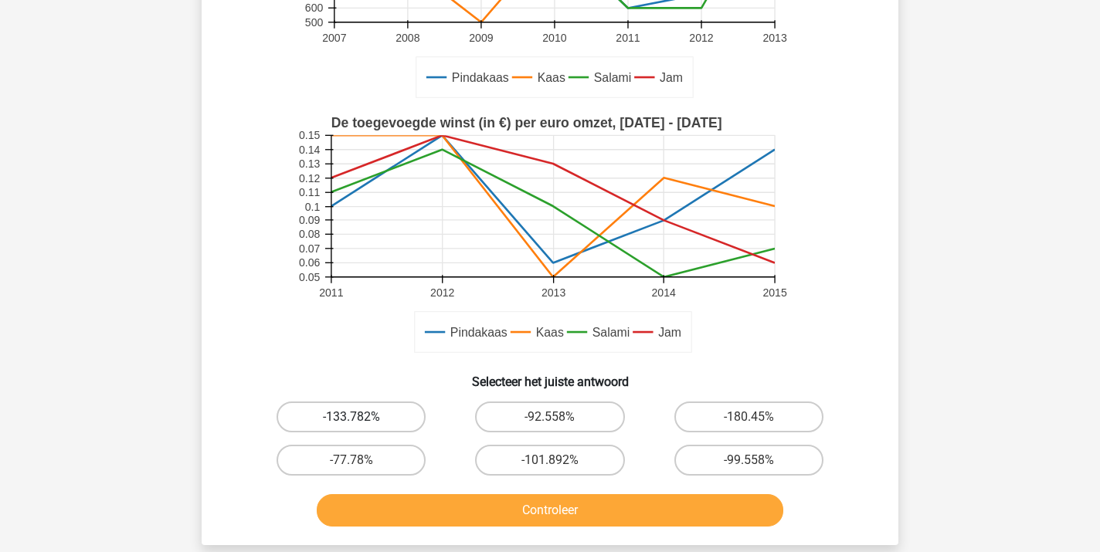
click at [344, 414] on label "-133.782%" at bounding box center [350, 417] width 149 height 31
click at [351, 417] on input "-133.782%" at bounding box center [356, 422] width 10 height 10
radio input "true"
click at [522, 520] on button "Controleer" at bounding box center [550, 510] width 467 height 32
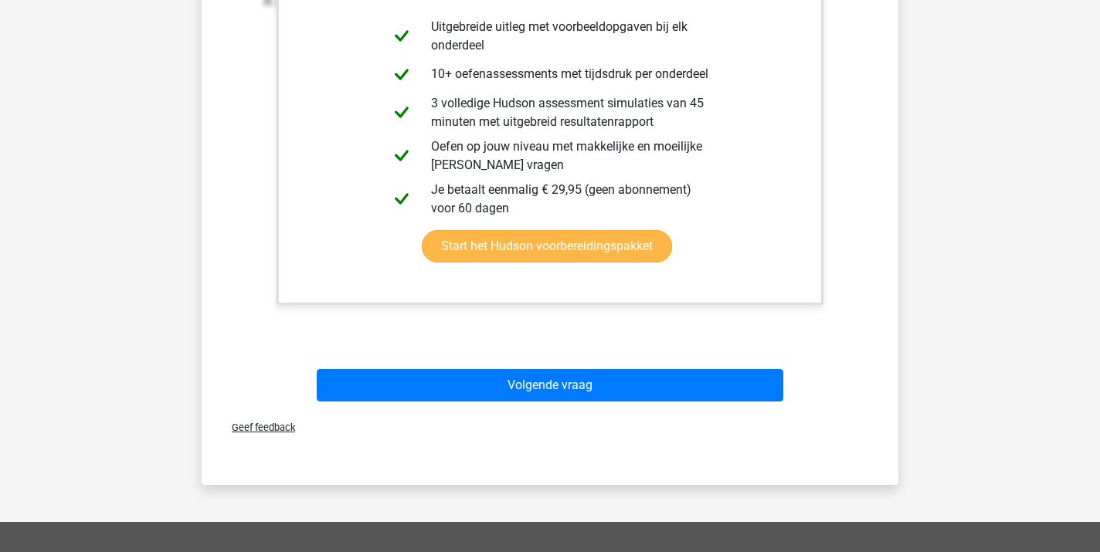
scroll to position [914, 0]
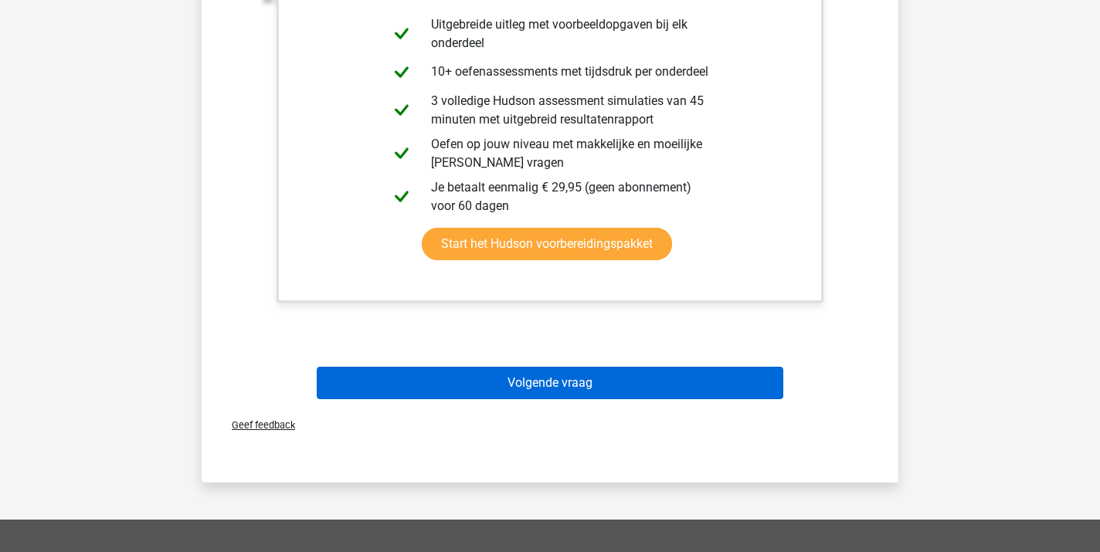
click at [545, 391] on button "Volgende vraag" at bounding box center [550, 383] width 467 height 32
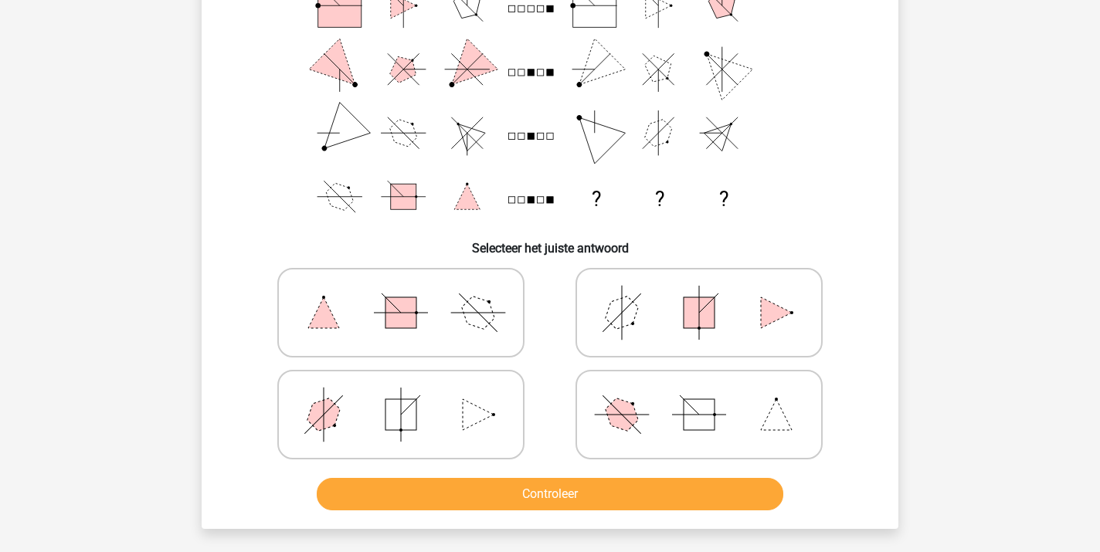
scroll to position [71, 0]
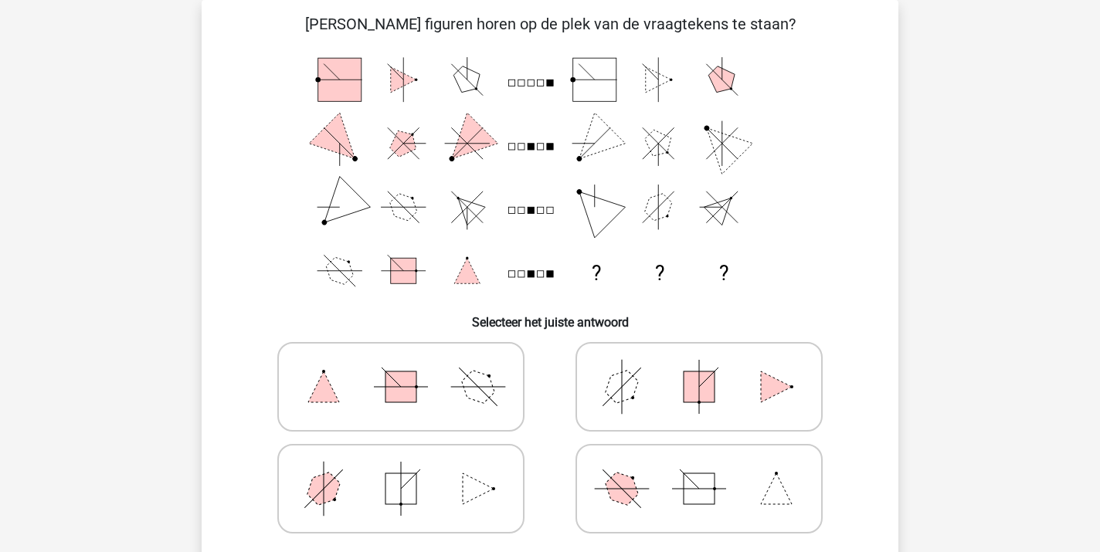
click at [434, 506] on icon at bounding box center [401, 488] width 232 height 77
click at [411, 469] on input "radio" at bounding box center [406, 464] width 10 height 10
radio input "true"
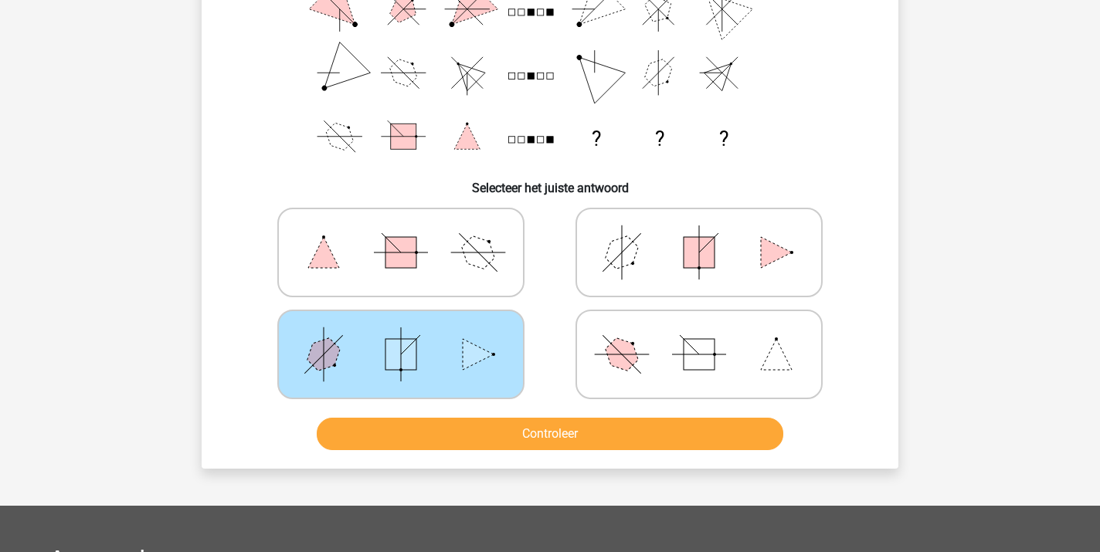
scroll to position [215, 0]
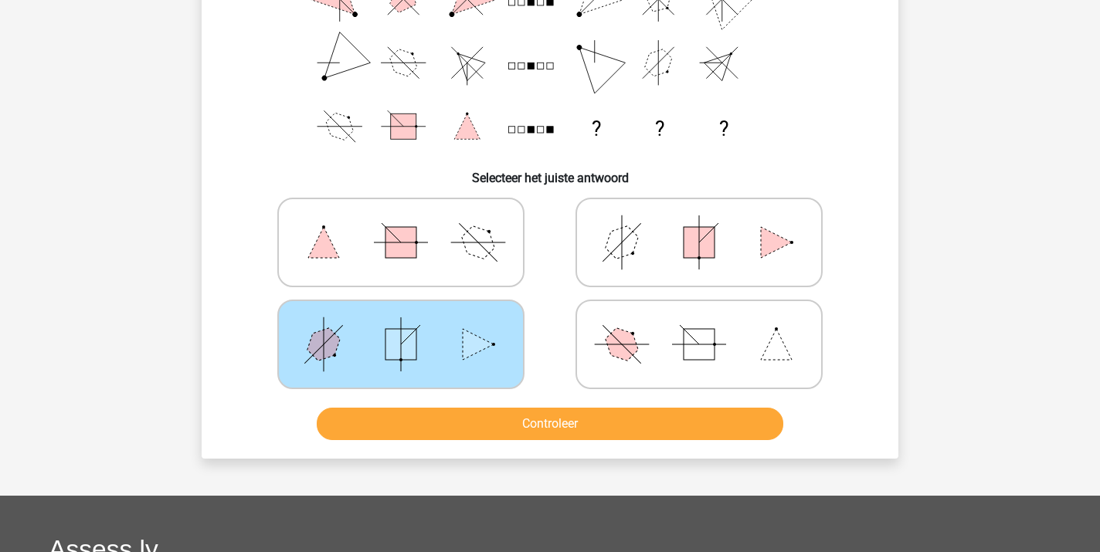
click at [540, 427] on button "Controleer" at bounding box center [550, 424] width 467 height 32
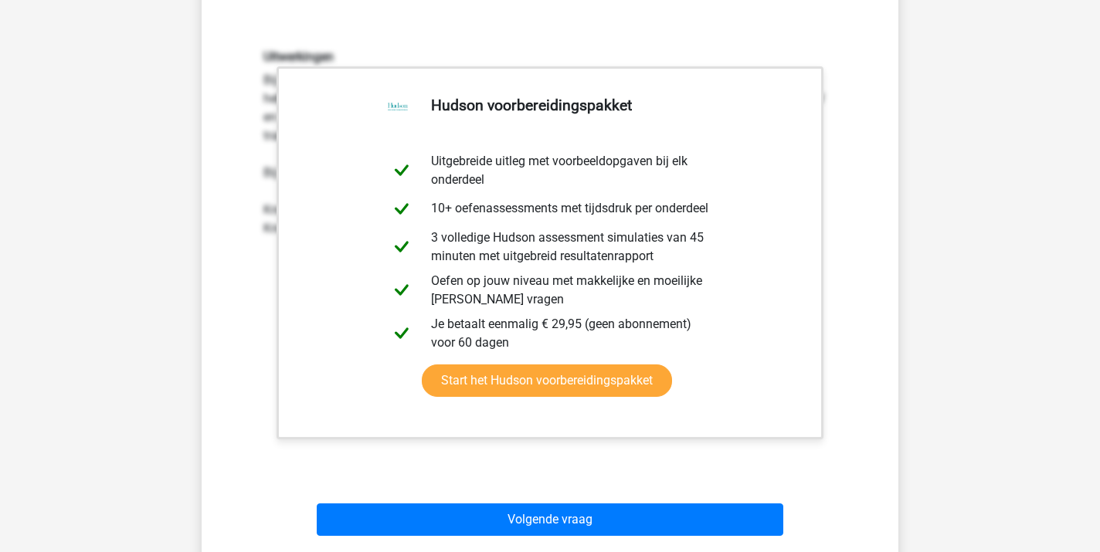
scroll to position [618, 0]
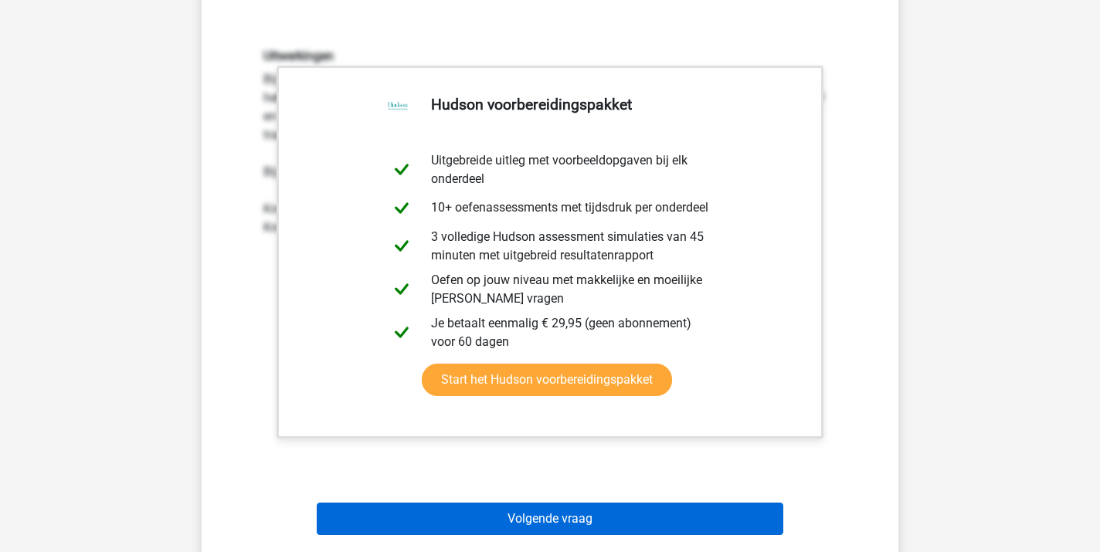
click at [510, 515] on button "Volgende vraag" at bounding box center [550, 519] width 467 height 32
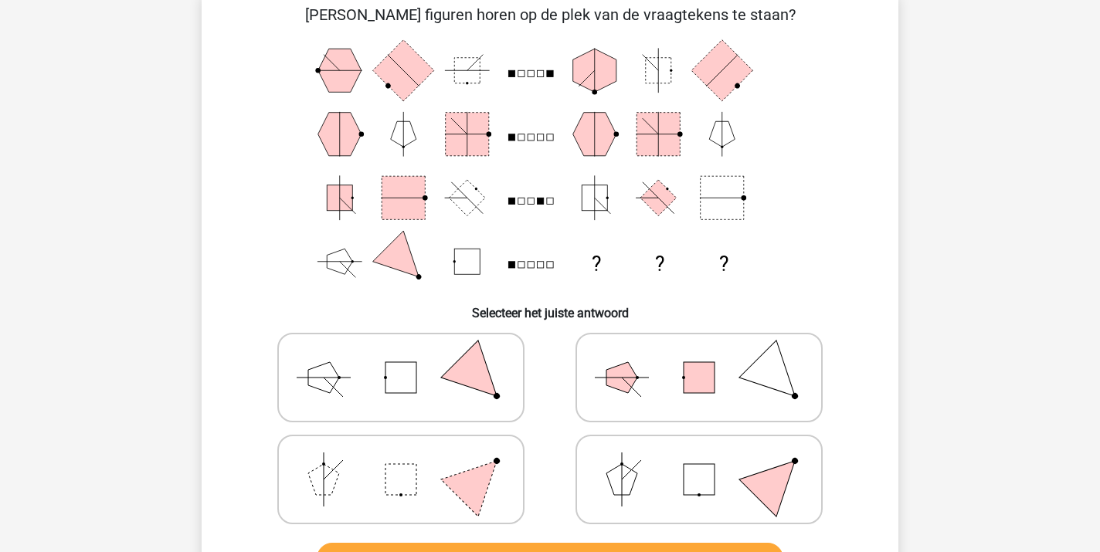
scroll to position [71, 0]
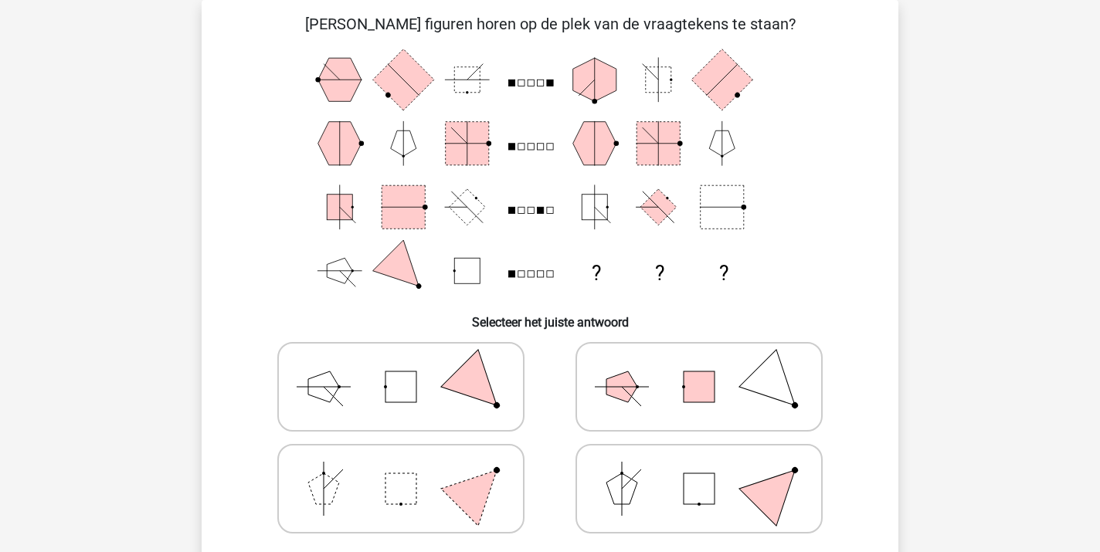
click at [435, 397] on icon at bounding box center [401, 386] width 232 height 77
click at [411, 368] on input "radio" at bounding box center [406, 363] width 10 height 10
radio input "true"
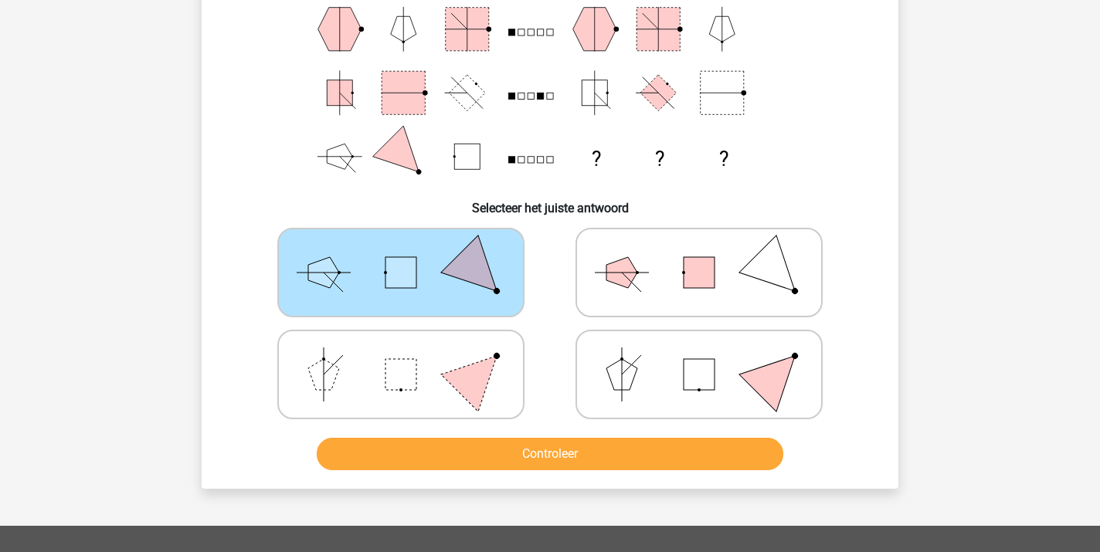
scroll to position [192, 0]
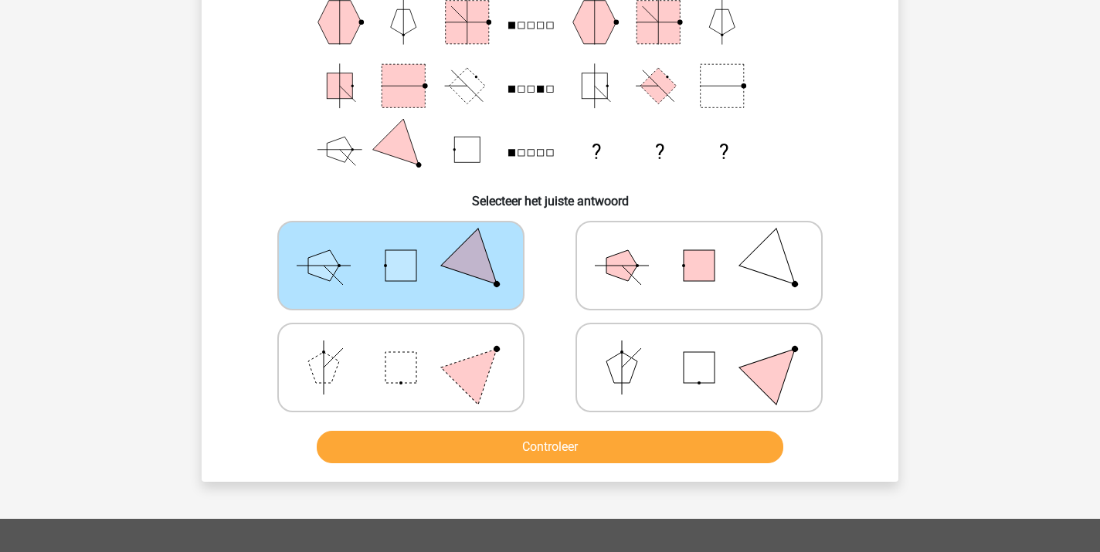
click at [485, 445] on button "Controleer" at bounding box center [550, 447] width 467 height 32
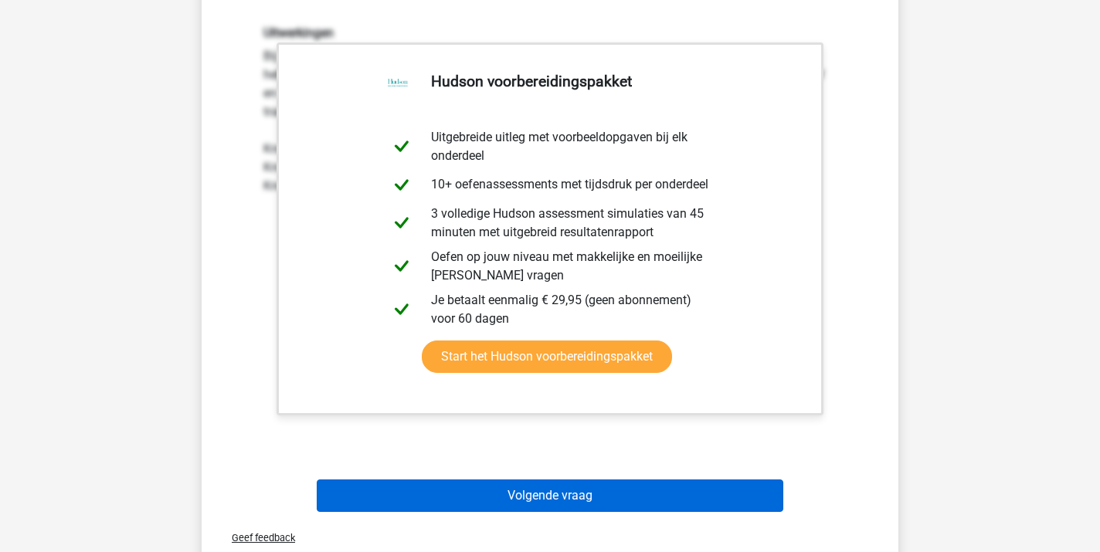
click at [526, 494] on button "Volgende vraag" at bounding box center [550, 496] width 467 height 32
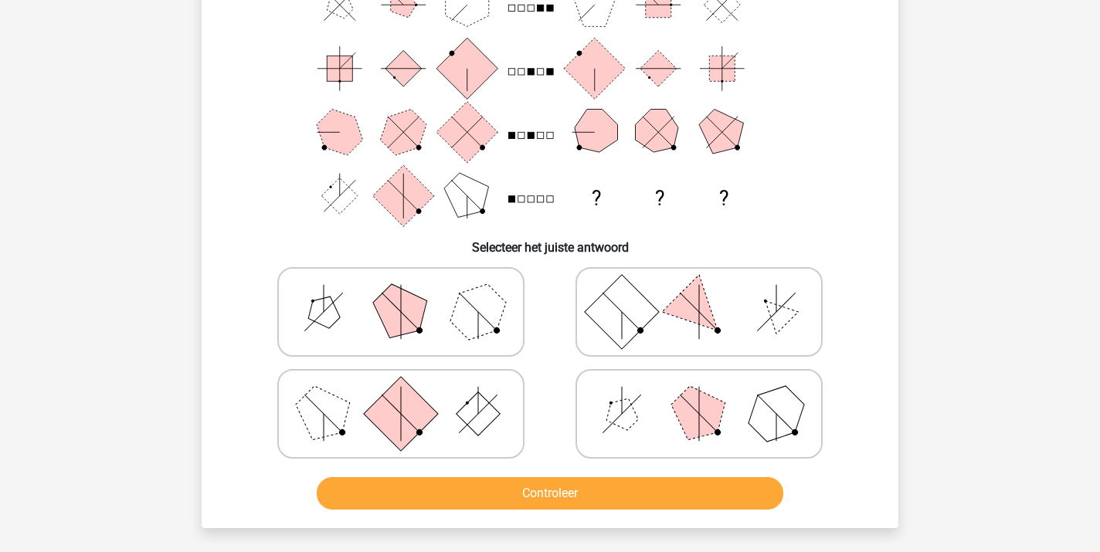
scroll to position [71, 0]
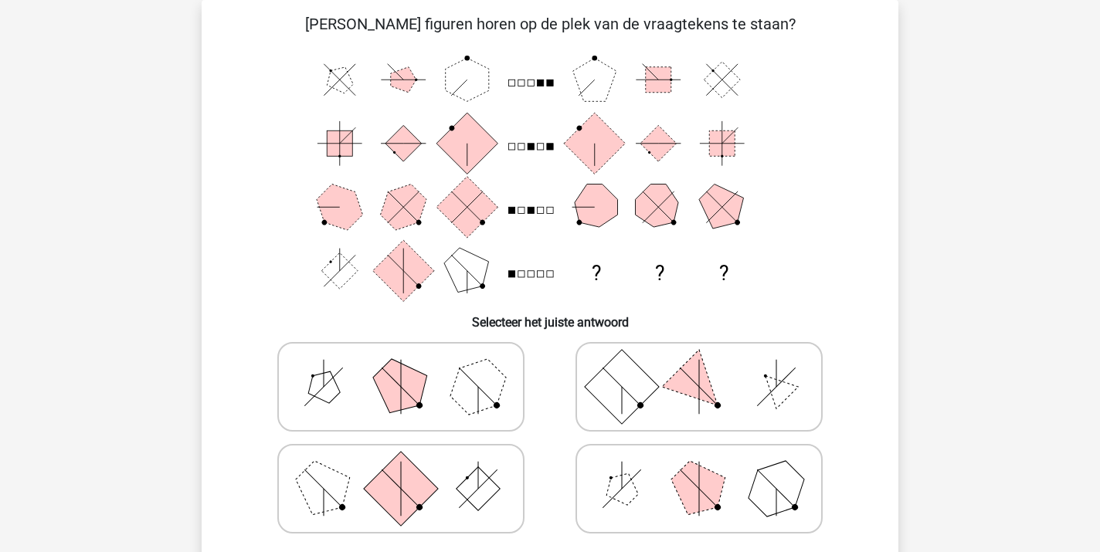
click at [657, 510] on icon at bounding box center [699, 488] width 232 height 77
click at [699, 469] on input "radio" at bounding box center [704, 464] width 10 height 10
radio input "true"
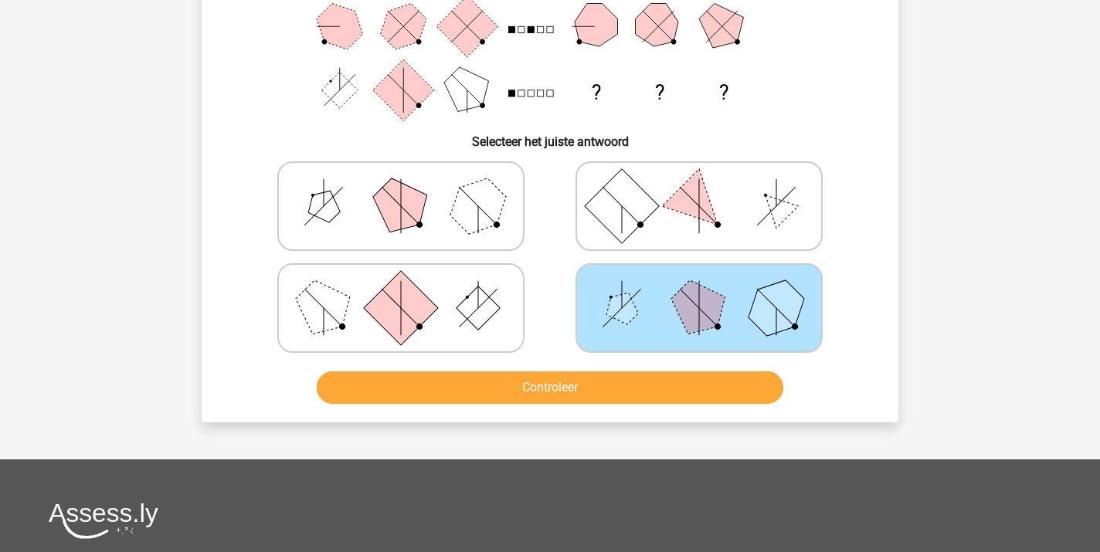
scroll to position [252, 0]
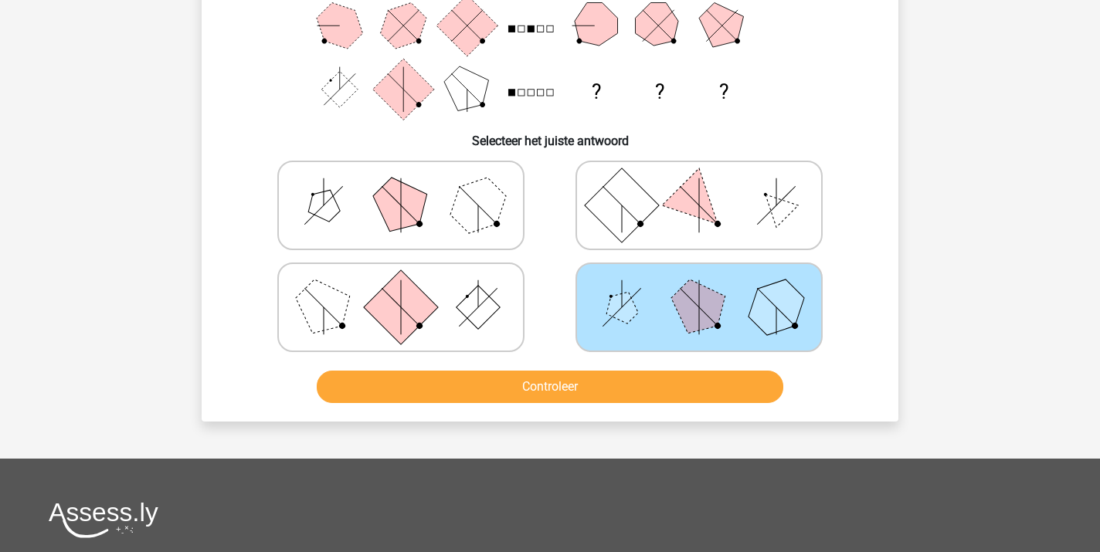
click at [568, 384] on button "Controleer" at bounding box center [550, 387] width 467 height 32
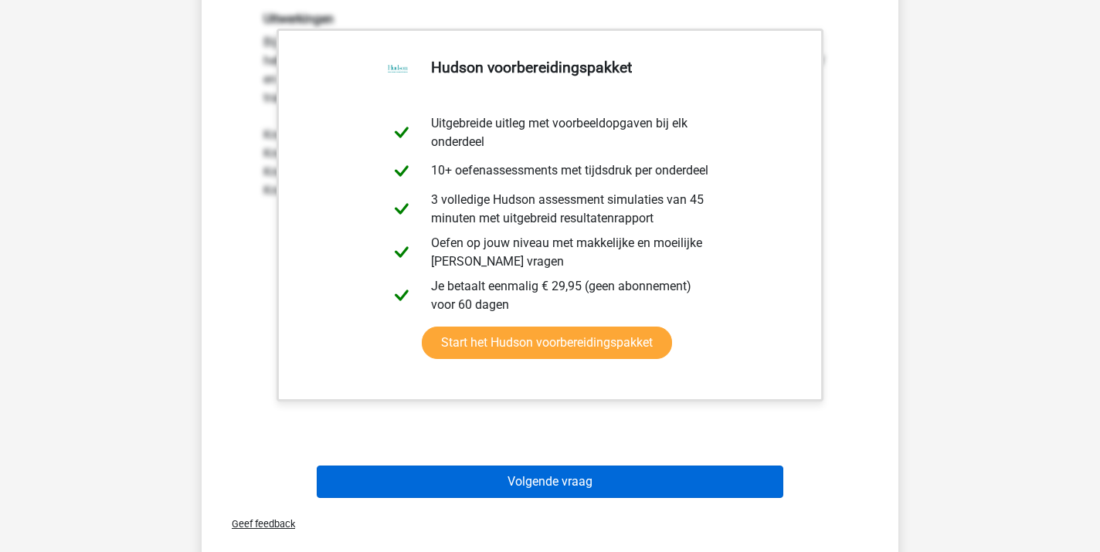
click at [582, 486] on button "Volgende vraag" at bounding box center [550, 482] width 467 height 32
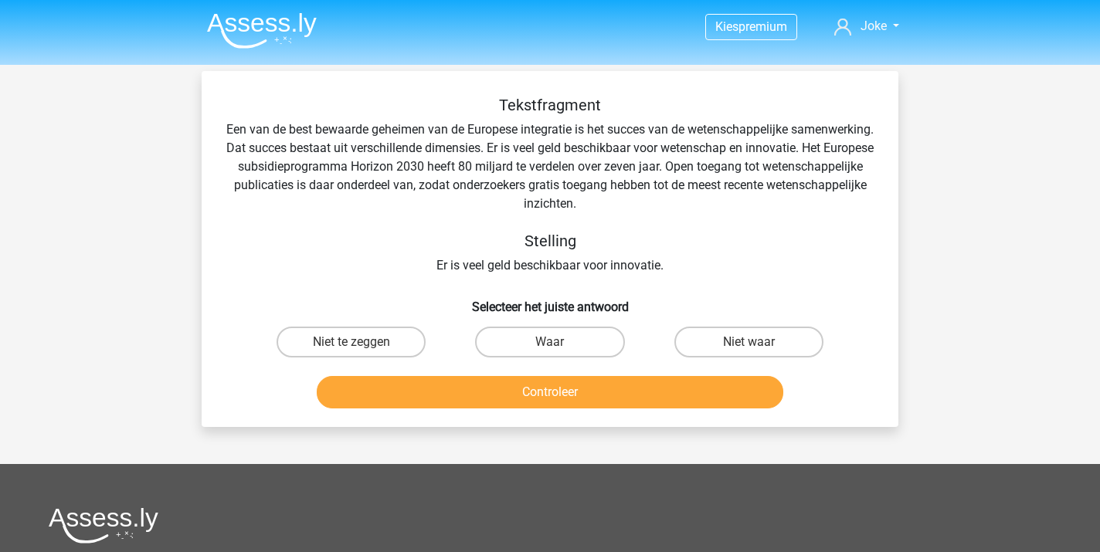
scroll to position [0, 0]
click at [557, 345] on input "Waar" at bounding box center [555, 347] width 10 height 10
radio input "true"
click at [553, 388] on button "Controleer" at bounding box center [550, 392] width 467 height 32
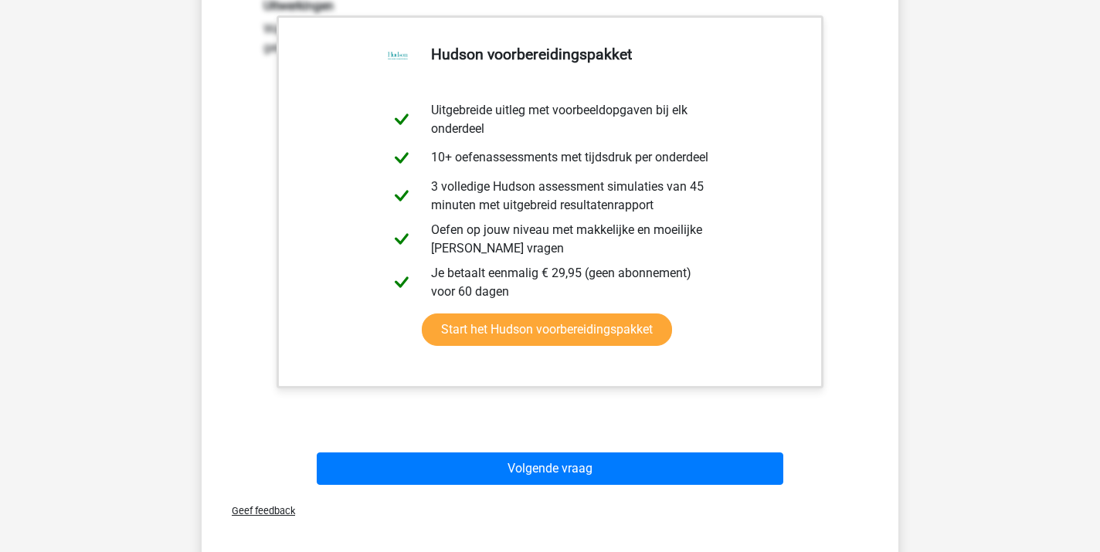
scroll to position [425, 0]
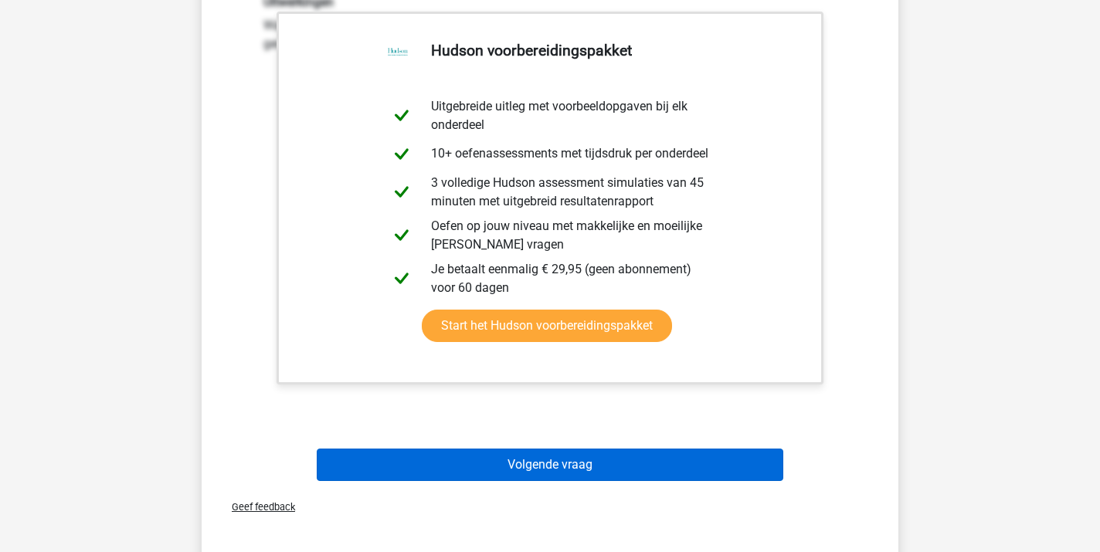
click at [551, 469] on button "Volgende vraag" at bounding box center [550, 465] width 467 height 32
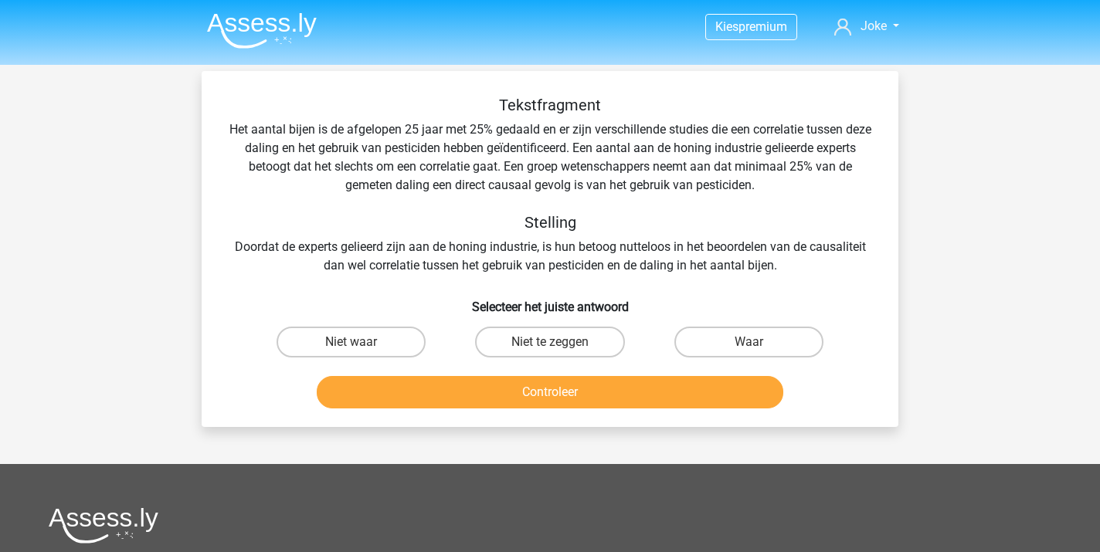
scroll to position [0, 0]
click at [335, 342] on label "Niet waar" at bounding box center [350, 342] width 149 height 31
click at [351, 342] on input "Niet waar" at bounding box center [356, 347] width 10 height 10
radio input "true"
click at [488, 392] on button "Controleer" at bounding box center [550, 392] width 467 height 32
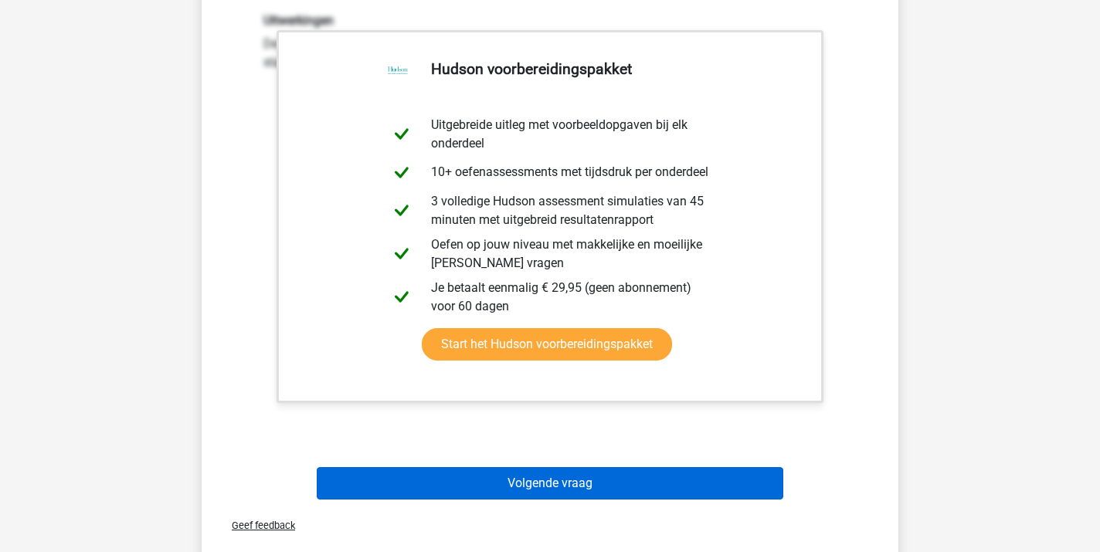
click at [567, 493] on button "Volgende vraag" at bounding box center [550, 483] width 467 height 32
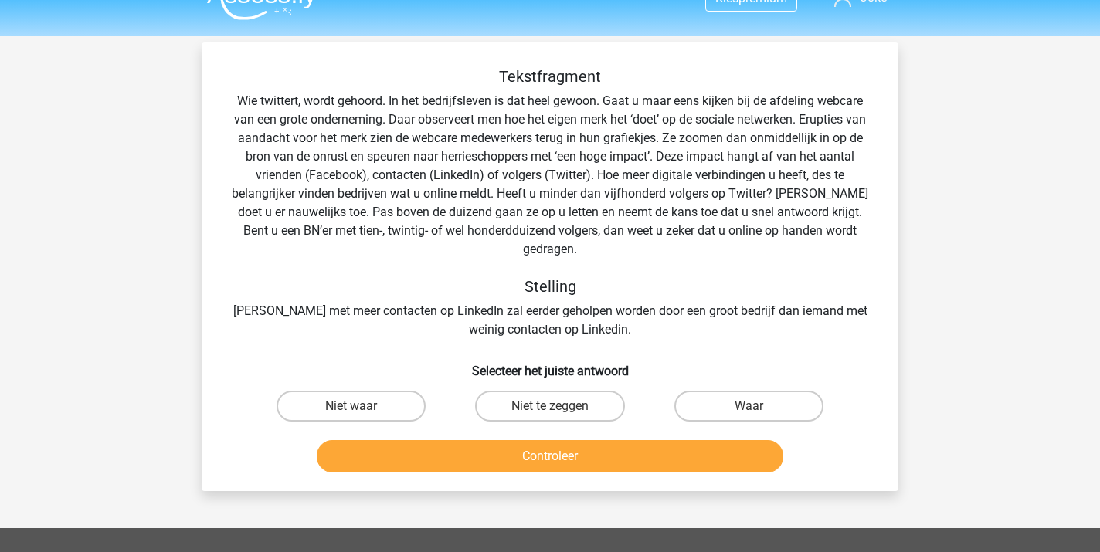
scroll to position [31, 0]
